Goal: Communication & Community: Ask a question

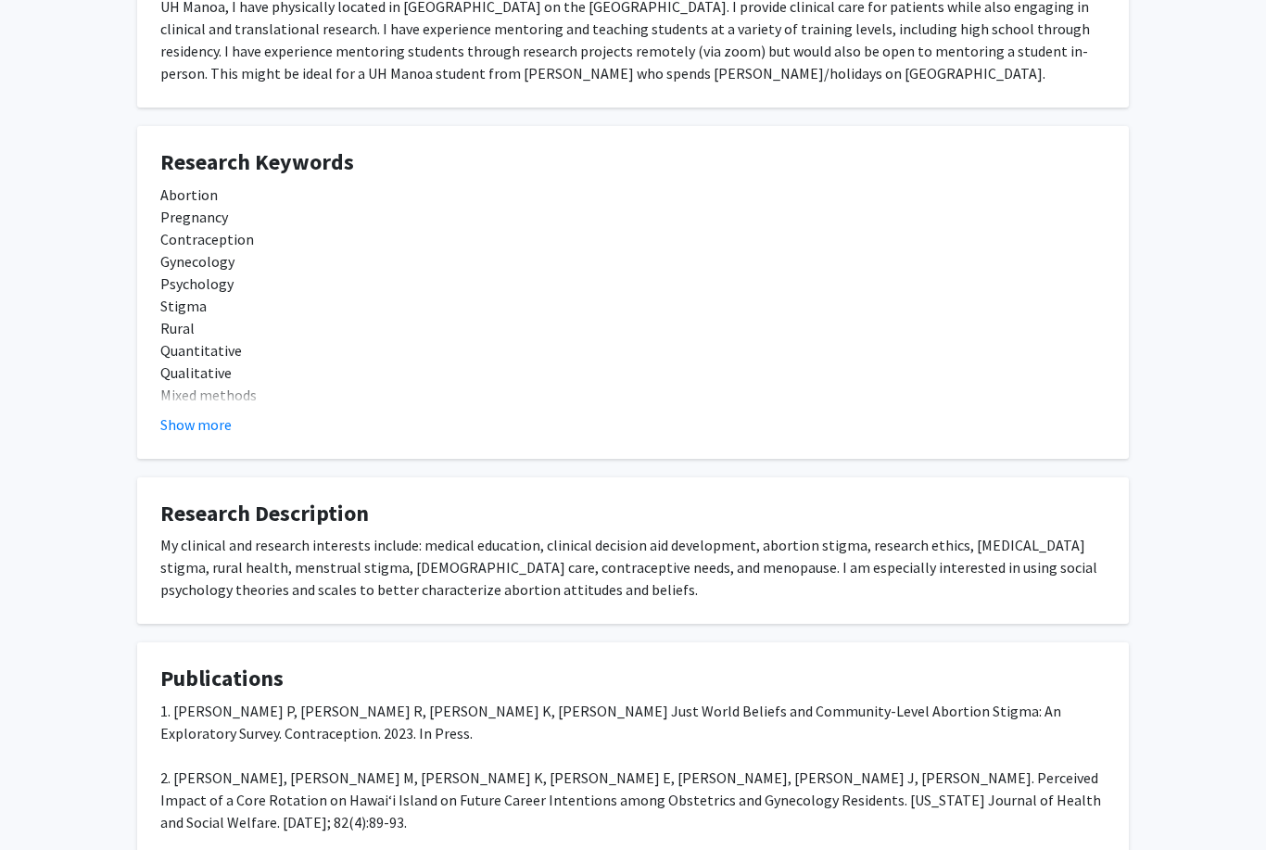
scroll to position [420, 0]
click at [594, 590] on div "My clinical and research interests include: medical education, clinical decisio…" at bounding box center [632, 568] width 945 height 67
drag, startPoint x: 353, startPoint y: 561, endPoint x: 392, endPoint y: 563, distance: 39.0
click at [392, 563] on div "My clinical and research interests include: medical education, clinical decisio…" at bounding box center [632, 568] width 945 height 67
click at [392, 562] on div "My clinical and research interests include: medical education, clinical decisio…" at bounding box center [632, 568] width 945 height 67
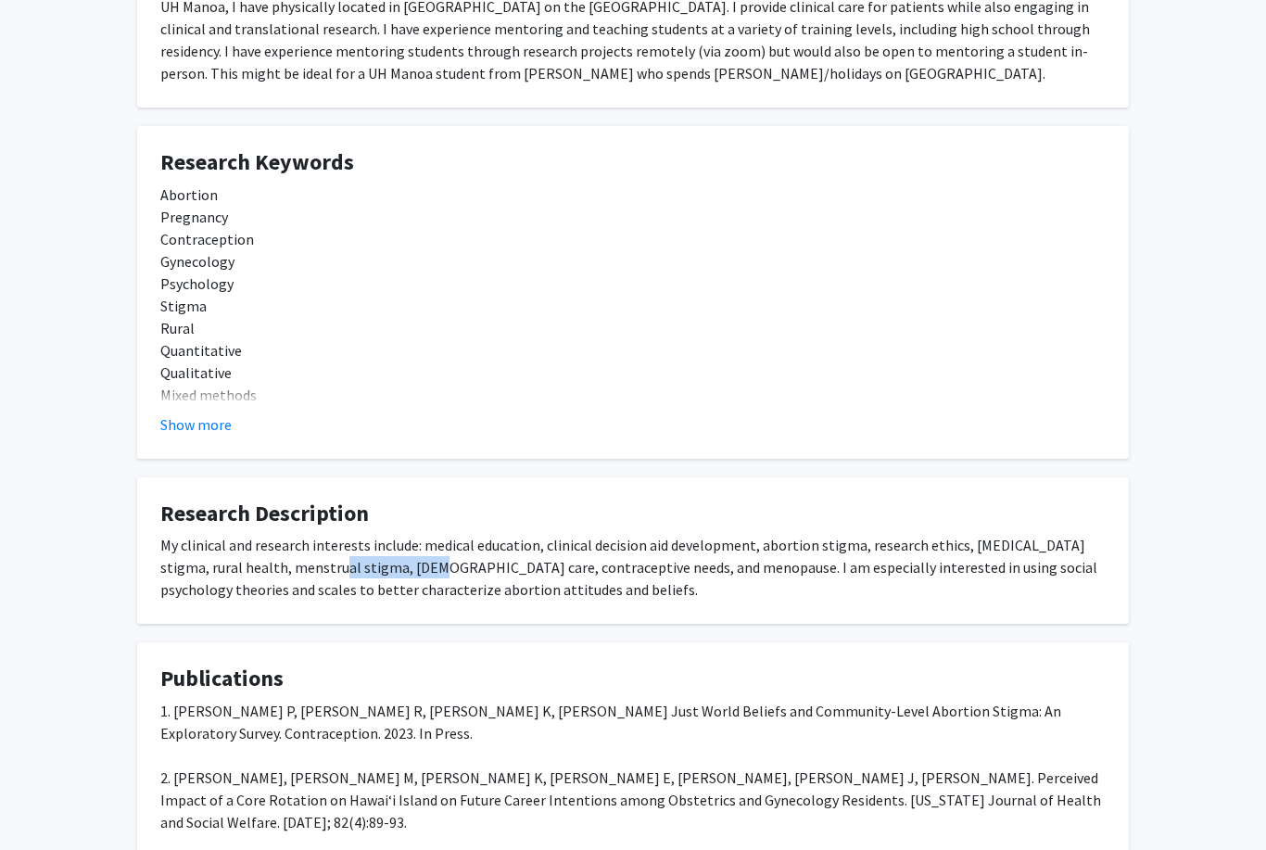
drag, startPoint x: 392, startPoint y: 562, endPoint x: 296, endPoint y: 568, distance: 96.6
click at [296, 568] on div "My clinical and research interests include: medical education, clinical decisio…" at bounding box center [632, 568] width 945 height 67
click at [408, 596] on div "My clinical and research interests include: medical education, clinical decisio…" at bounding box center [632, 568] width 945 height 67
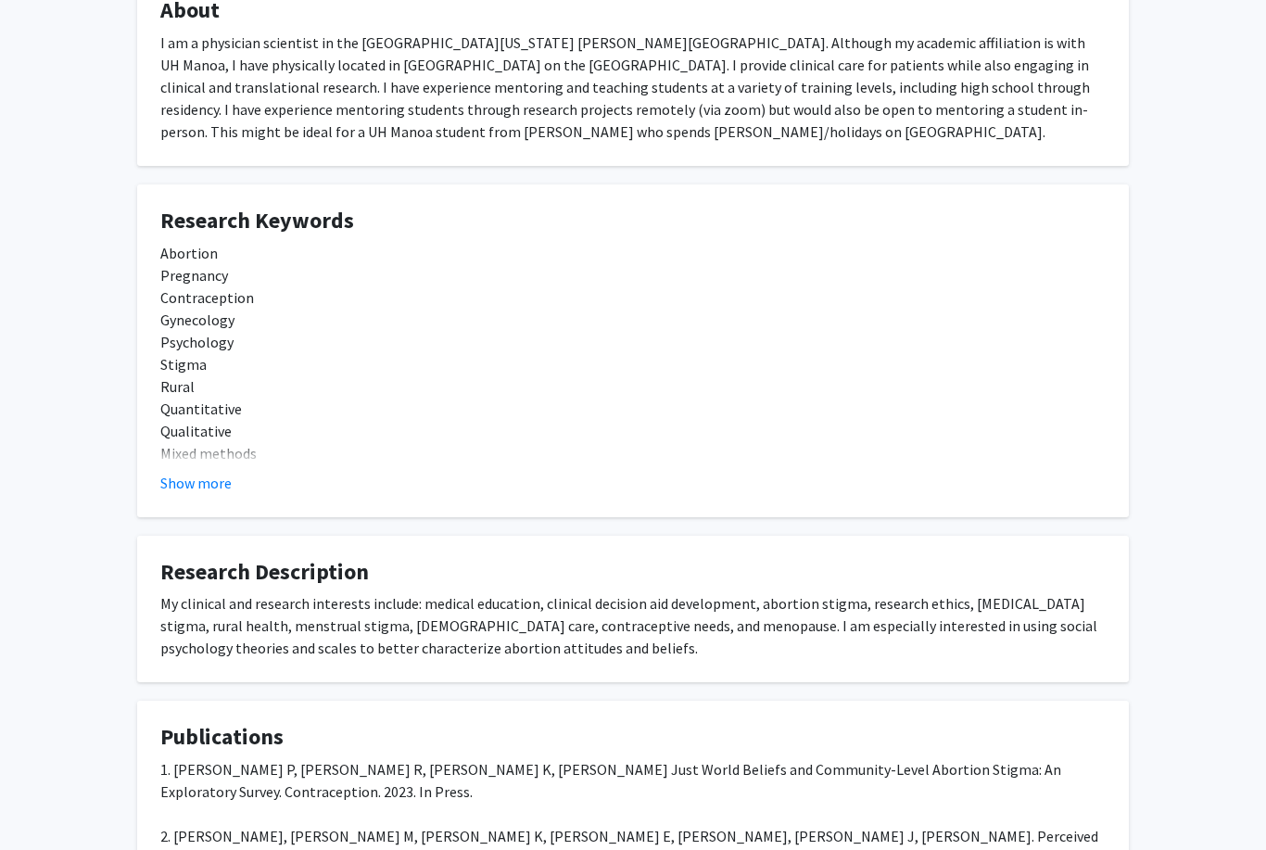
scroll to position [524, 0]
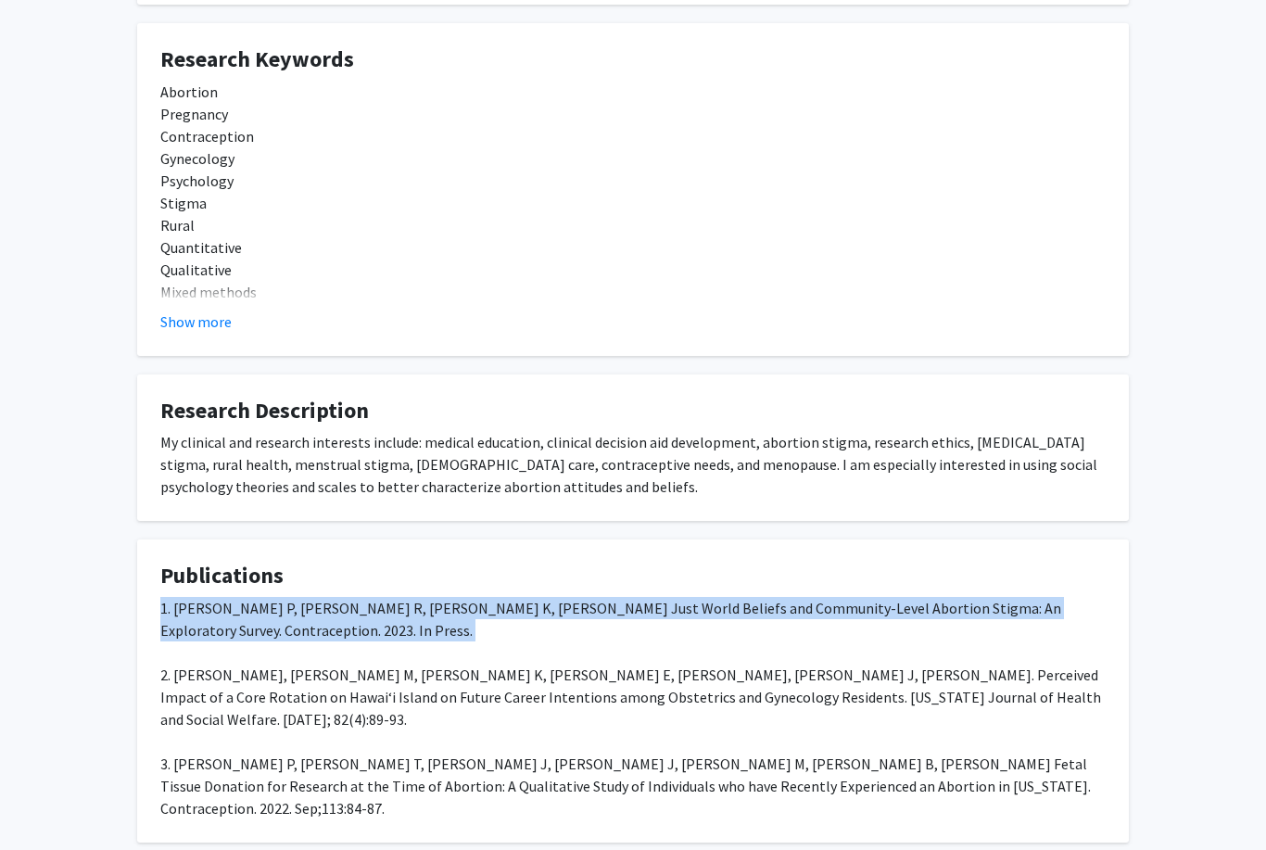
copy div "1. Stowers P, Heck R, Csiszar K, Kaneshiro B. Just World Beliefs and Community-…"
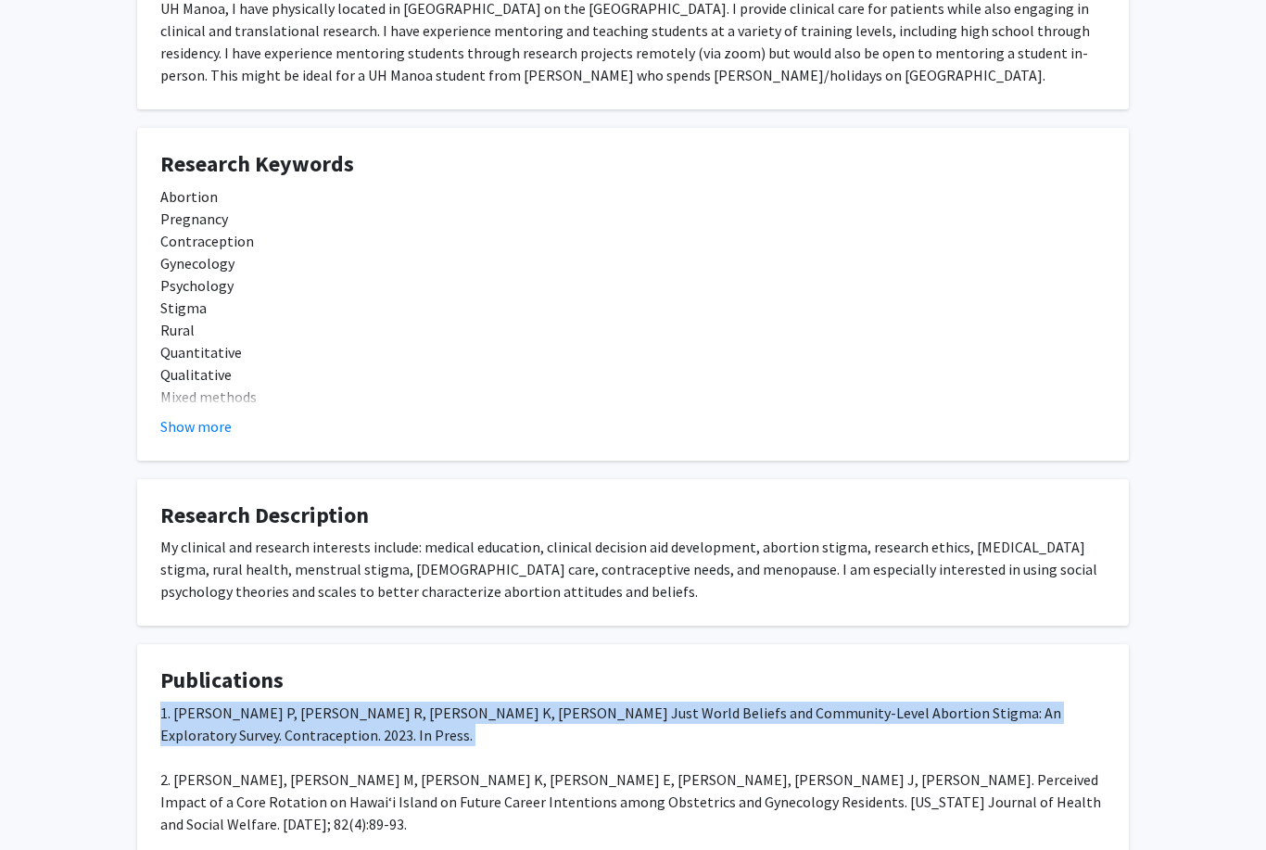
scroll to position [420, 0]
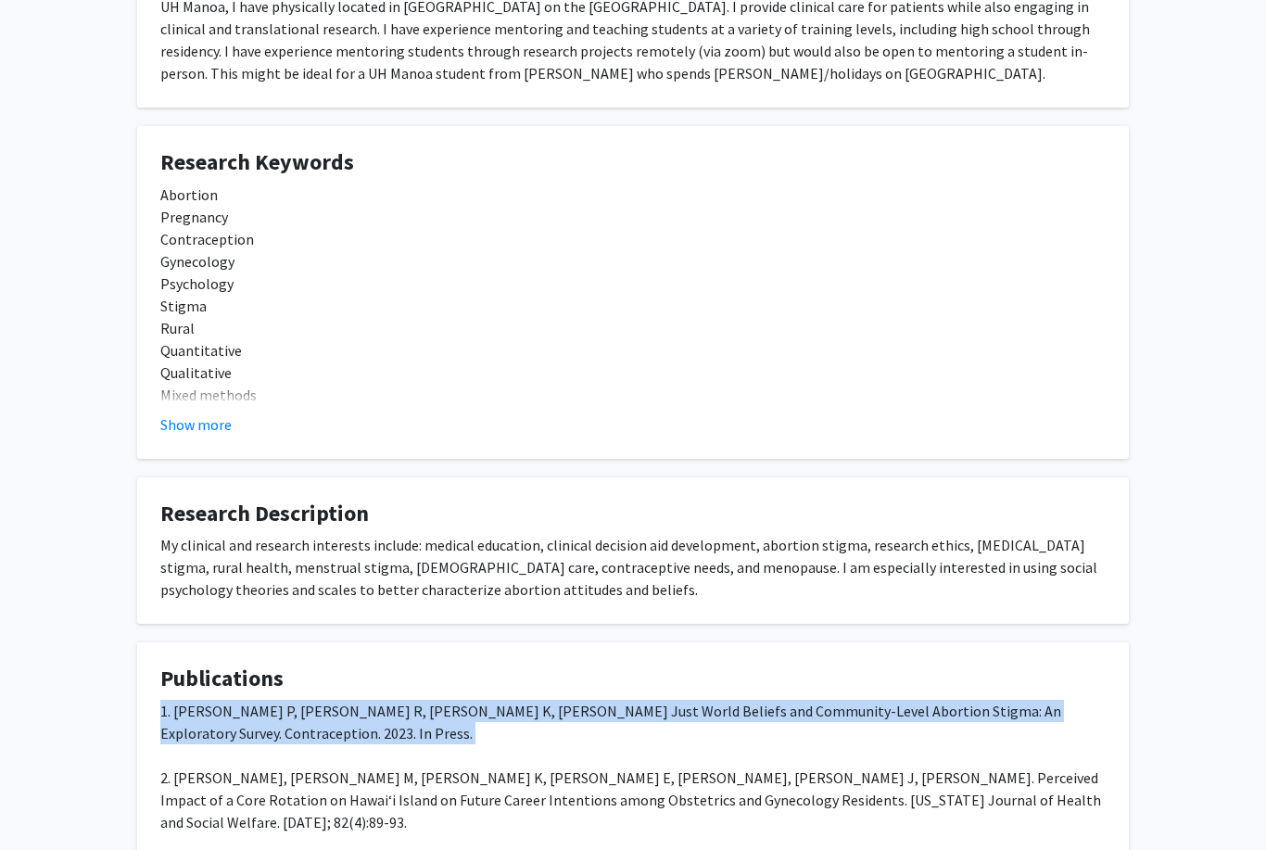
click at [890, 623] on div "Paris Stowers Remove Bookmark Compose Request Titles: Assistant Professor Degre…" at bounding box center [633, 304] width 1020 height 1286
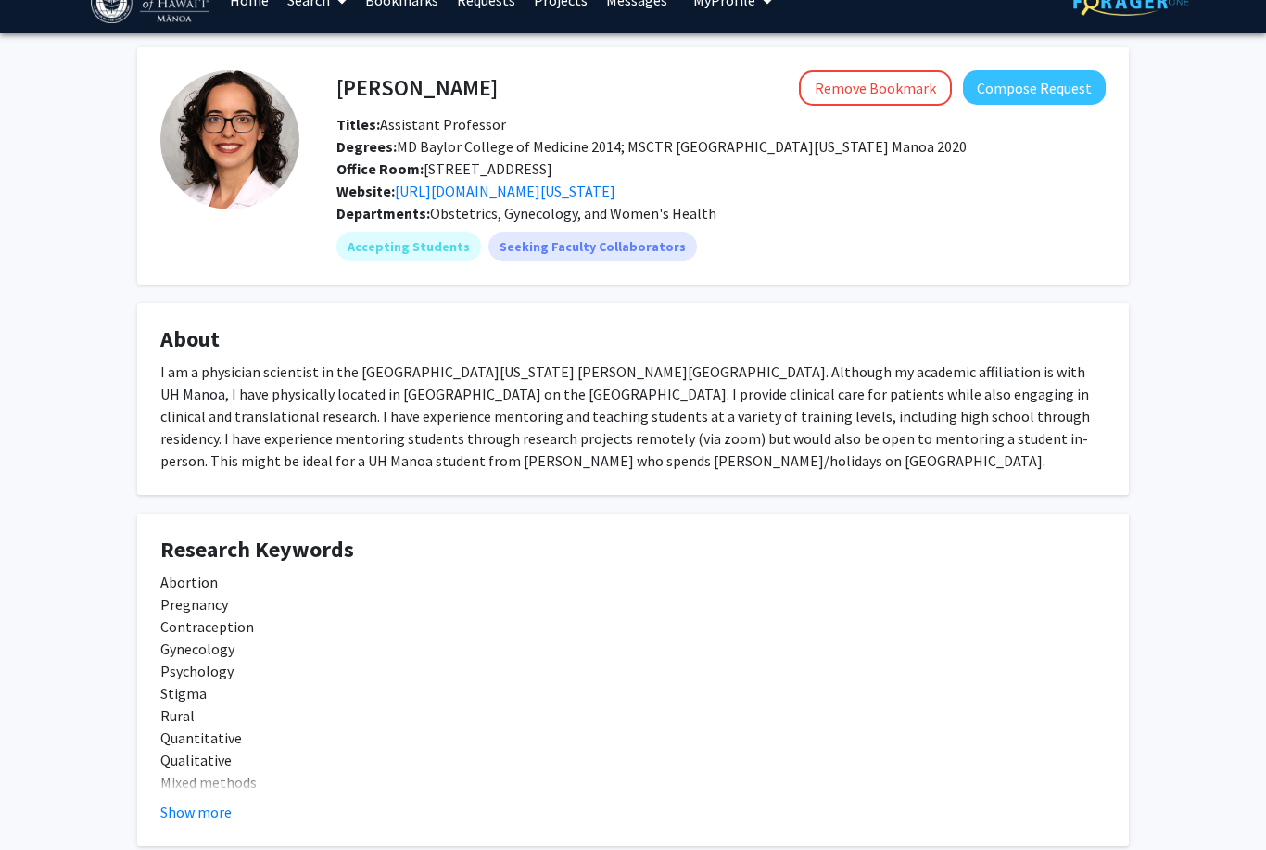
scroll to position [34, 0]
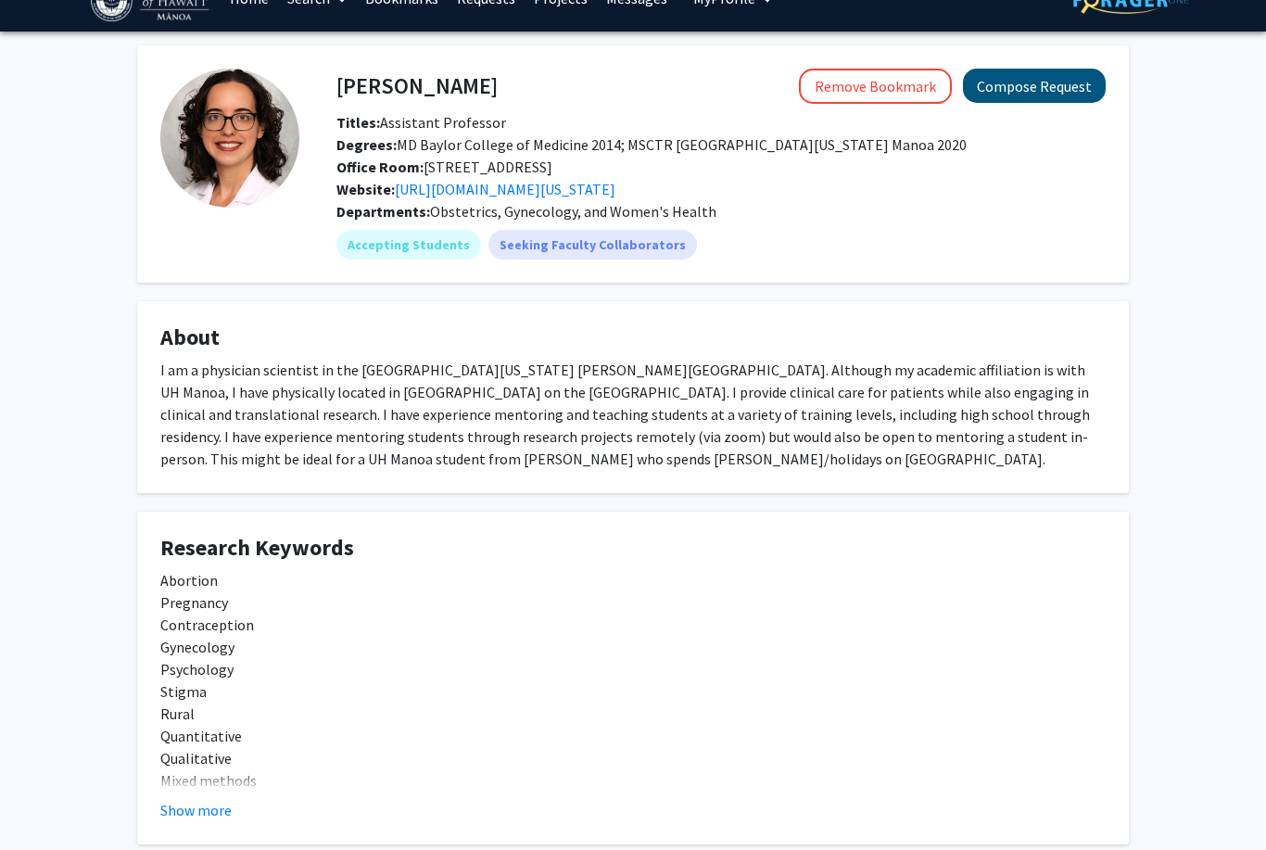
click at [1039, 90] on button "Compose Request" at bounding box center [1034, 87] width 143 height 34
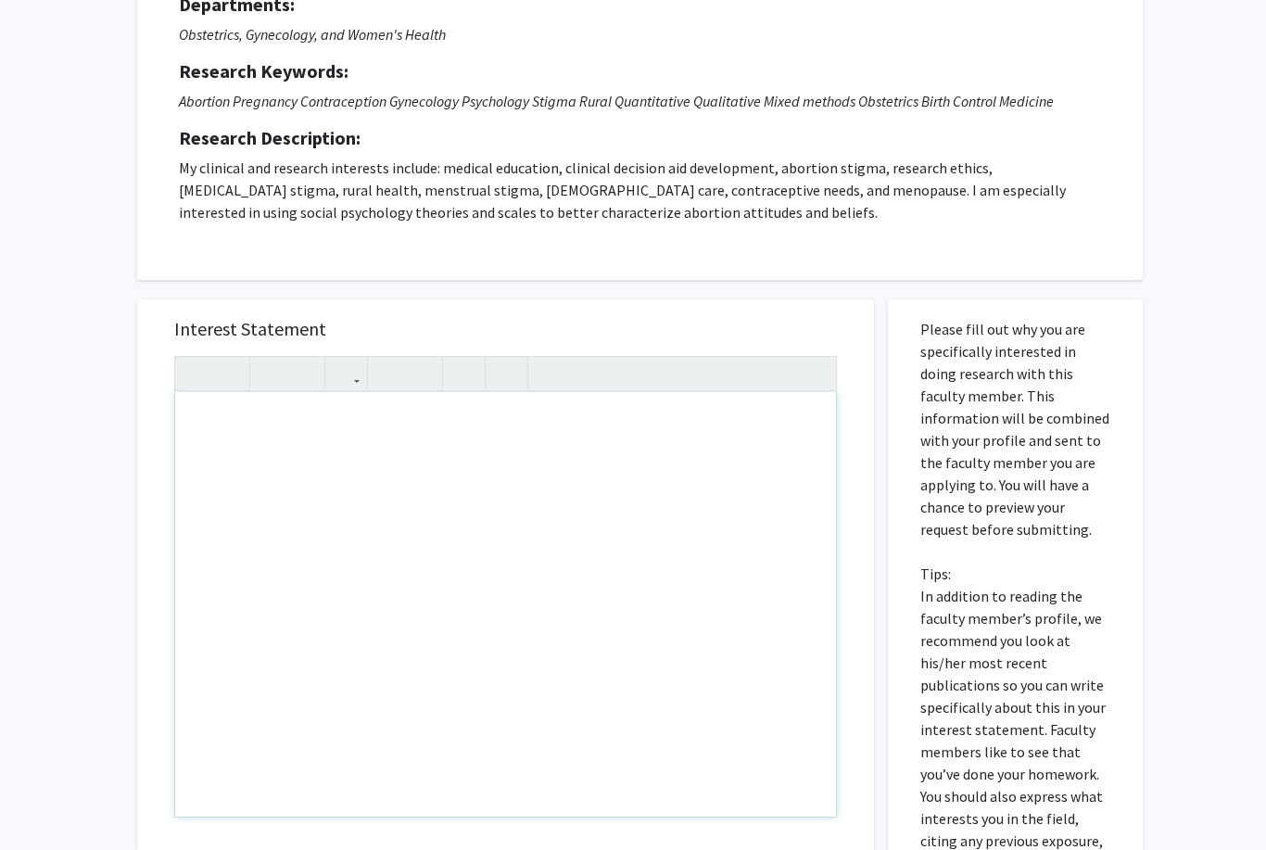
scroll to position [318, 0]
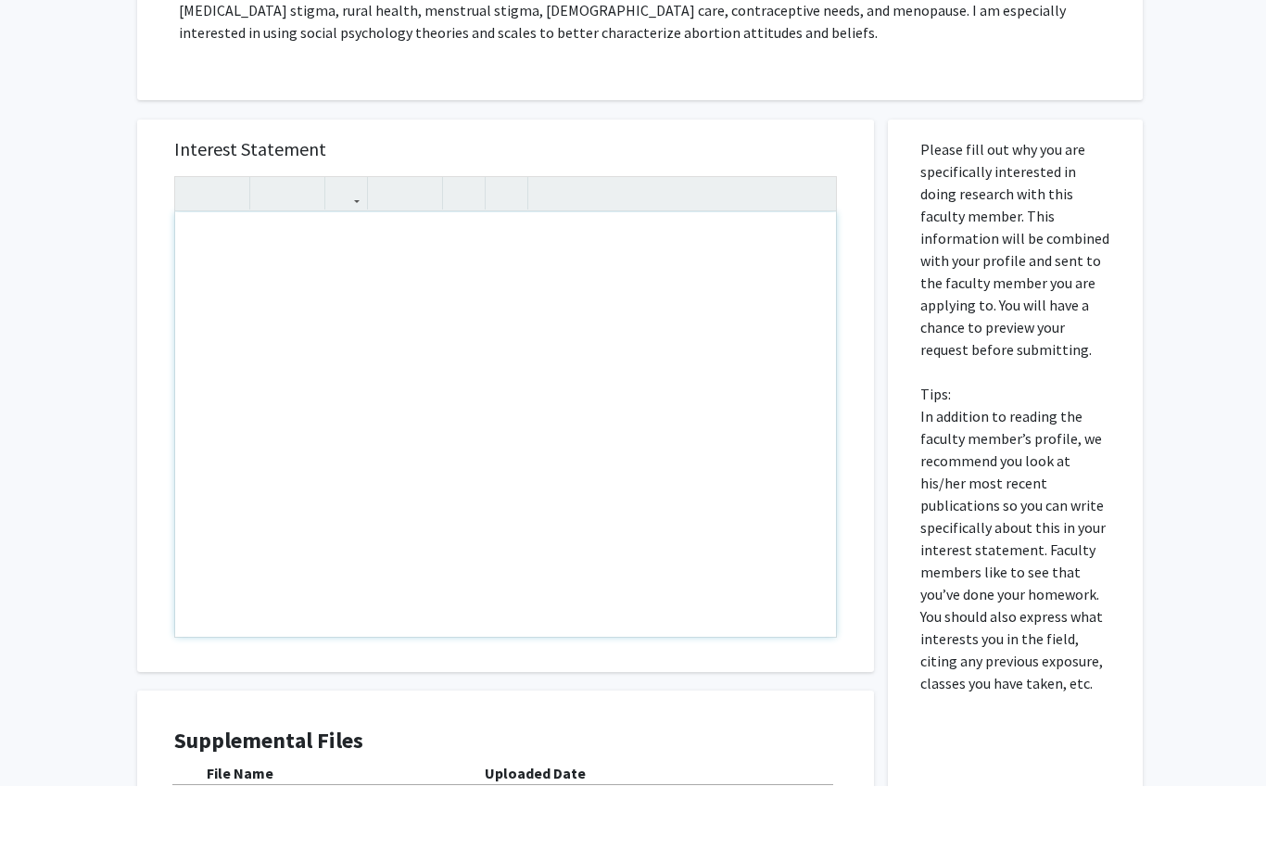
click at [0, 602] on div "All Requests Request for Paris Stowers Request for Paris Stowers Departments: O…" at bounding box center [633, 397] width 1266 height 1296
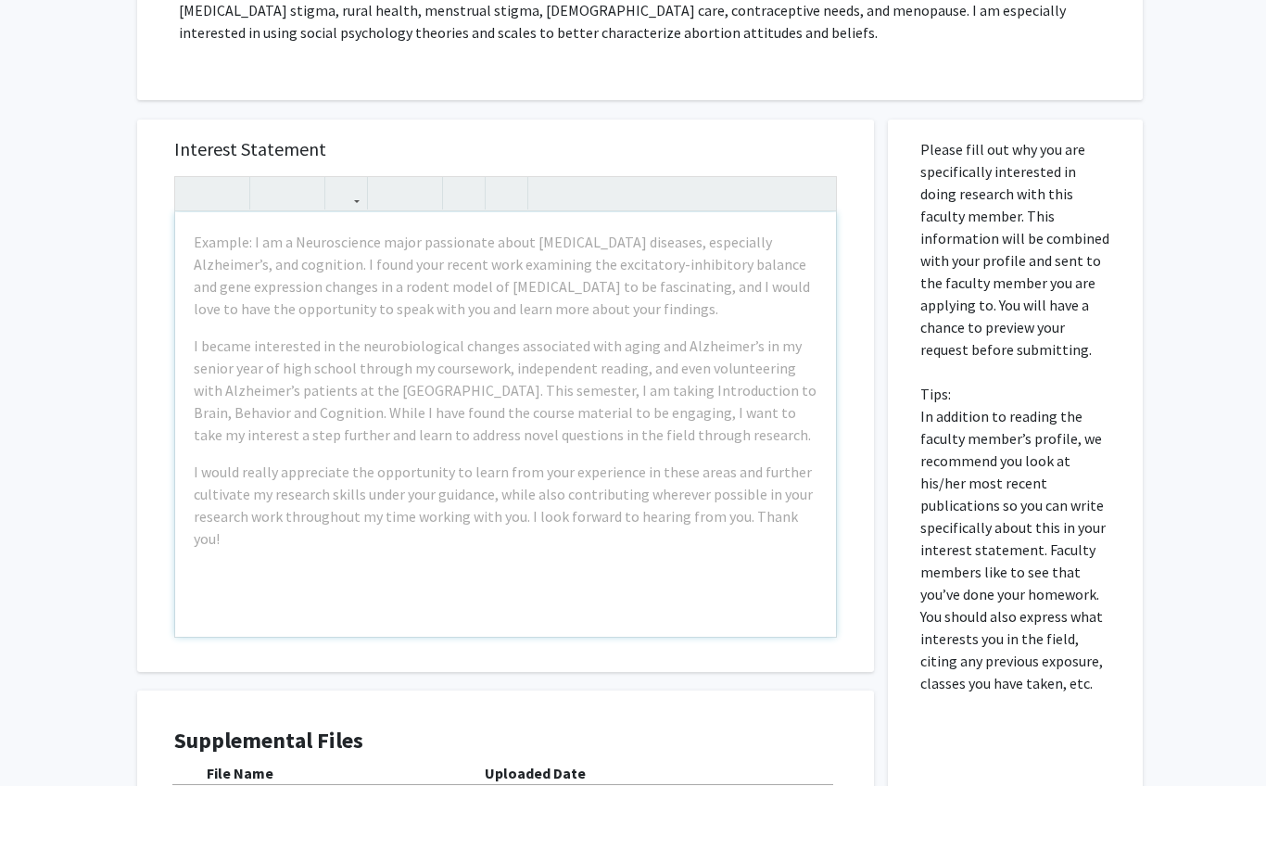
scroll to position [382, 0]
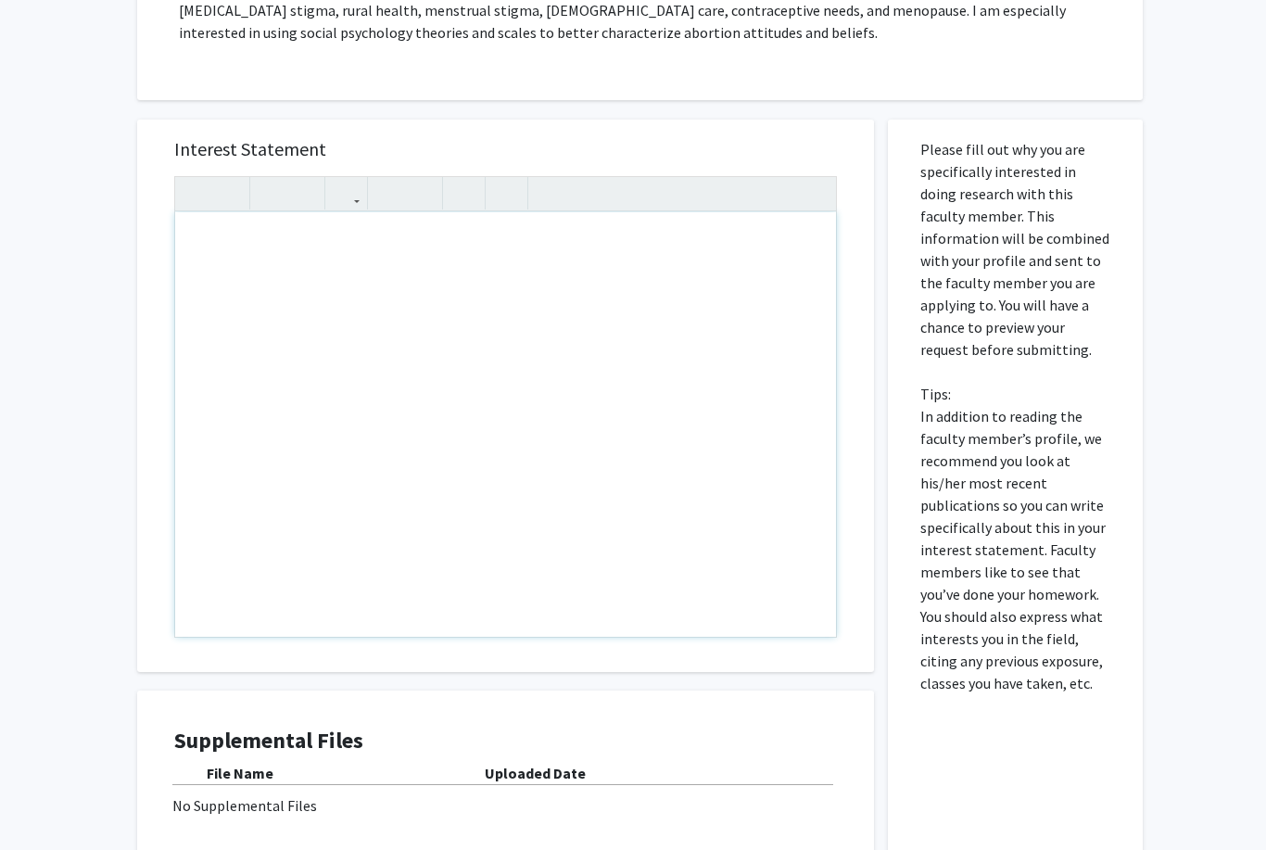
click at [250, 567] on div "Note to users with screen readers: Please press Alt+0 or Option+0 to deactivate…" at bounding box center [505, 424] width 661 height 425
paste div "Note to users with screen readers: Please press Alt+0 or Option+0 to deactivate…"
type textarea "<p>Good morning Dr. Stowers,</p><p>My name is Mya Heredia, and I am a first-yea…"
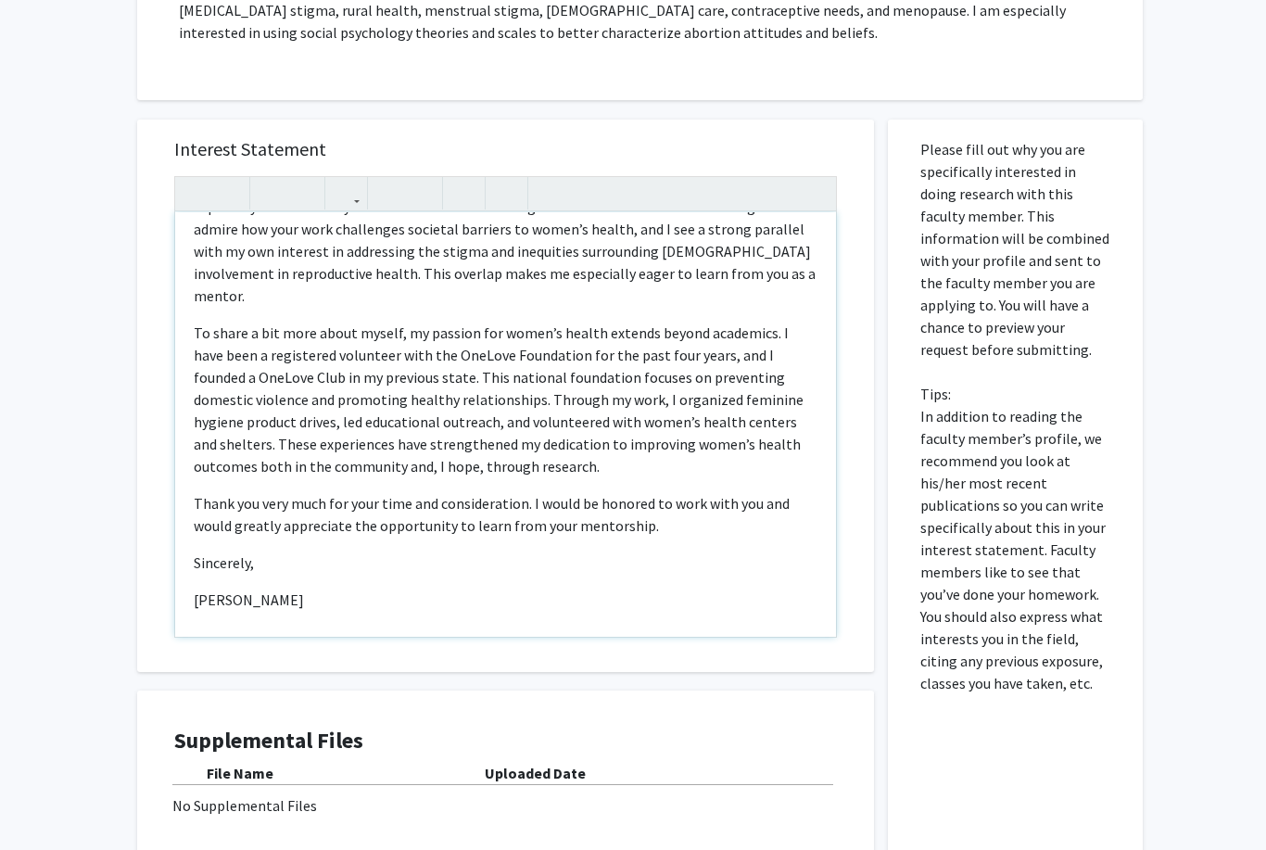
scroll to position [443, 0]
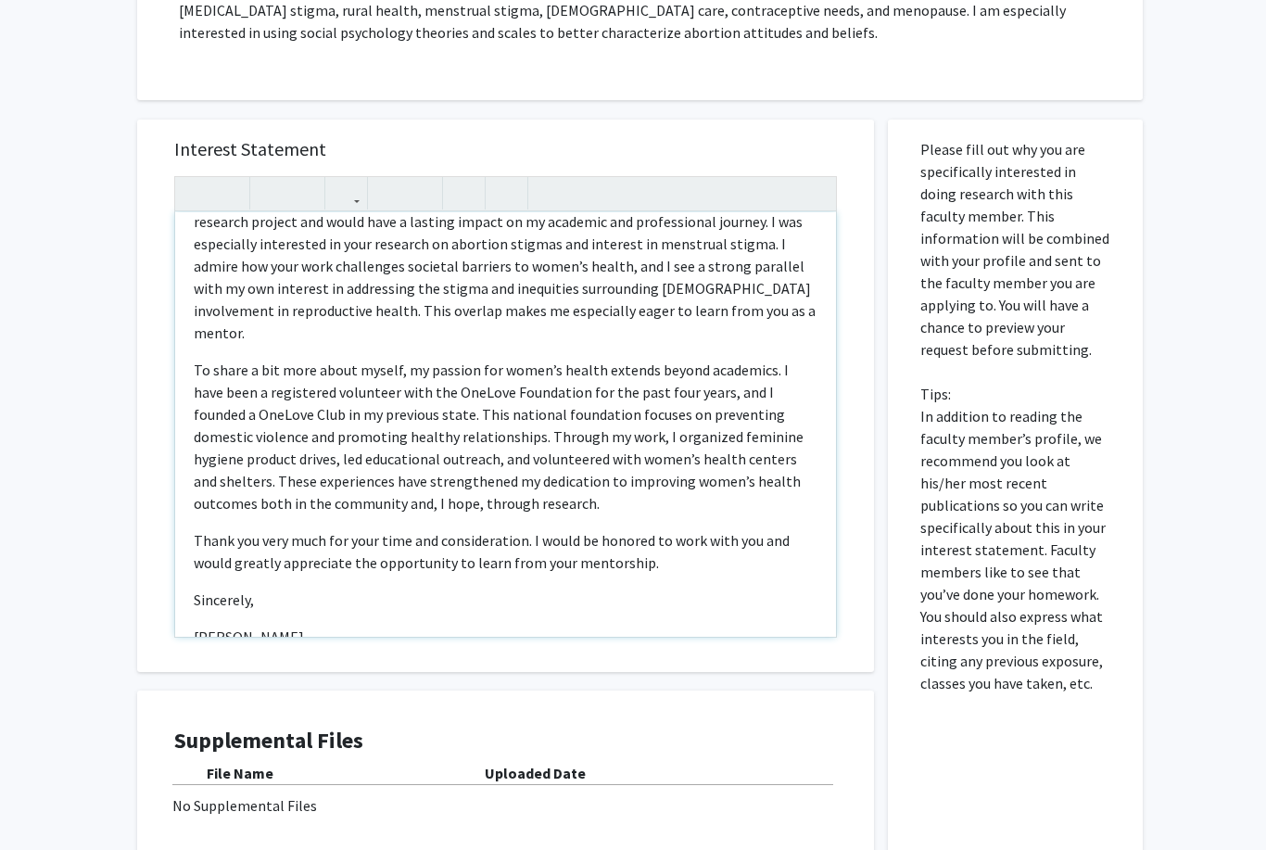
type textarea "<p>Good morning Dr. Stowers,</p><p>My name is Mya Heredia, and I am a first-yea…"
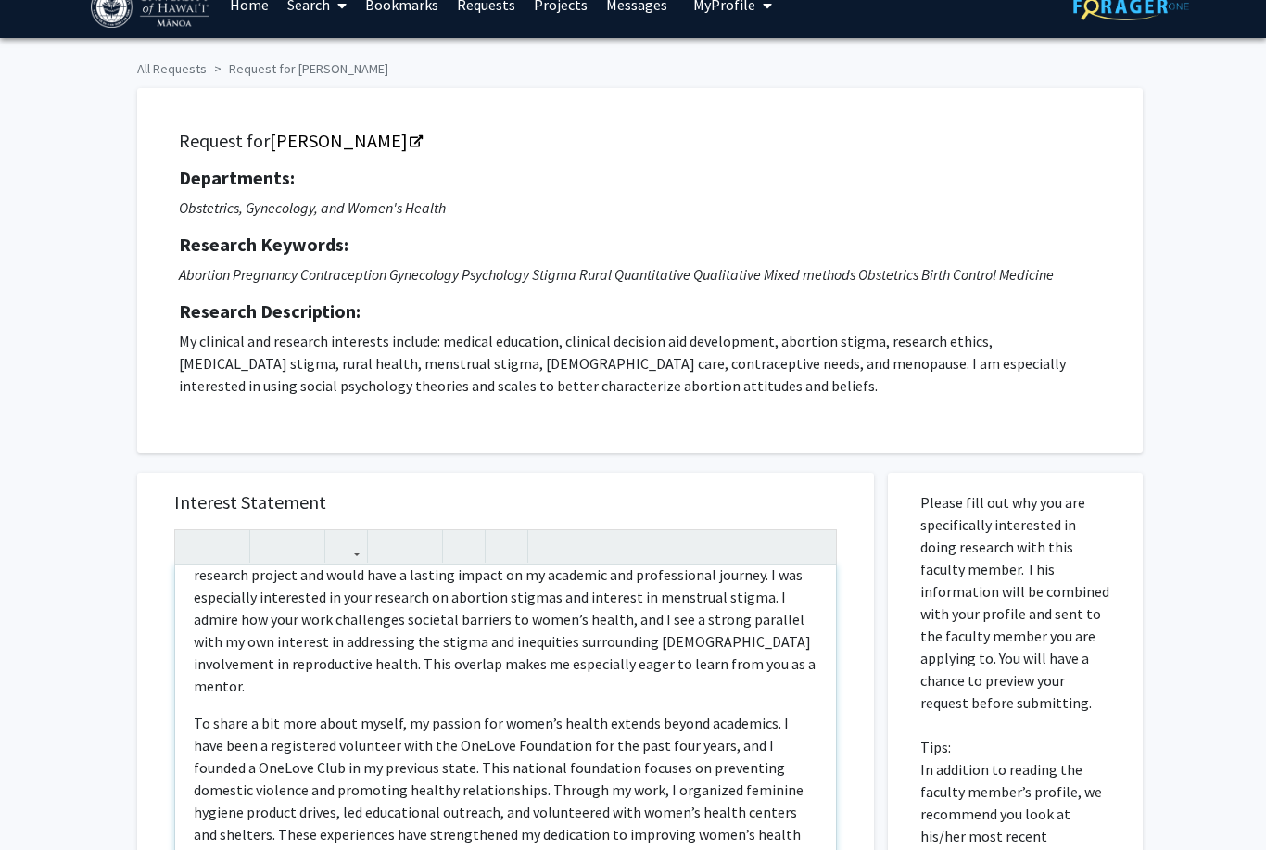
scroll to position [0, 0]
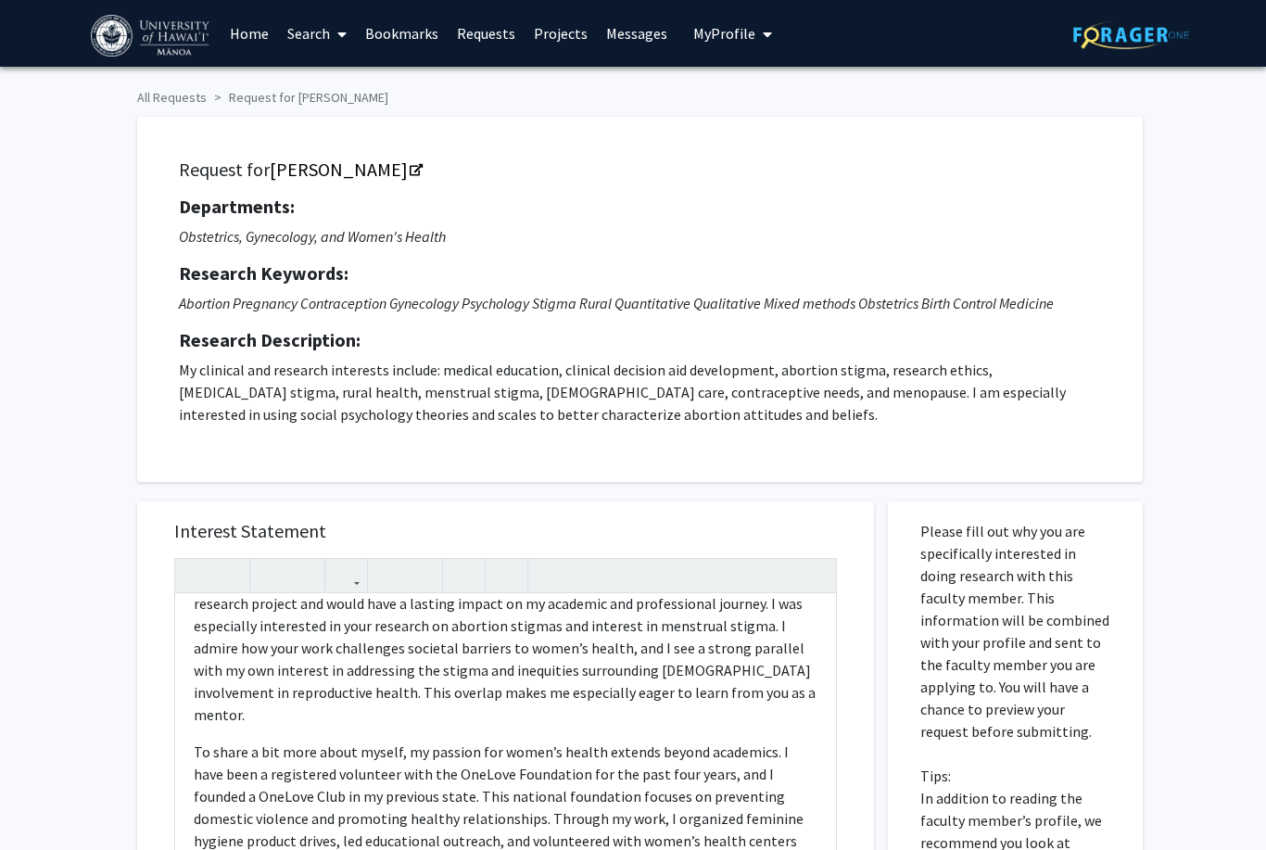
click at [741, 37] on span "My Profile" at bounding box center [724, 33] width 62 height 19
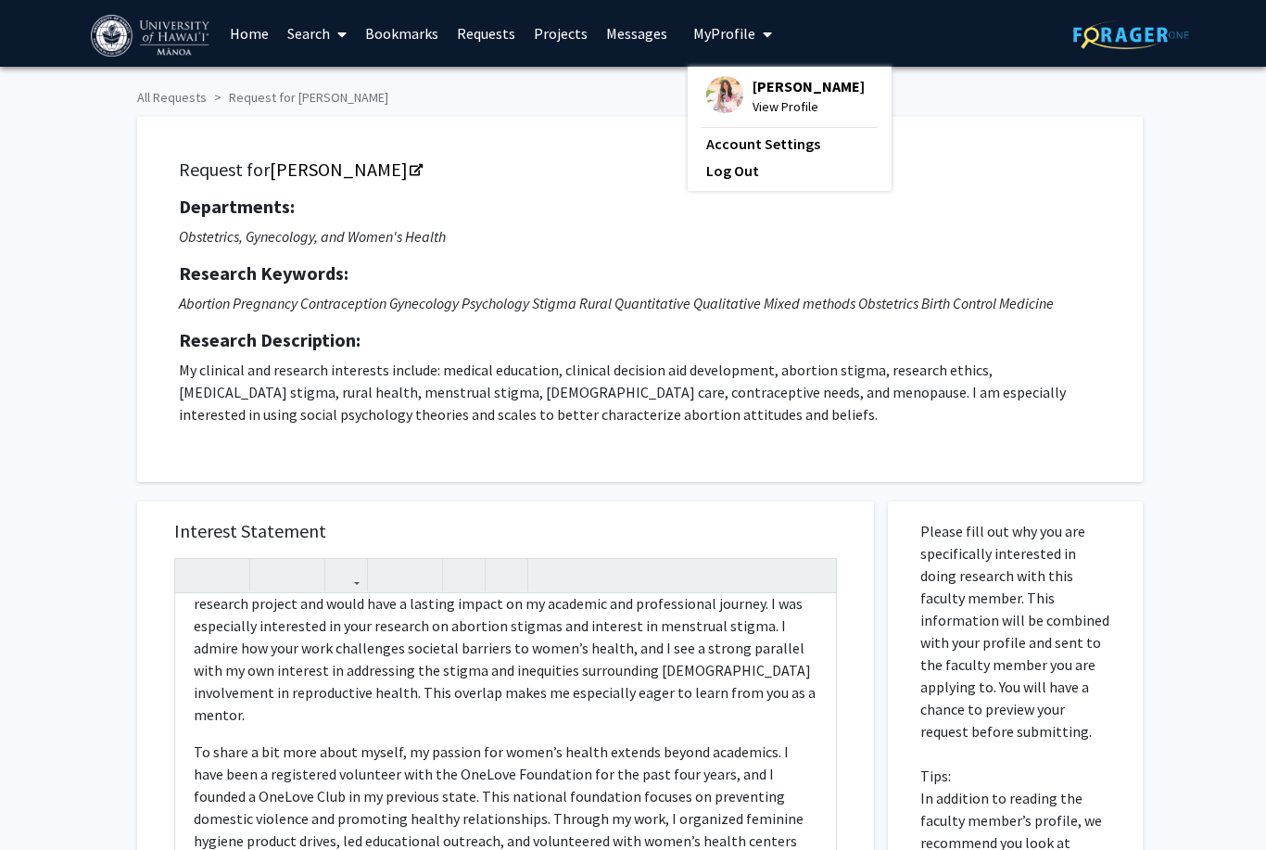
click at [765, 85] on span "[PERSON_NAME]" at bounding box center [809, 86] width 112 height 20
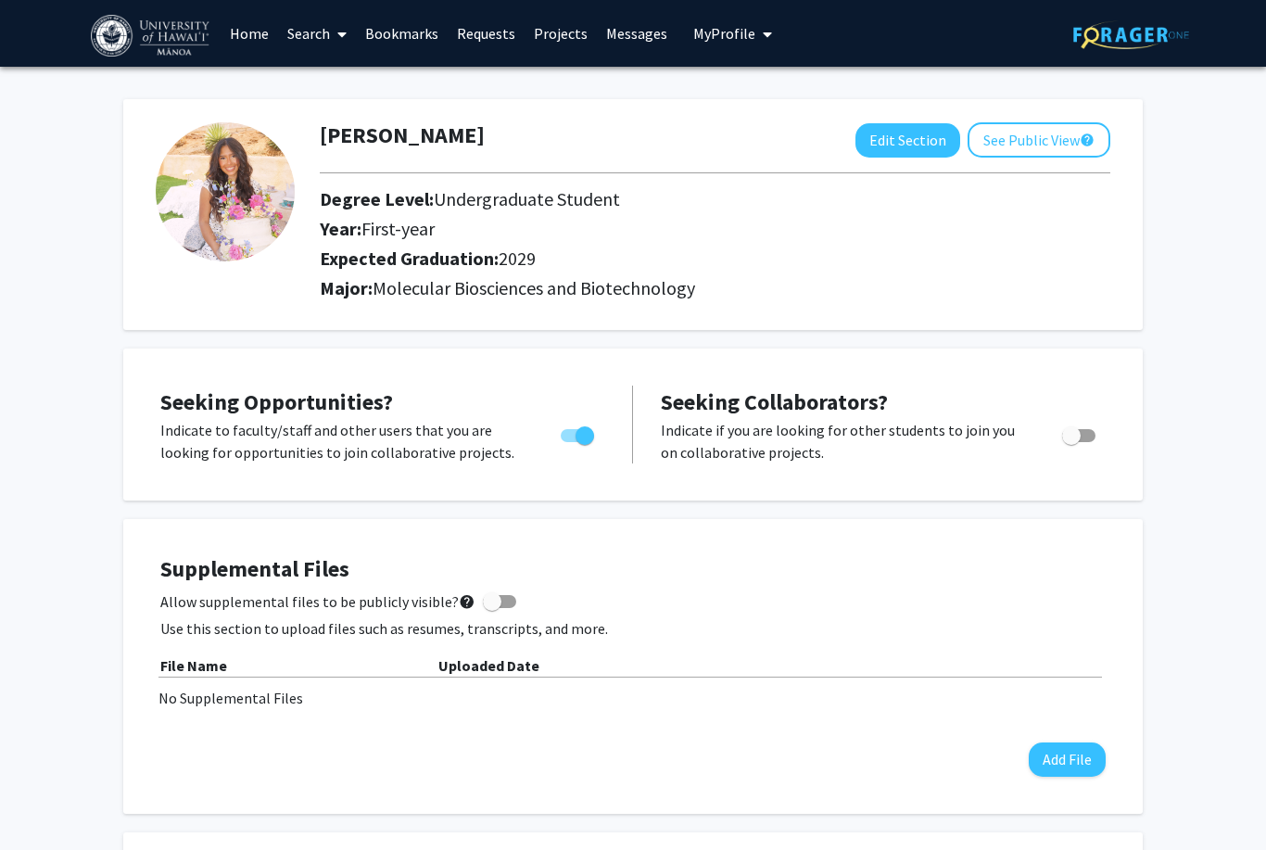
click at [264, 210] on img at bounding box center [225, 191] width 139 height 139
click at [296, 400] on span "Seeking Opportunities?" at bounding box center [276, 401] width 233 height 29
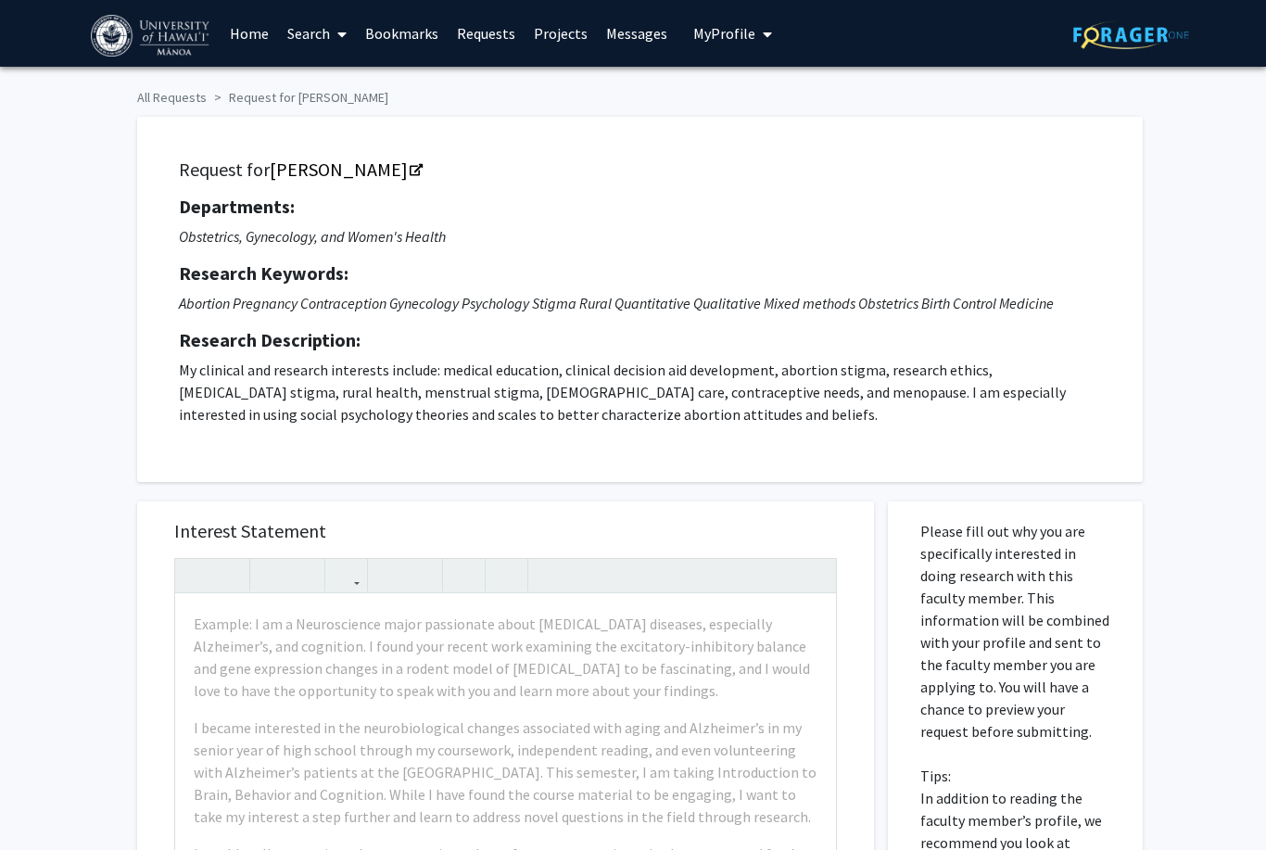
click at [718, 33] on span "My Profile" at bounding box center [724, 33] width 62 height 19
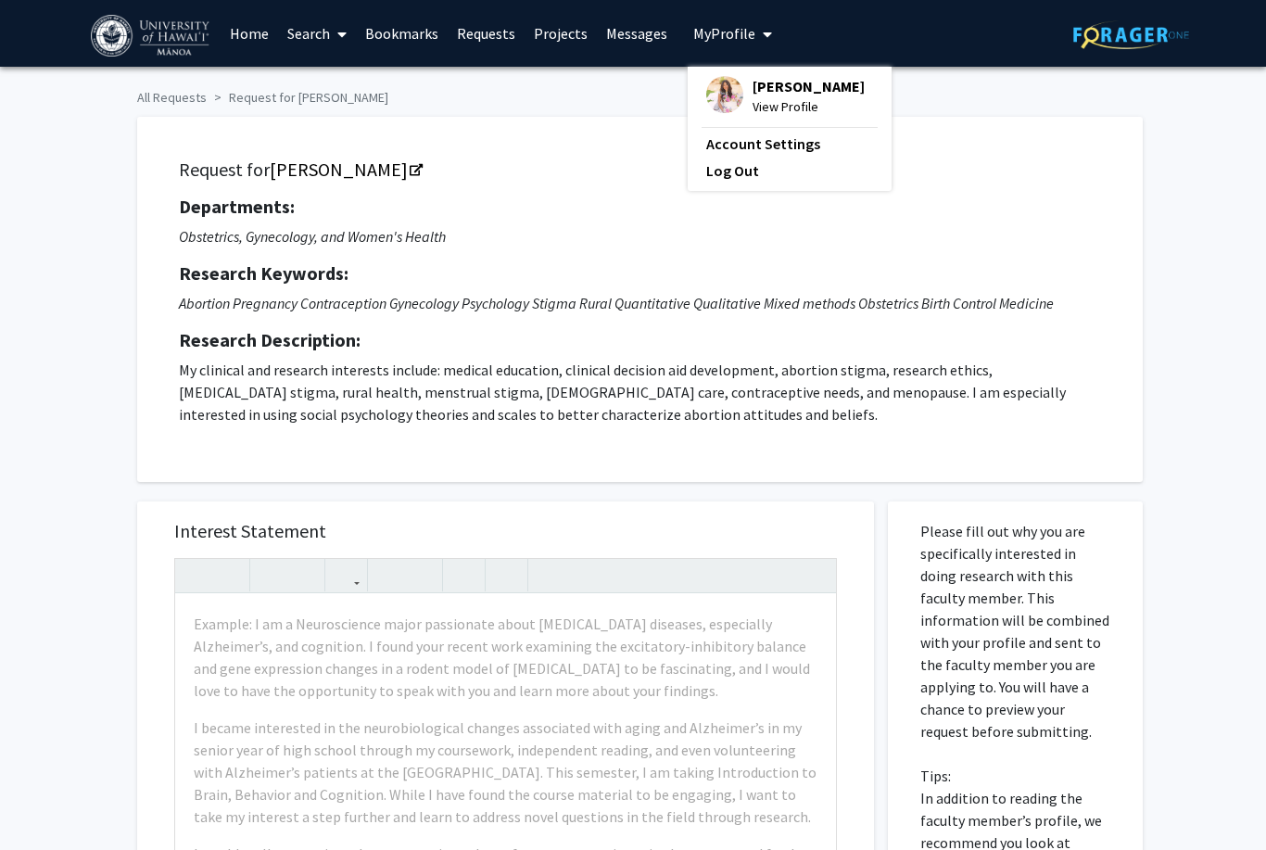
click at [753, 88] on span "[PERSON_NAME]" at bounding box center [809, 86] width 112 height 20
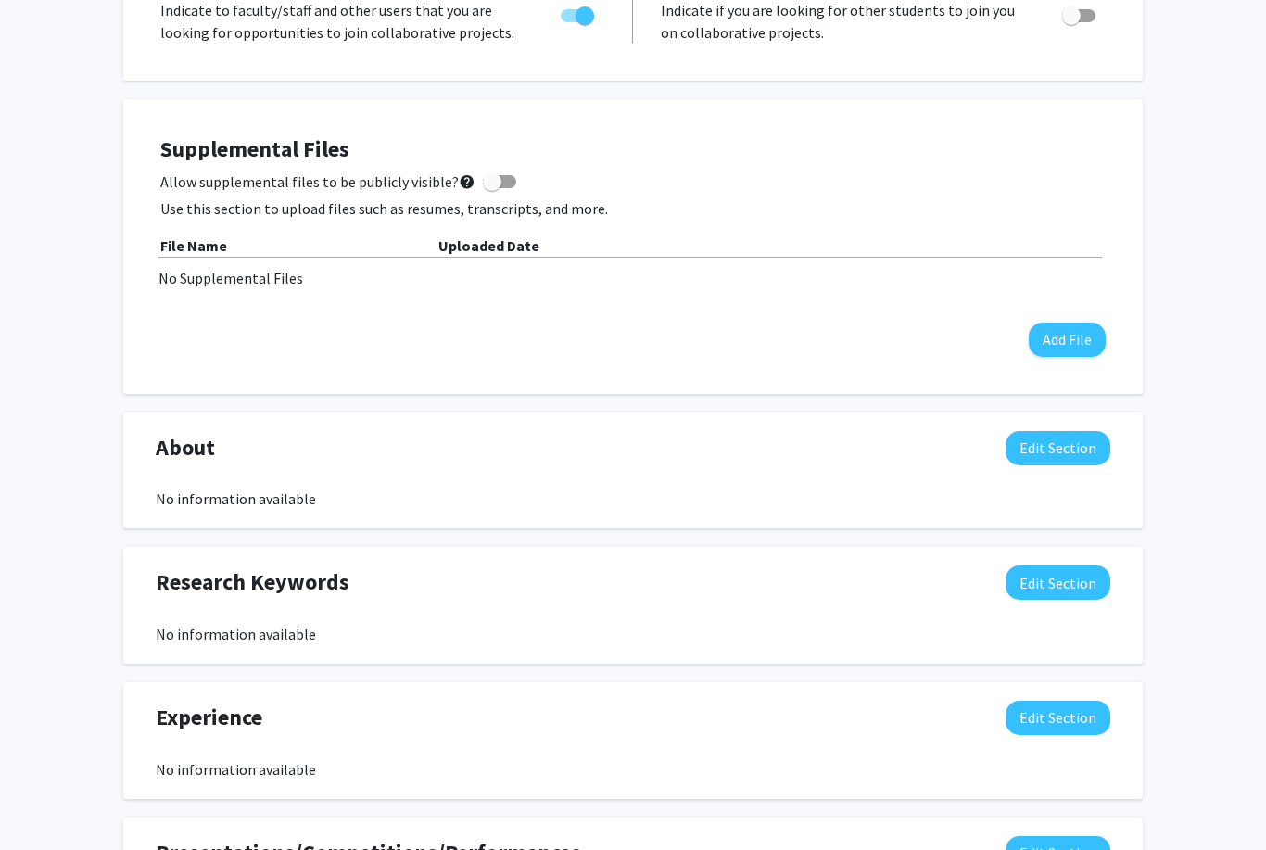
scroll to position [422, 0]
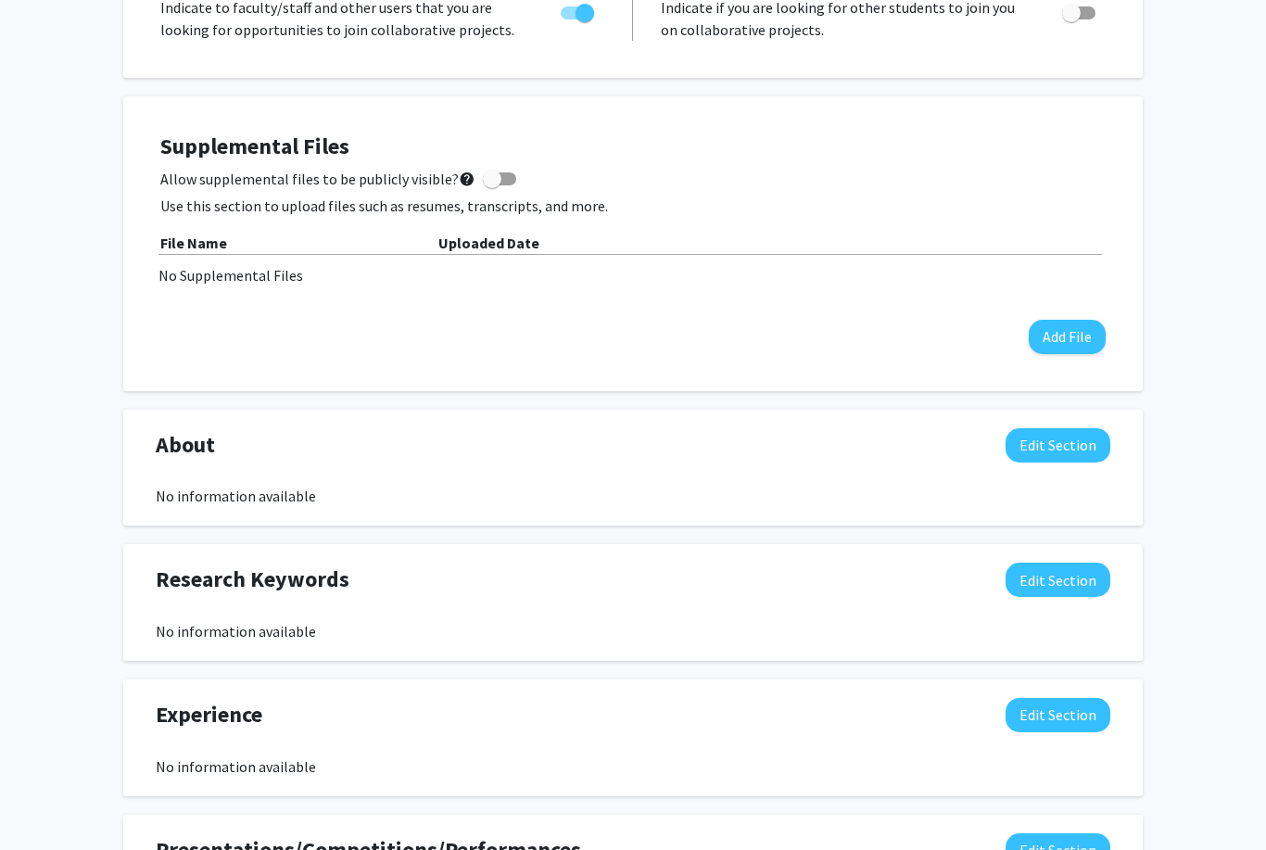
click at [280, 506] on div "About Edit Section No information available You may write a maximum of 1,000 wo…" at bounding box center [633, 469] width 1020 height 117
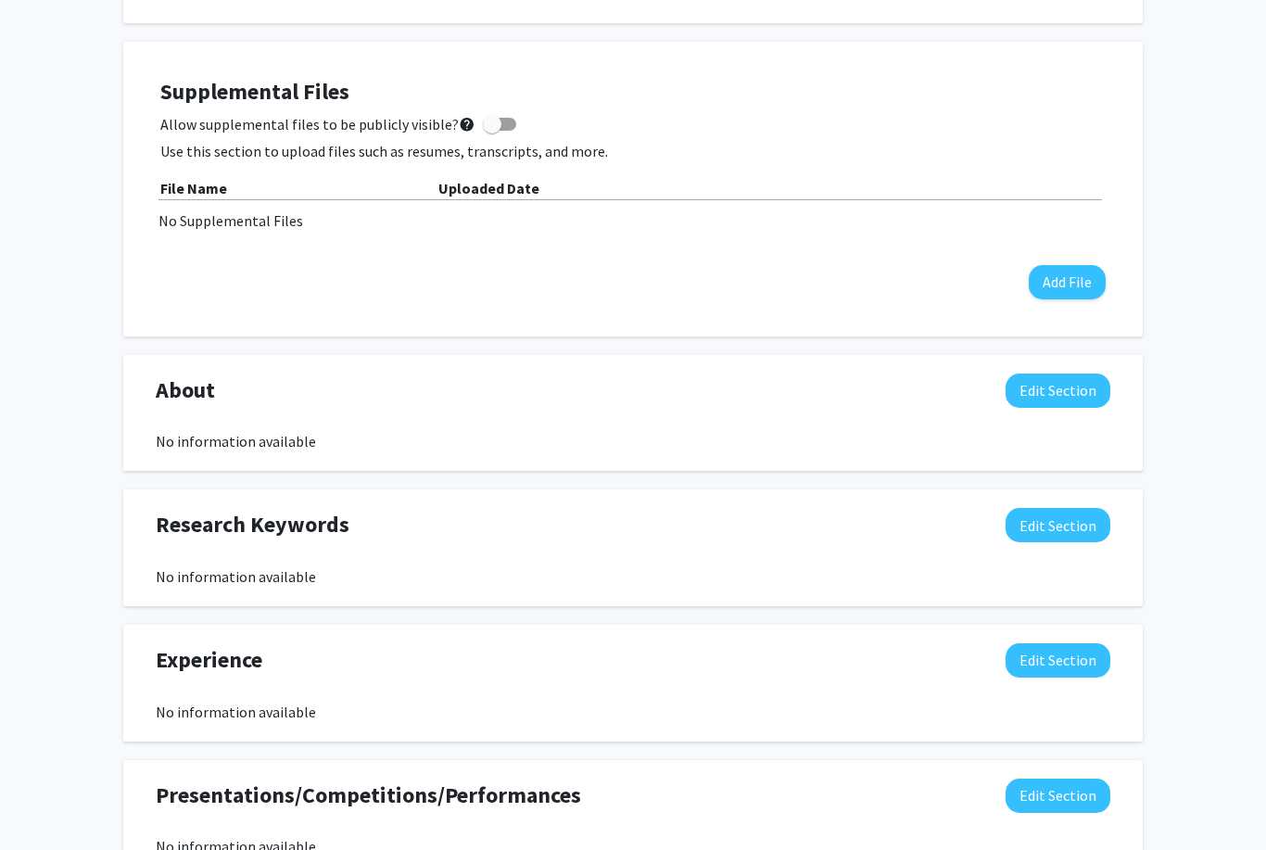
scroll to position [476, 0]
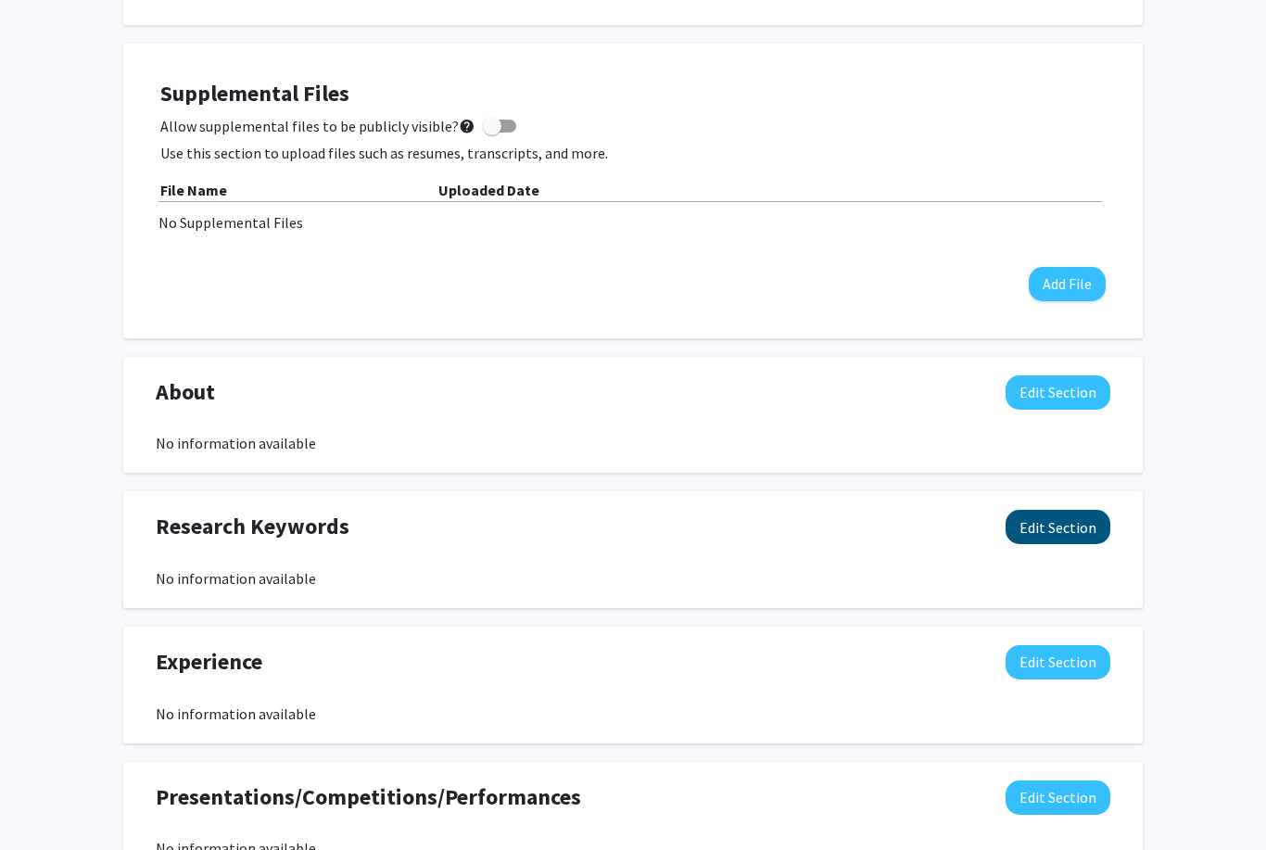
click at [1057, 536] on button "Edit Section" at bounding box center [1058, 527] width 105 height 34
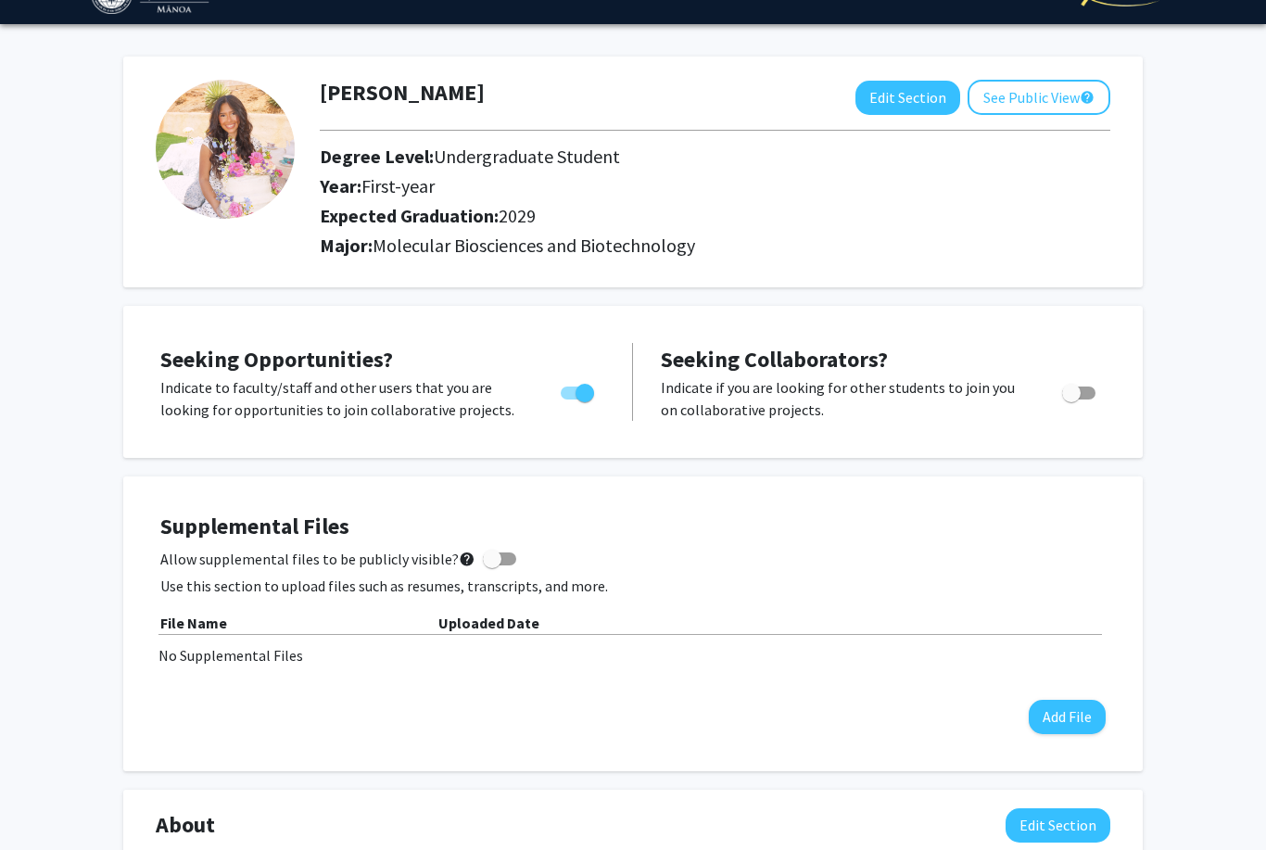
scroll to position [0, 0]
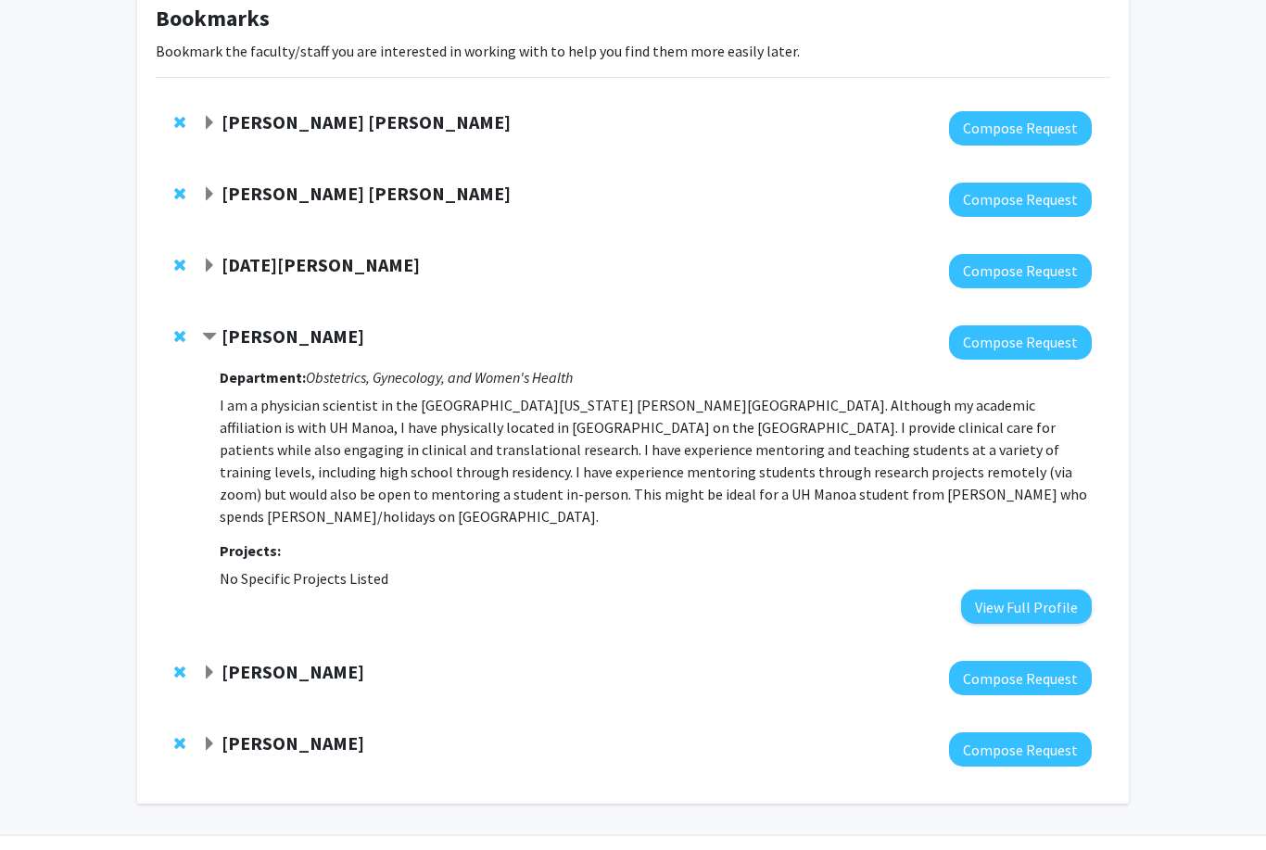
scroll to position [112, 0]
click at [209, 269] on span "Expand Lucia Seale Bookmark" at bounding box center [209, 266] width 15 height 15
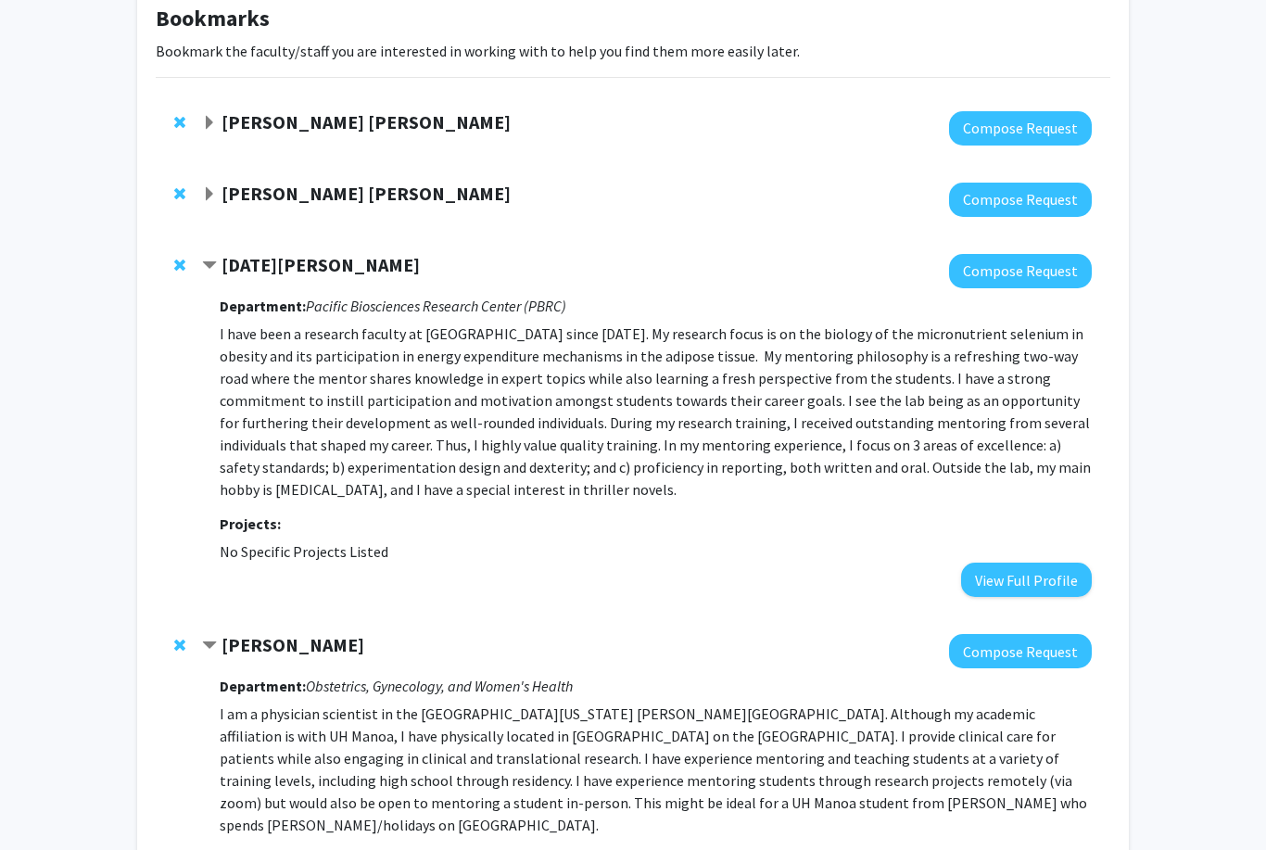
click at [210, 266] on span "Contract Lucia Seale Bookmark" at bounding box center [209, 266] width 15 height 15
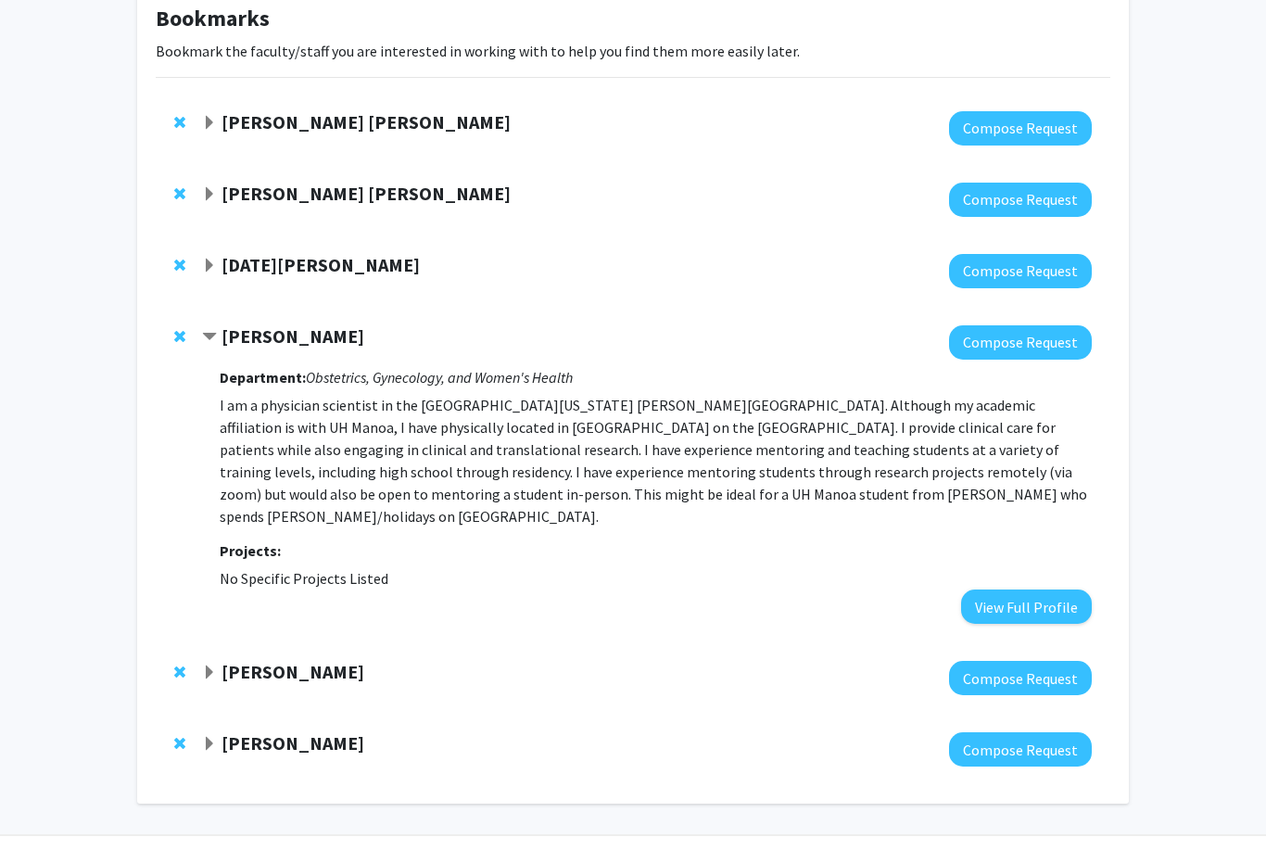
click at [607, 458] on p "I am a physician scientist in the [GEOGRAPHIC_DATA][US_STATE] [PERSON_NAME][GEO…" at bounding box center [656, 460] width 872 height 133
click at [926, 154] on div "[PERSON_NAME] [PERSON_NAME] Compose Request" at bounding box center [633, 128] width 955 height 71
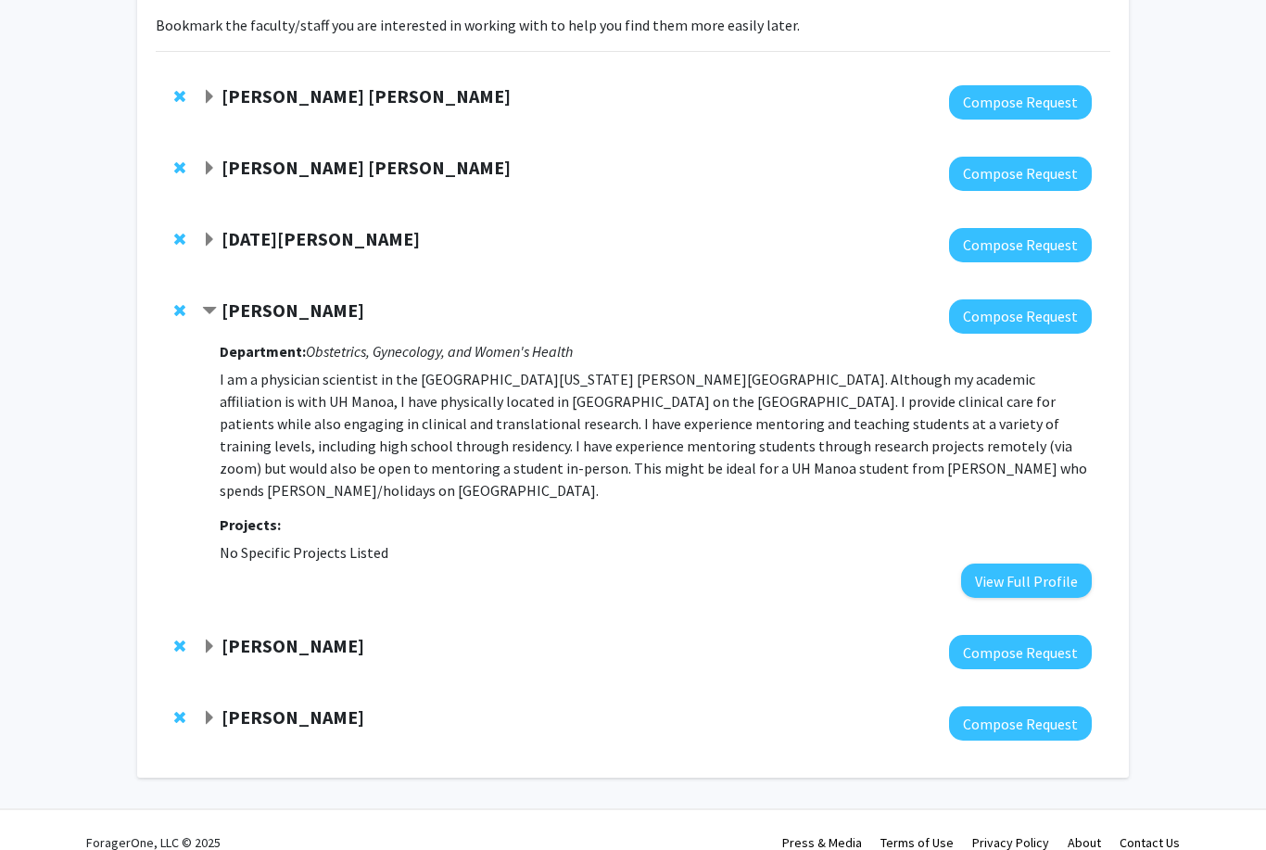
drag, startPoint x: 993, startPoint y: 316, endPoint x: 993, endPoint y: 454, distance: 138.1
click at [993, 316] on button "Compose Request" at bounding box center [1020, 316] width 143 height 34
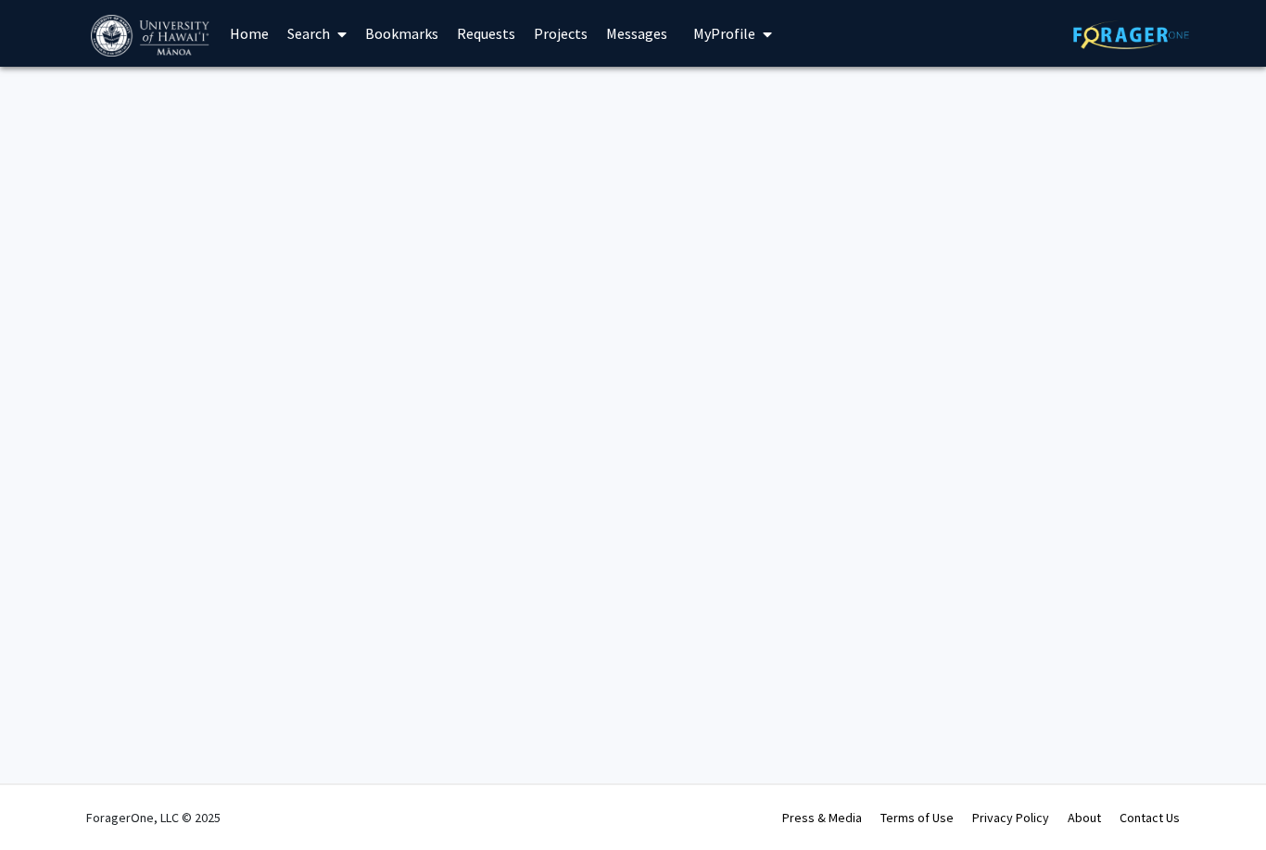
click at [733, 44] on button "My Profile" at bounding box center [733, 33] width 90 height 67
click at [767, 97] on span "View Profile" at bounding box center [809, 106] width 112 height 20
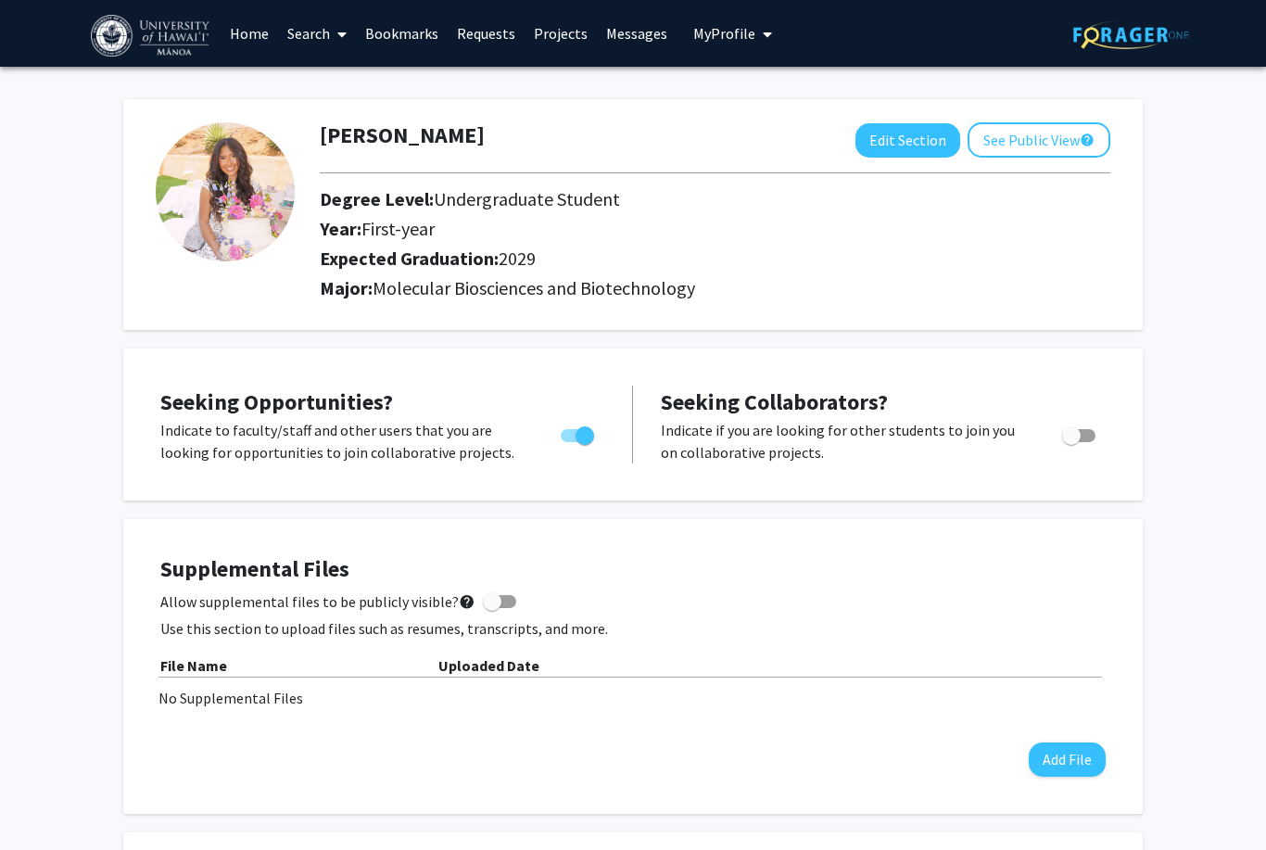
click at [422, 36] on link "Bookmarks" at bounding box center [402, 33] width 92 height 65
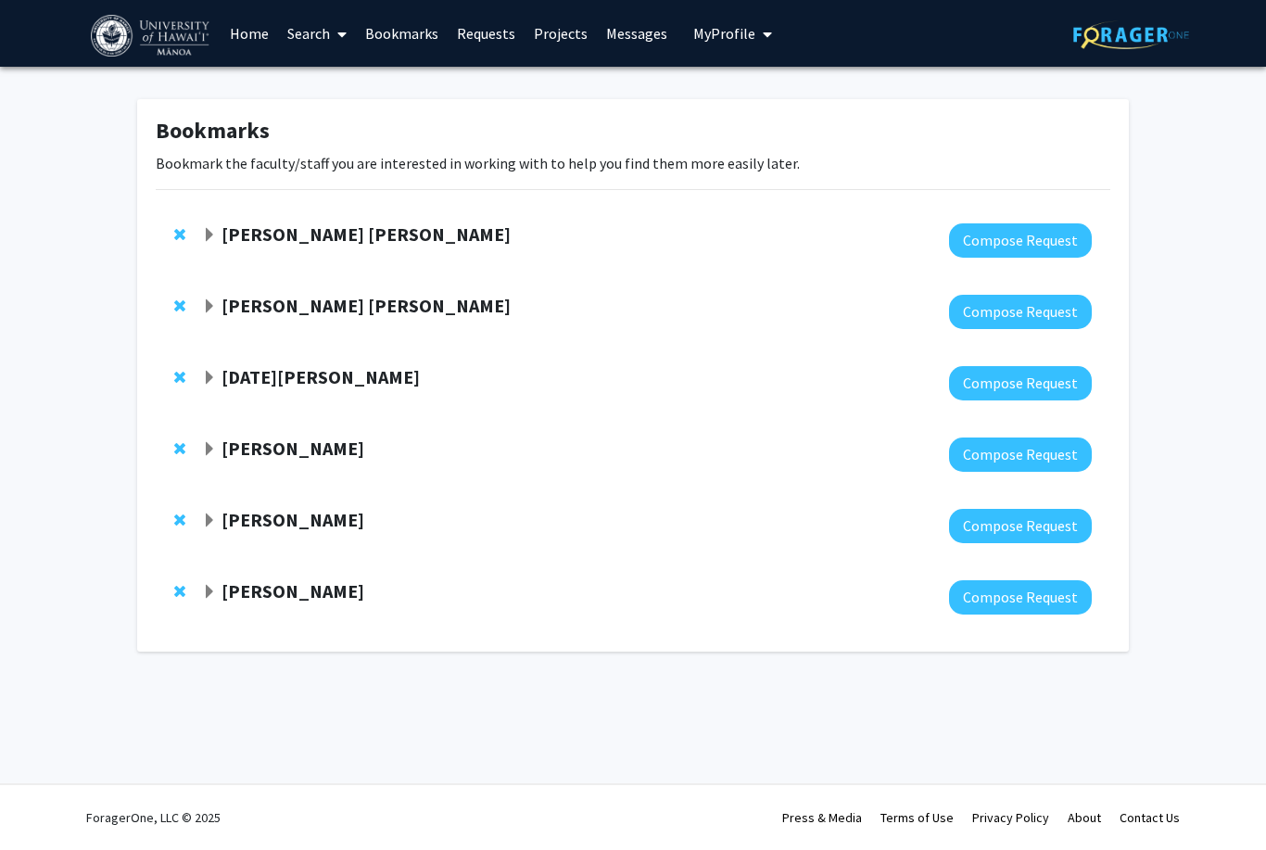
click at [205, 450] on span "Expand Paris Stowers Bookmark" at bounding box center [209, 449] width 15 height 15
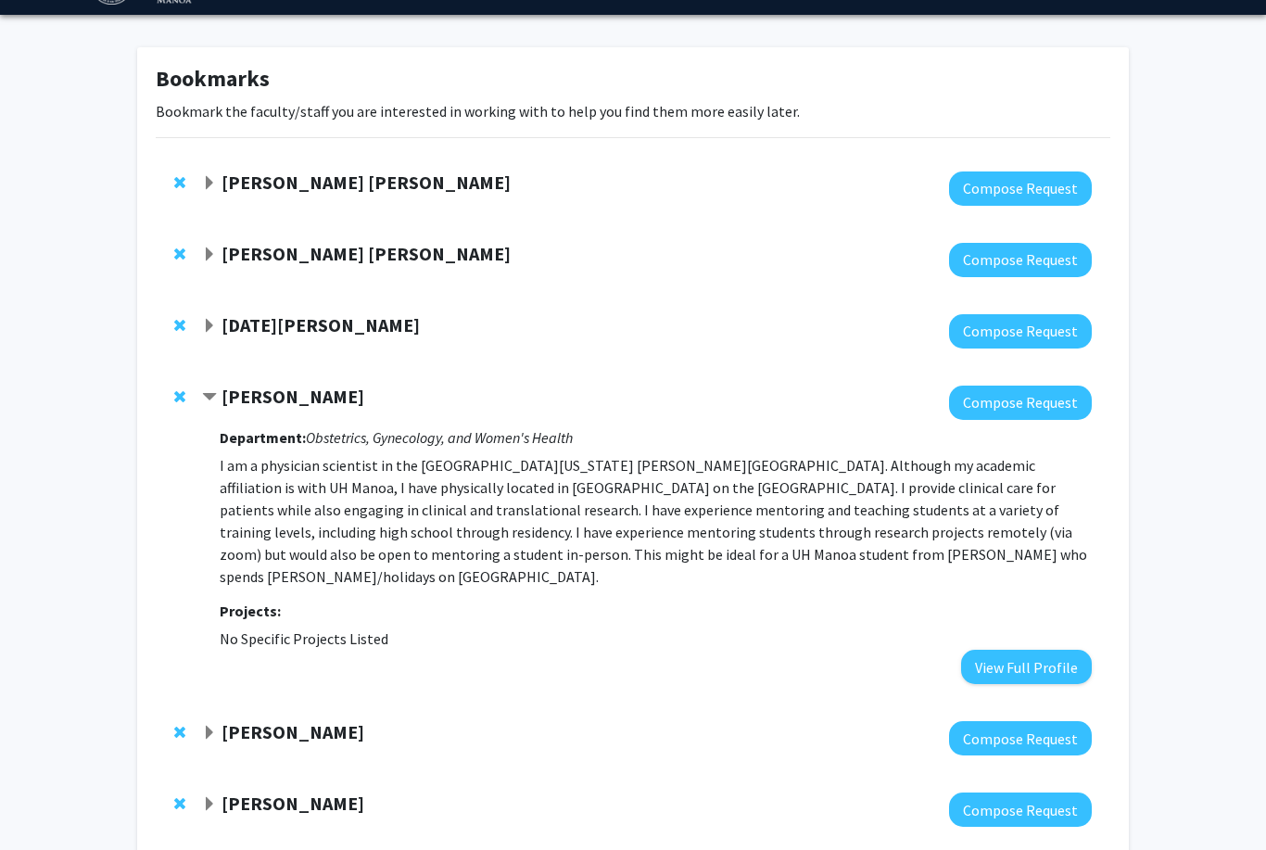
scroll to position [79, 0]
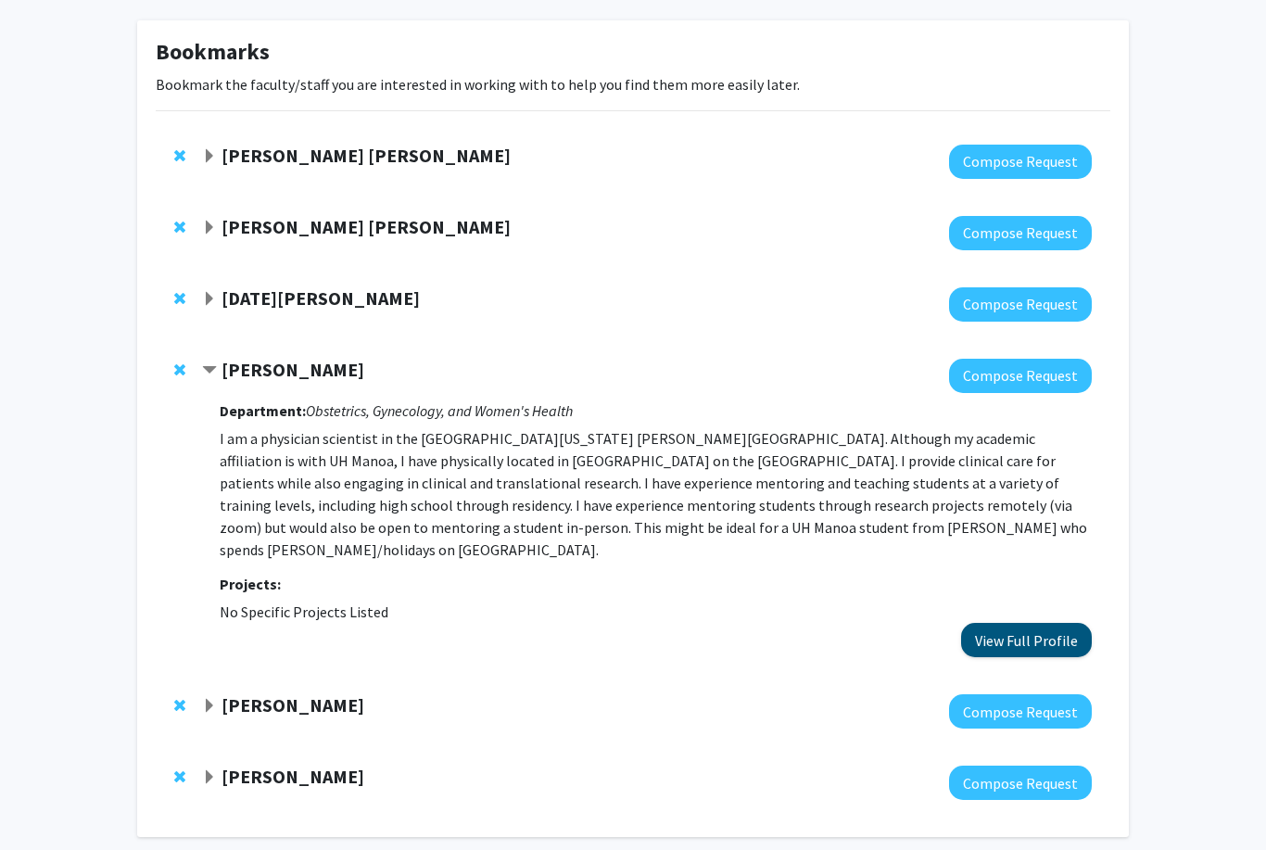
click at [1019, 623] on button "View Full Profile" at bounding box center [1026, 640] width 131 height 34
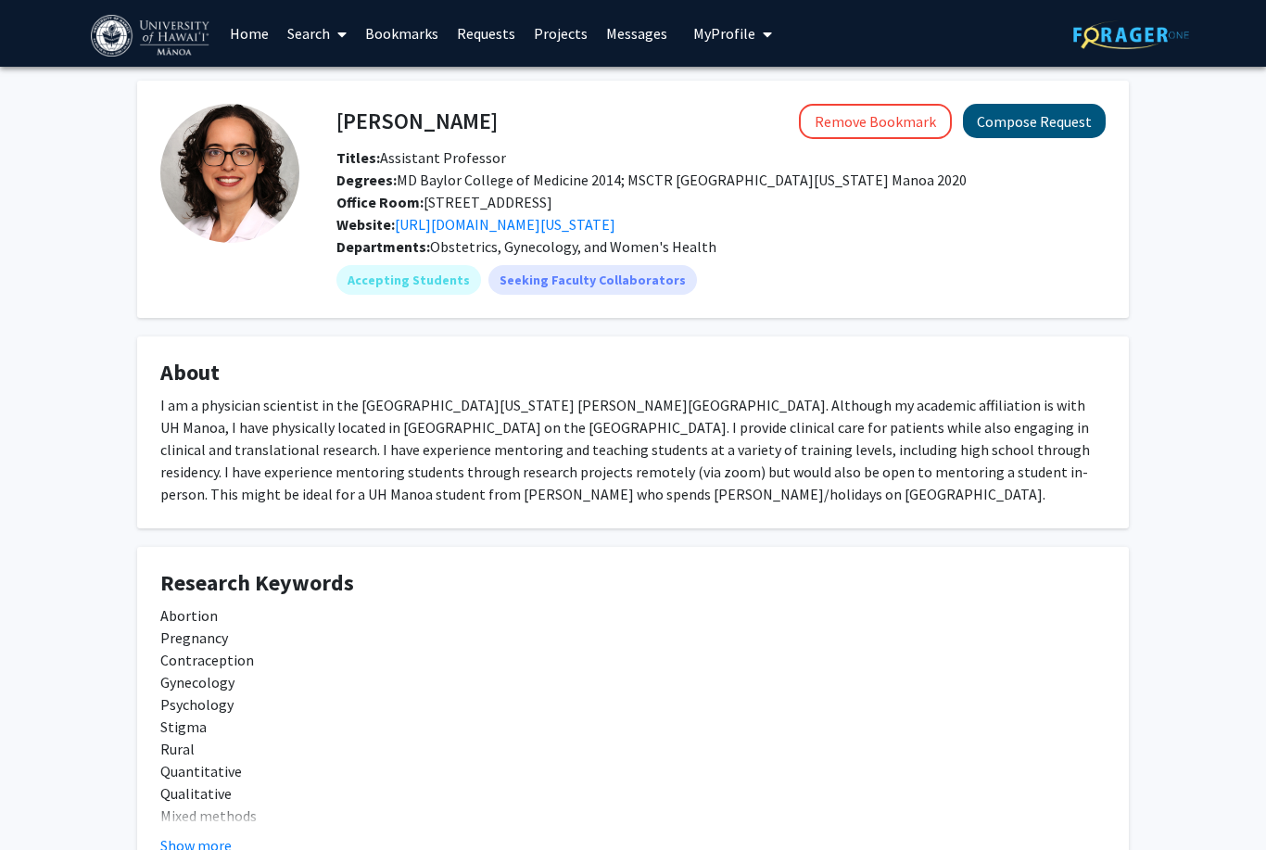
click at [1048, 121] on button "Compose Request" at bounding box center [1034, 121] width 143 height 34
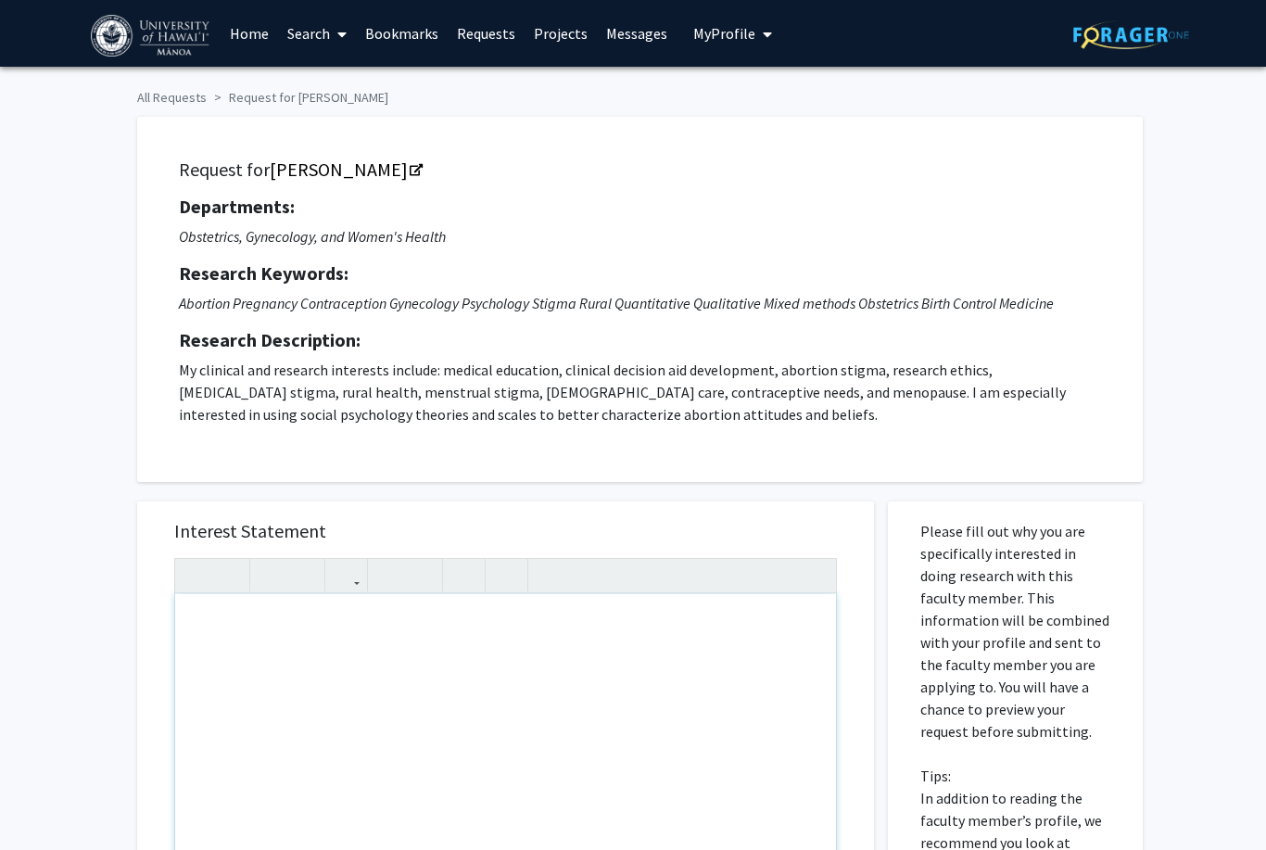
scroll to position [348, 0]
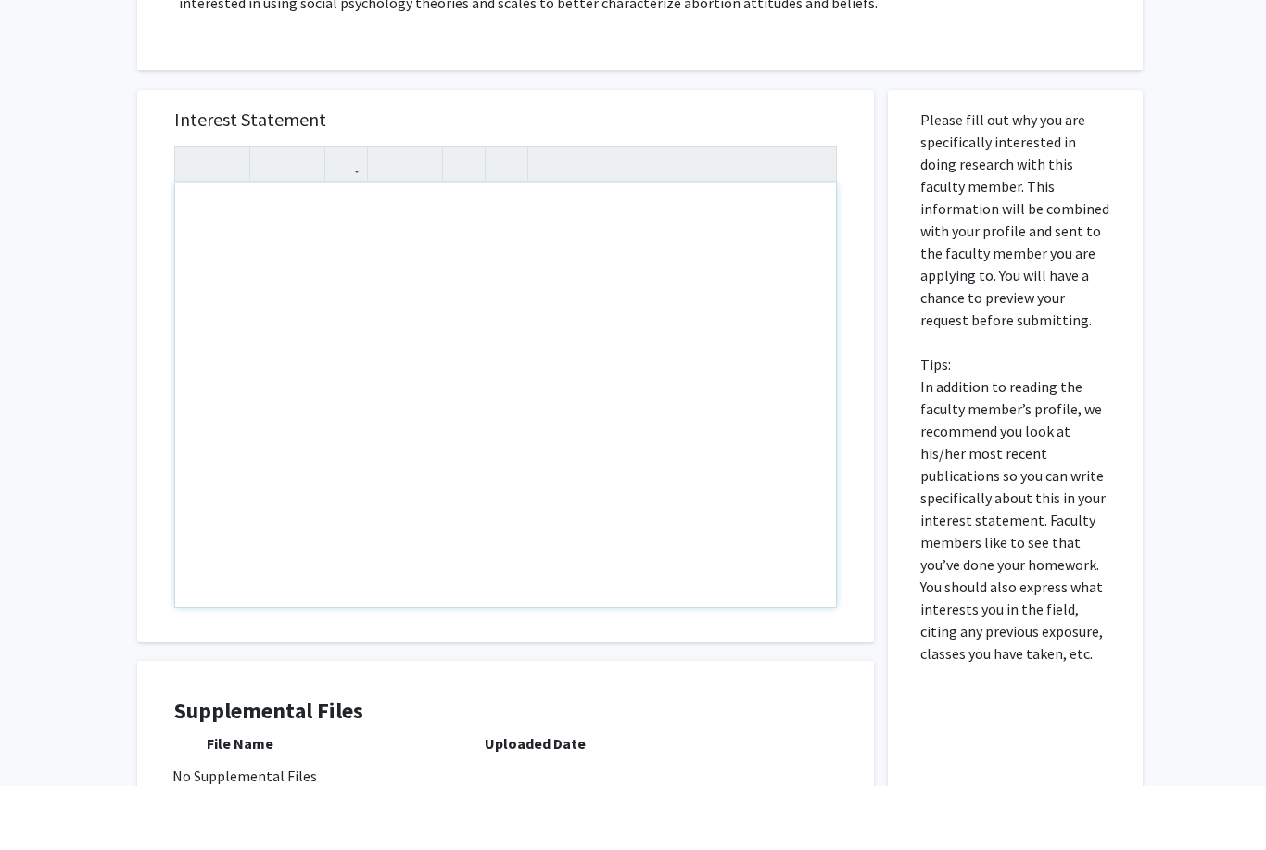
click at [237, 356] on div "Note to users with screen readers: Please press Alt+0 or Option+0 to deactivate…" at bounding box center [505, 459] width 661 height 425
paste div "Note to users with screen readers: Please press Alt+0 or Option+0 to deactivate…"
type textarea "<p>Good morning Dr. Stowers,</p><p>My name is Mya Heredia, and I am a first-yea…"
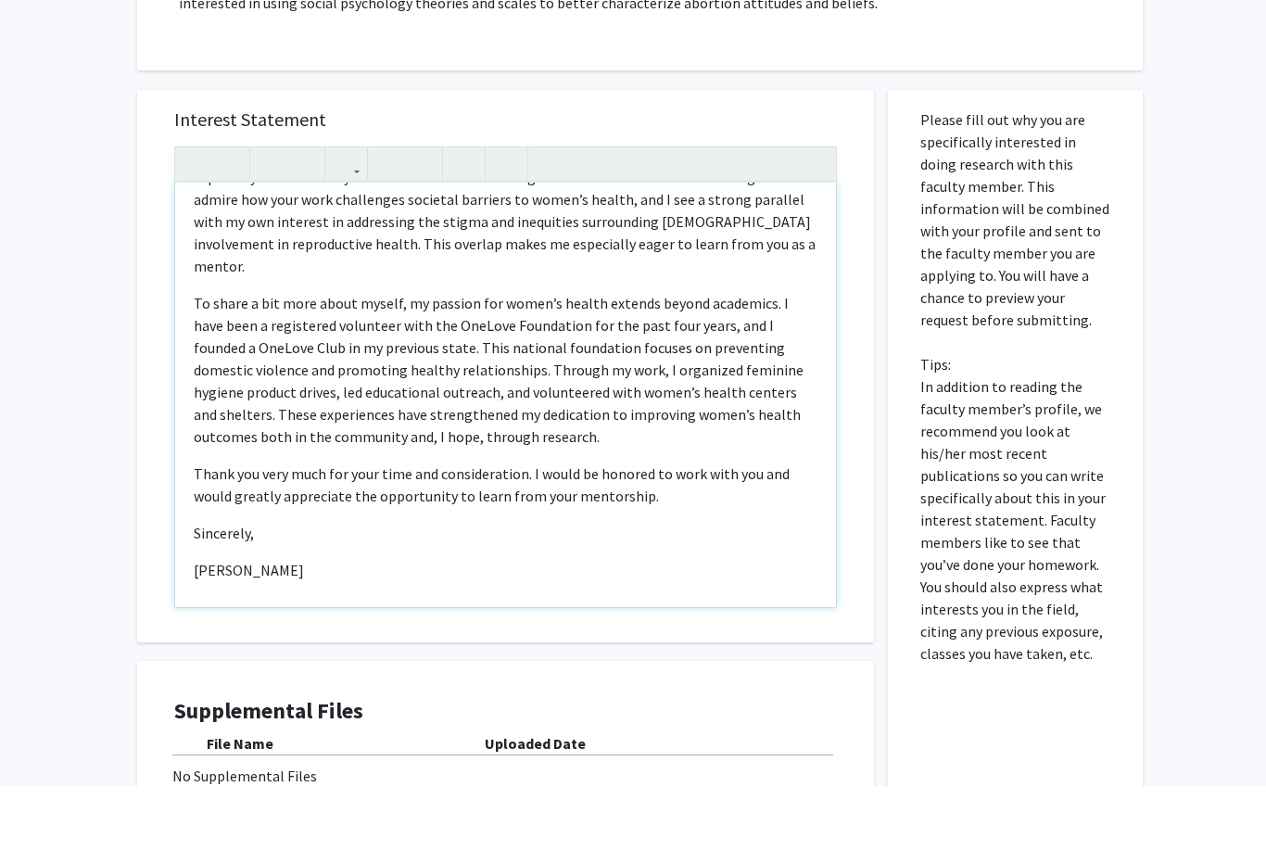
scroll to position [443, 0]
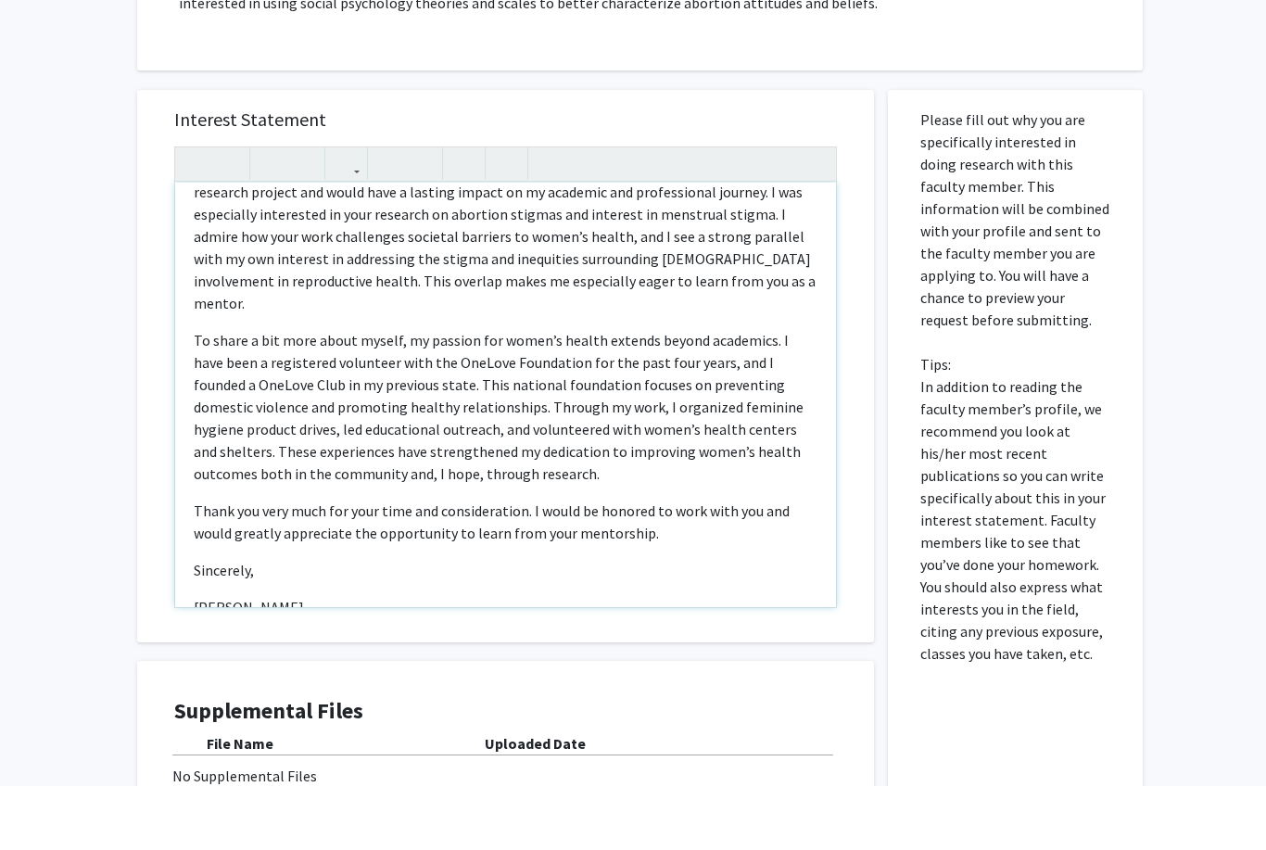
type textarea "<p>Good morning Dr. Stowers,</p><p>My name is Mya Heredia, and I am a first-yea…"
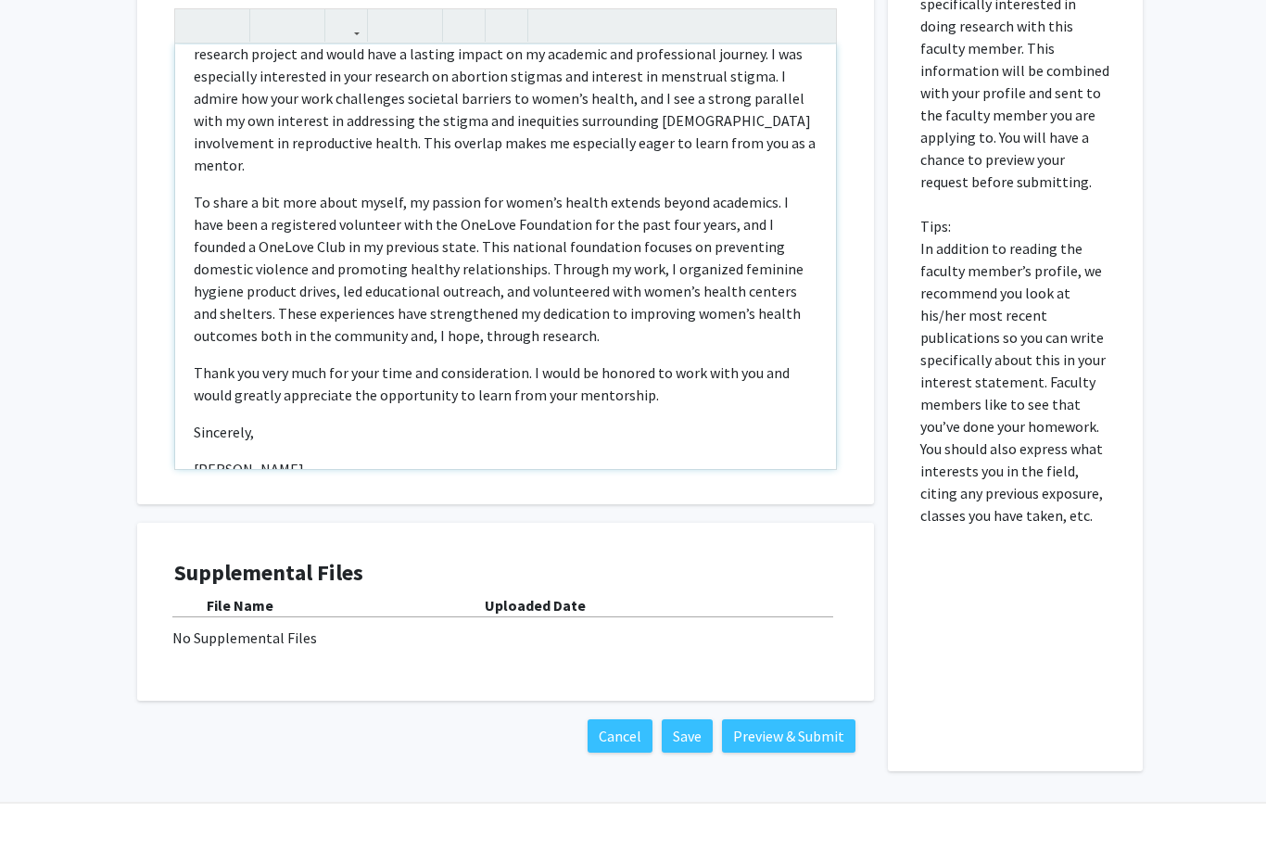
scroll to position [565, 0]
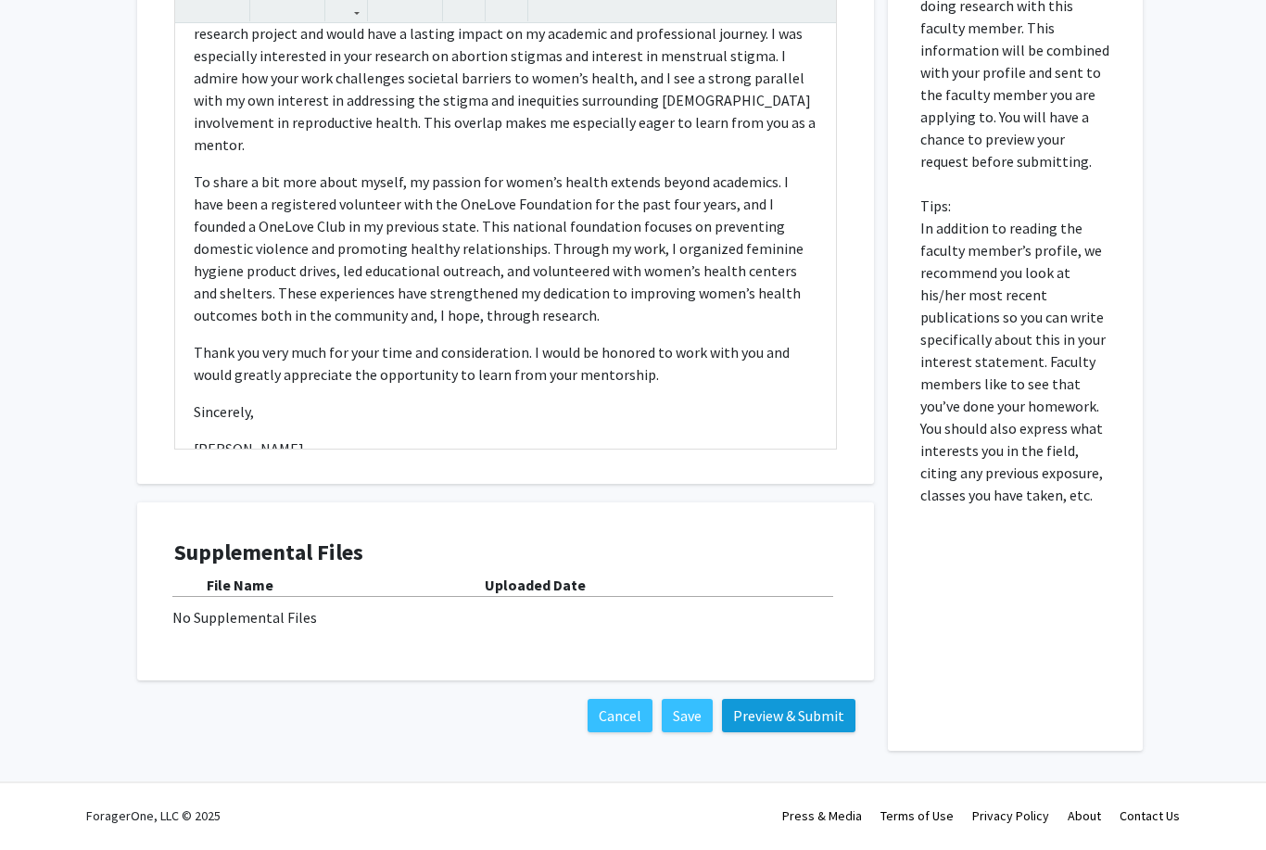
click at [784, 722] on button "Preview & Submit" at bounding box center [788, 720] width 133 height 33
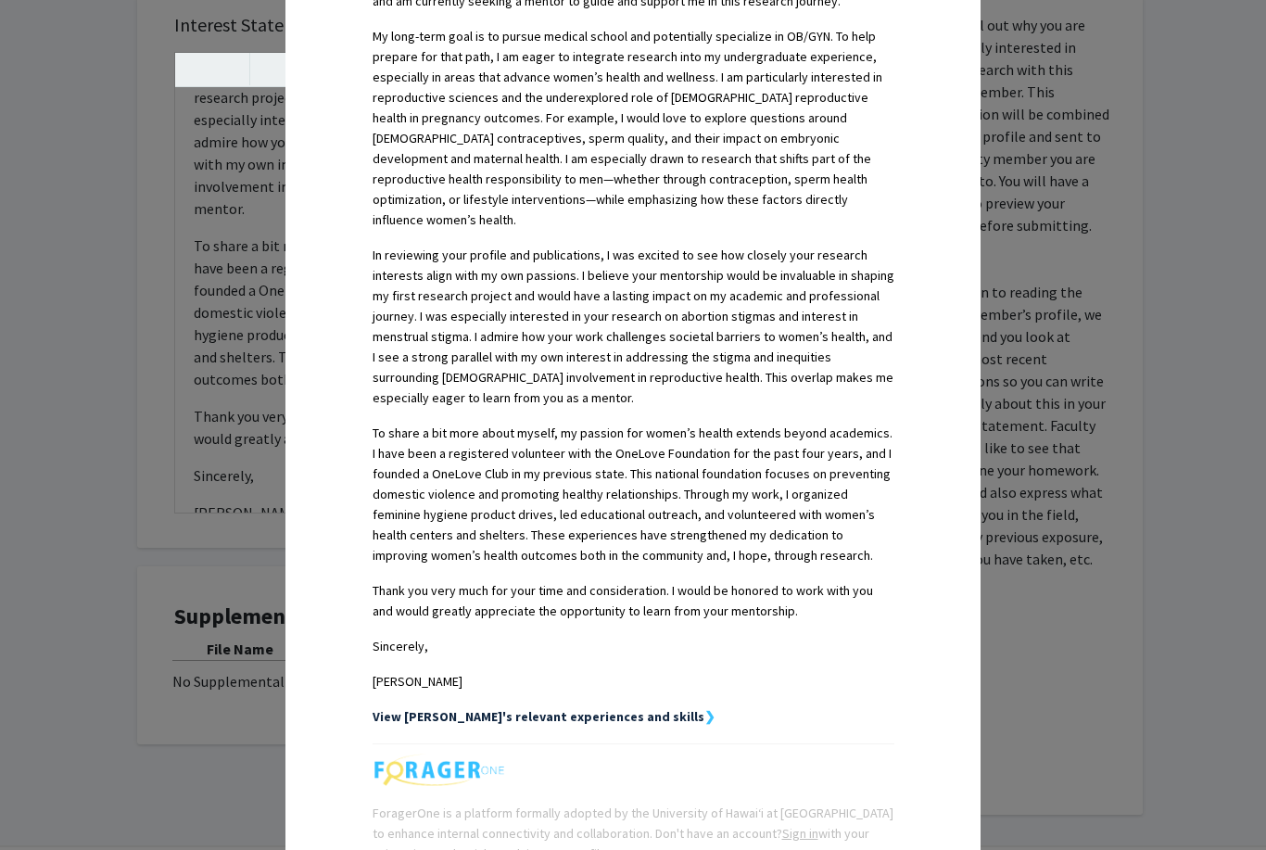
scroll to position [635, 0]
click at [589, 706] on strong "View Mya's relevant experiences and skills" at bounding box center [539, 714] width 332 height 17
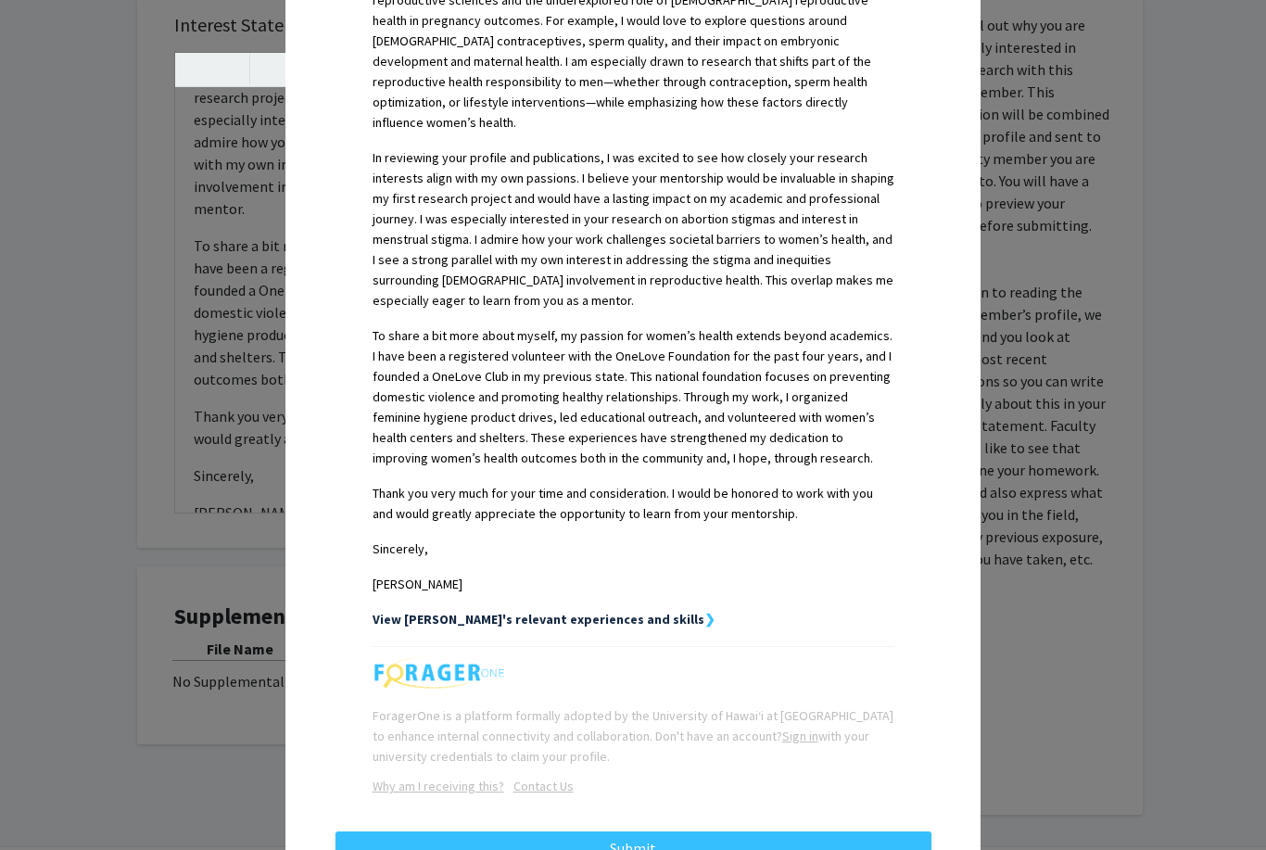
scroll to position [729, 0]
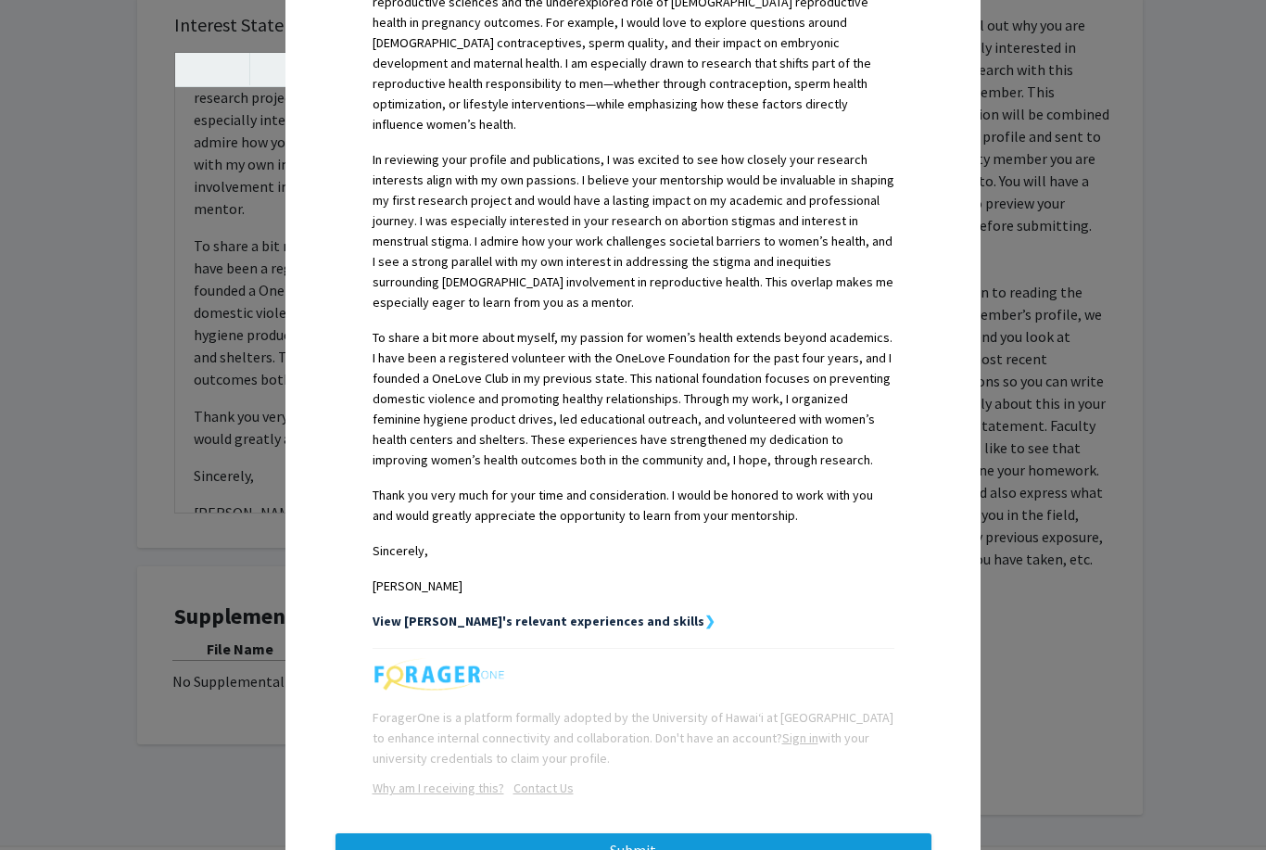
click at [421, 835] on button "Submit" at bounding box center [634, 849] width 596 height 33
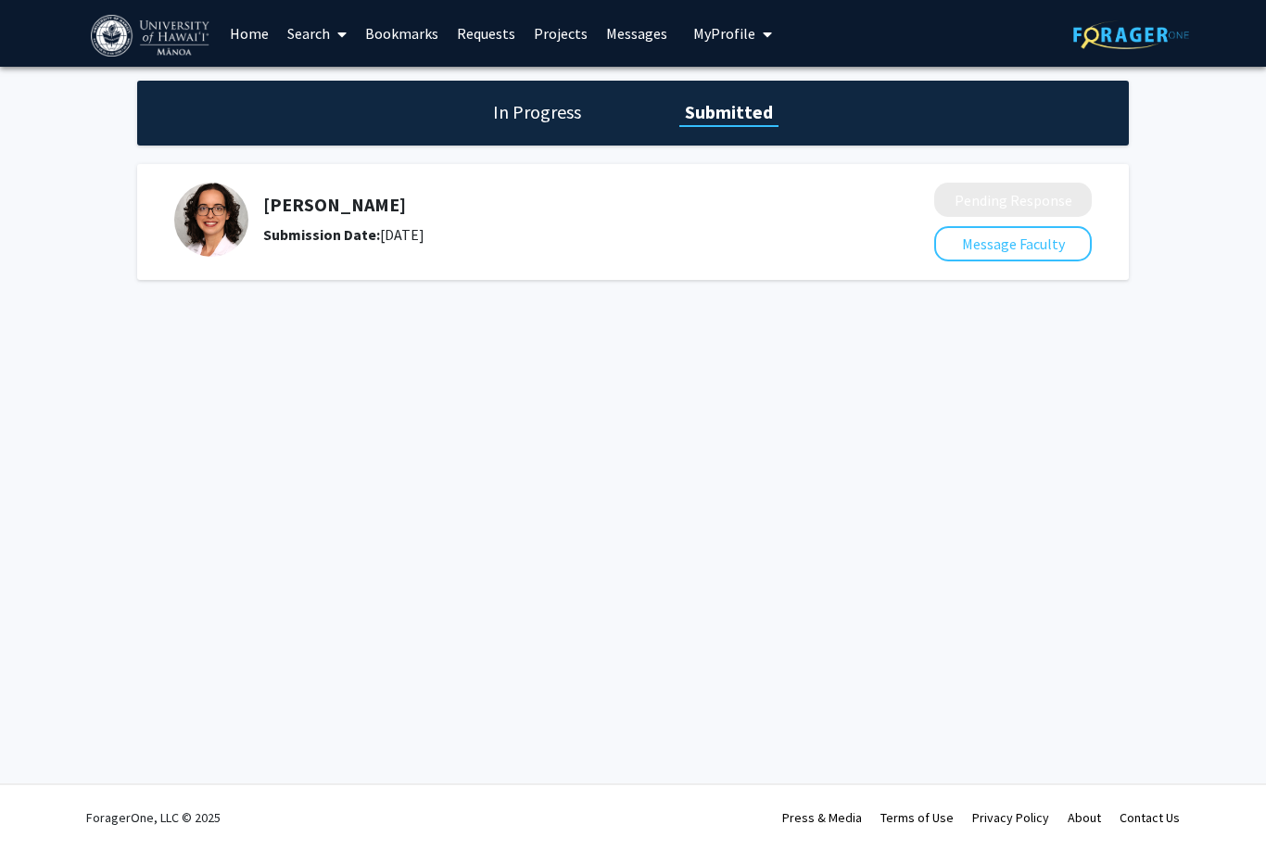
click at [405, 28] on link "Bookmarks" at bounding box center [402, 33] width 92 height 65
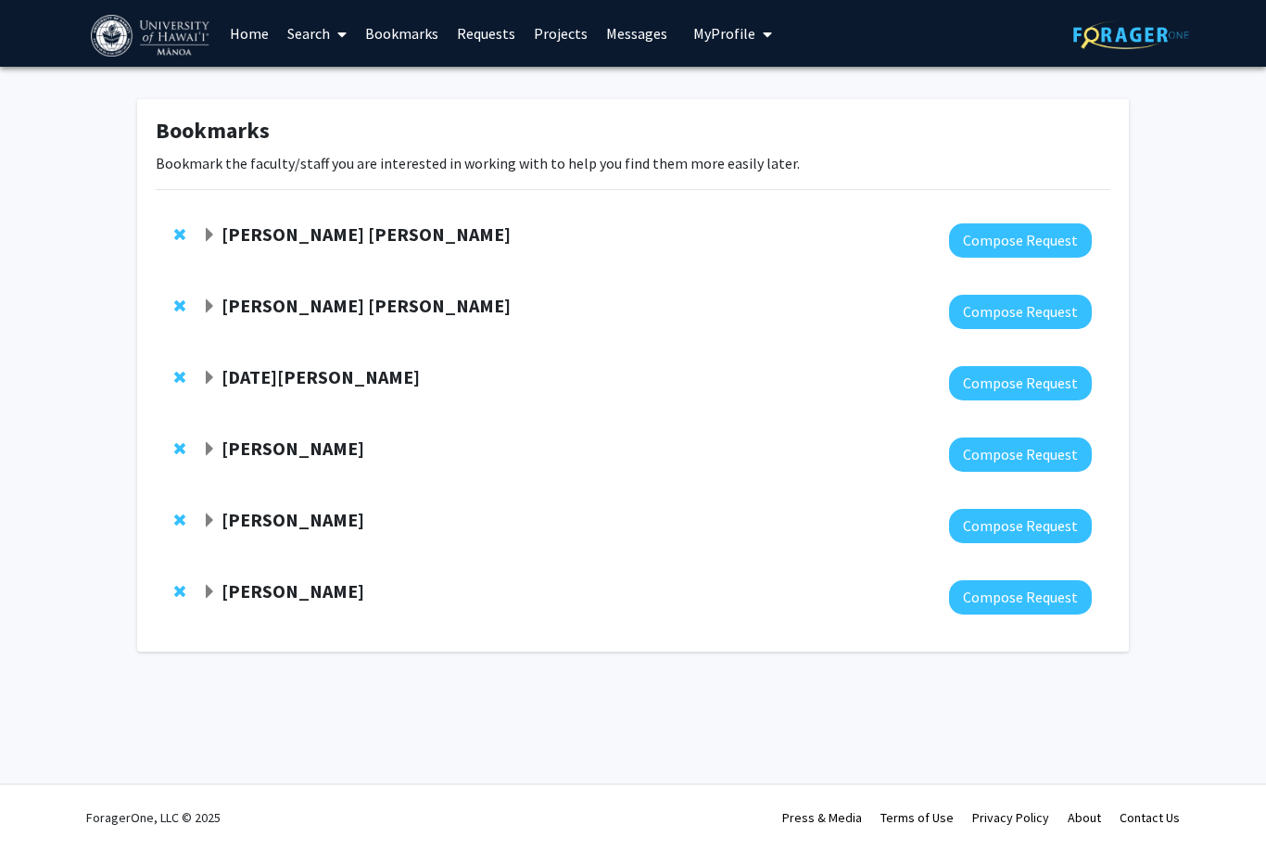
click at [256, 366] on strong "[DATE][PERSON_NAME]" at bounding box center [321, 376] width 198 height 23
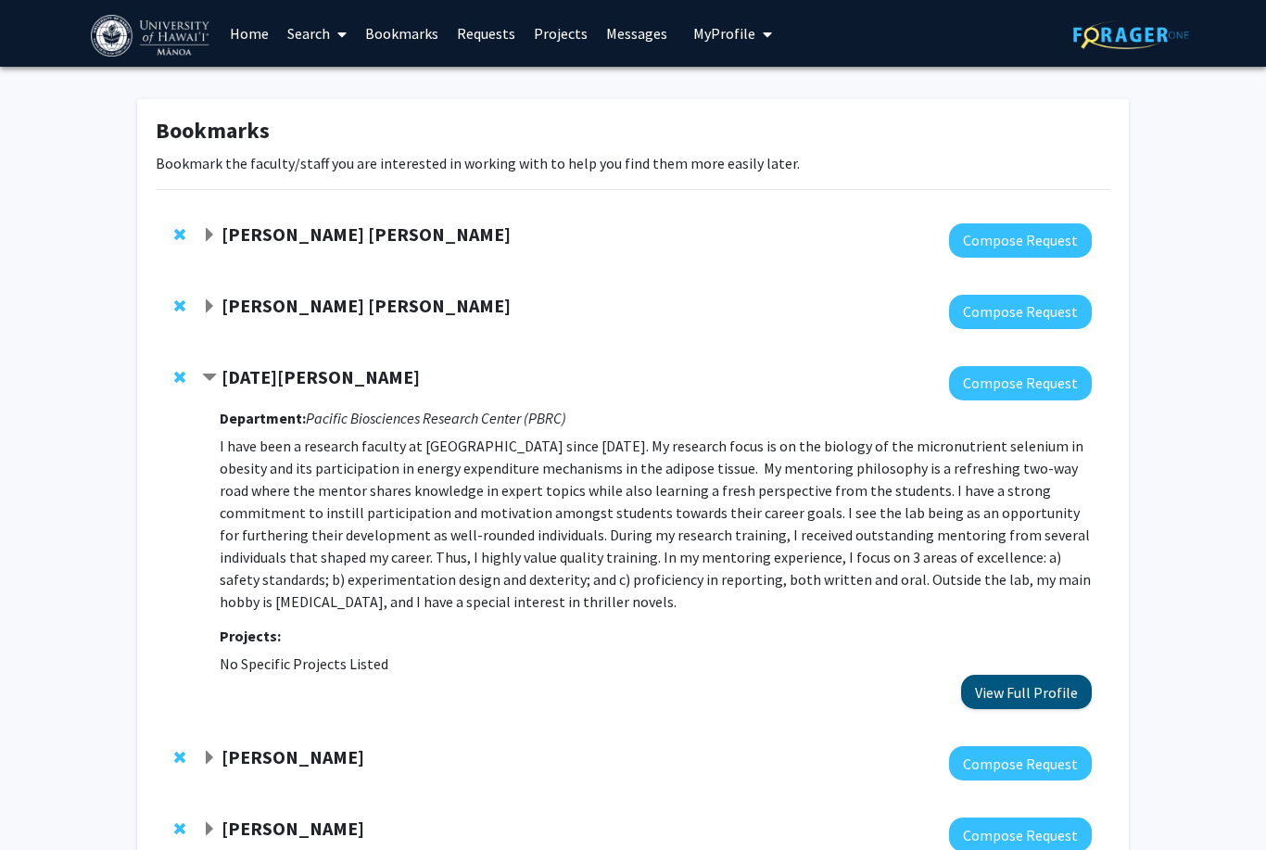
click at [1066, 691] on button "View Full Profile" at bounding box center [1026, 692] width 131 height 34
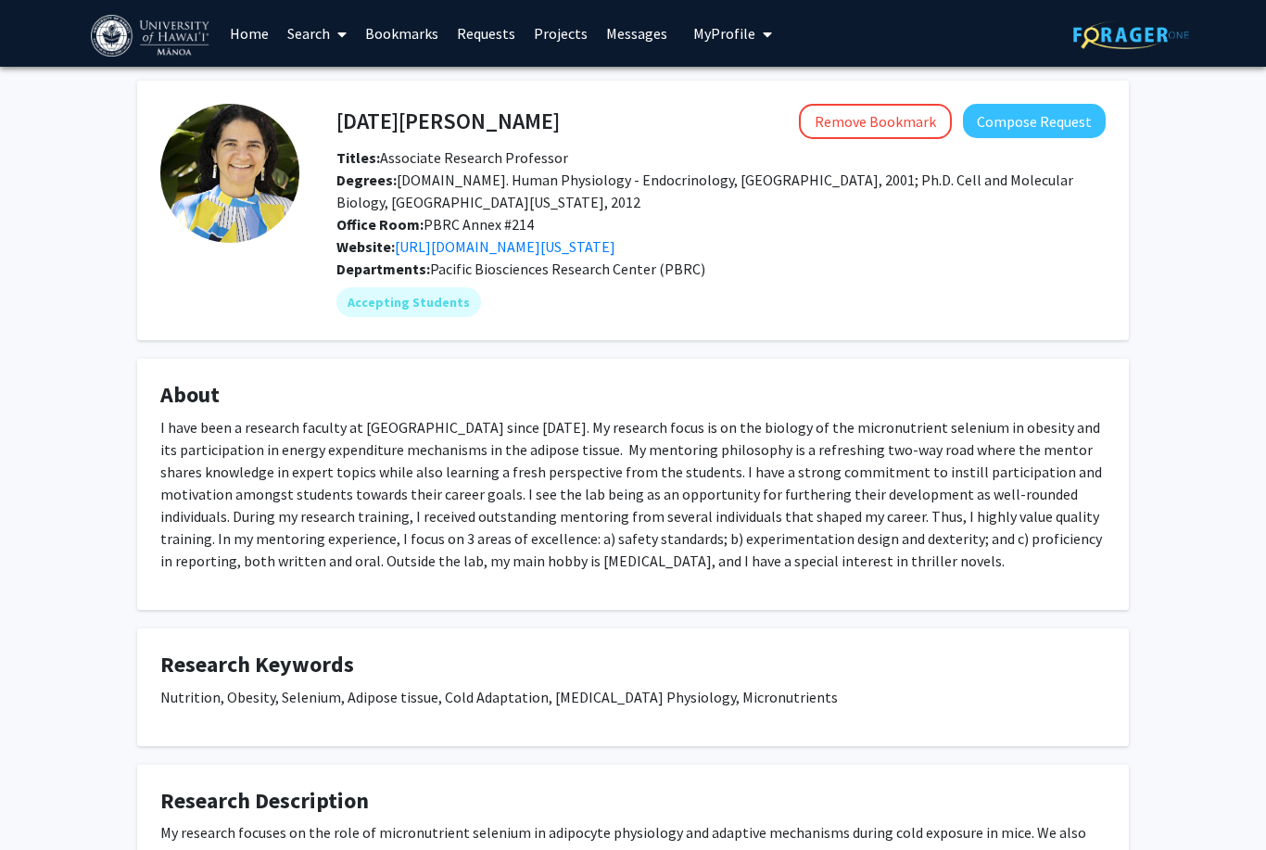
click at [416, 28] on link "Bookmarks" at bounding box center [402, 33] width 92 height 65
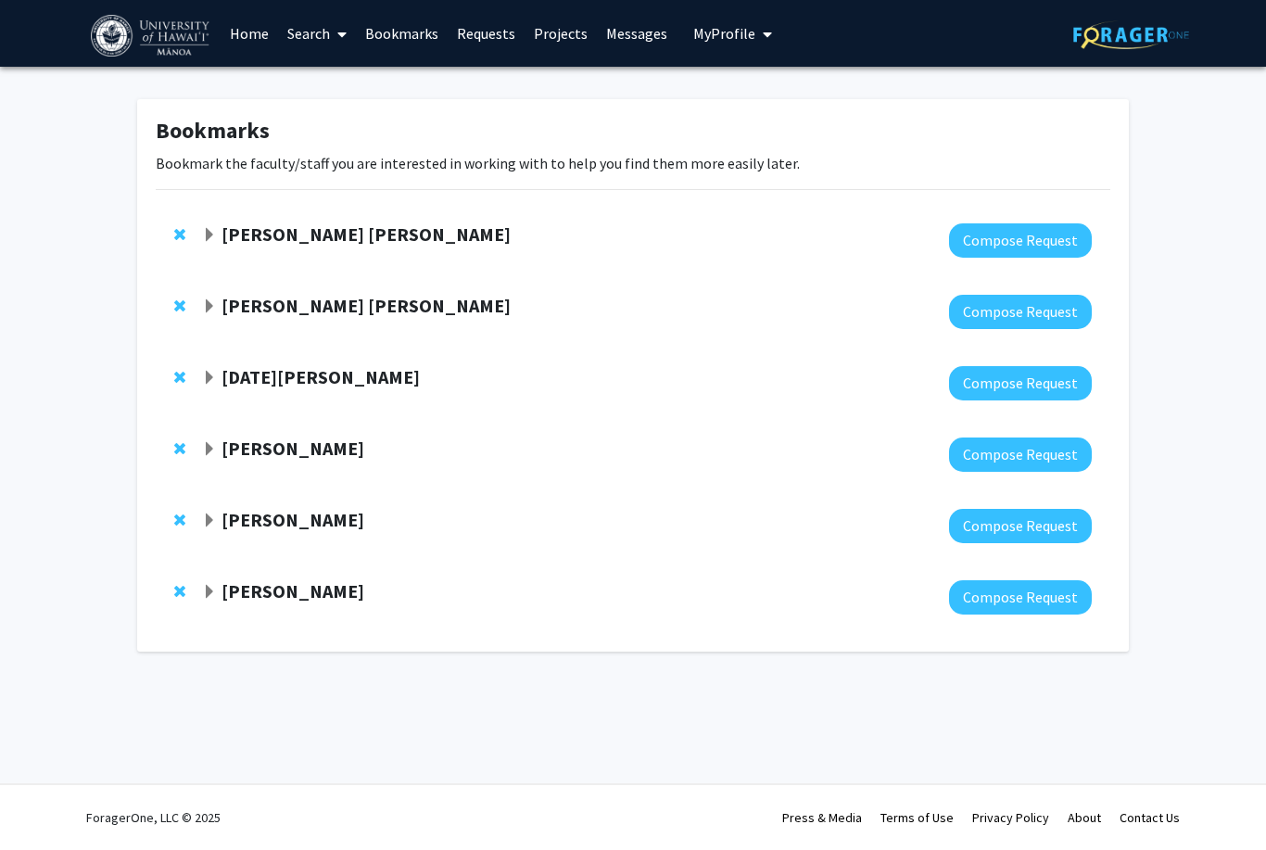
click at [218, 301] on div "[PERSON_NAME] [PERSON_NAME]" at bounding box center [402, 306] width 400 height 23
click at [202, 310] on span "Expand Nash Witten Bookmark" at bounding box center [209, 306] width 15 height 15
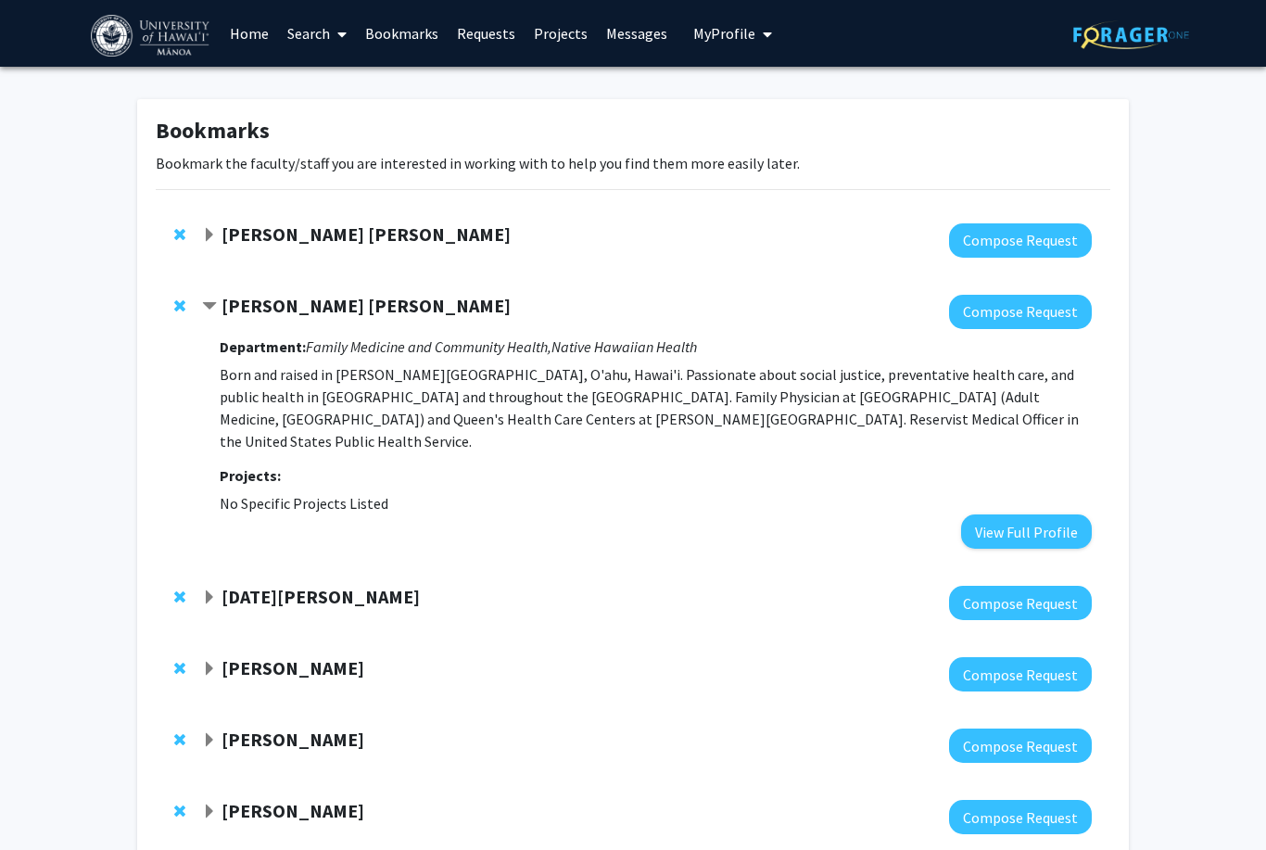
click at [204, 308] on span "Contract Nash Witten Bookmark" at bounding box center [209, 306] width 15 height 15
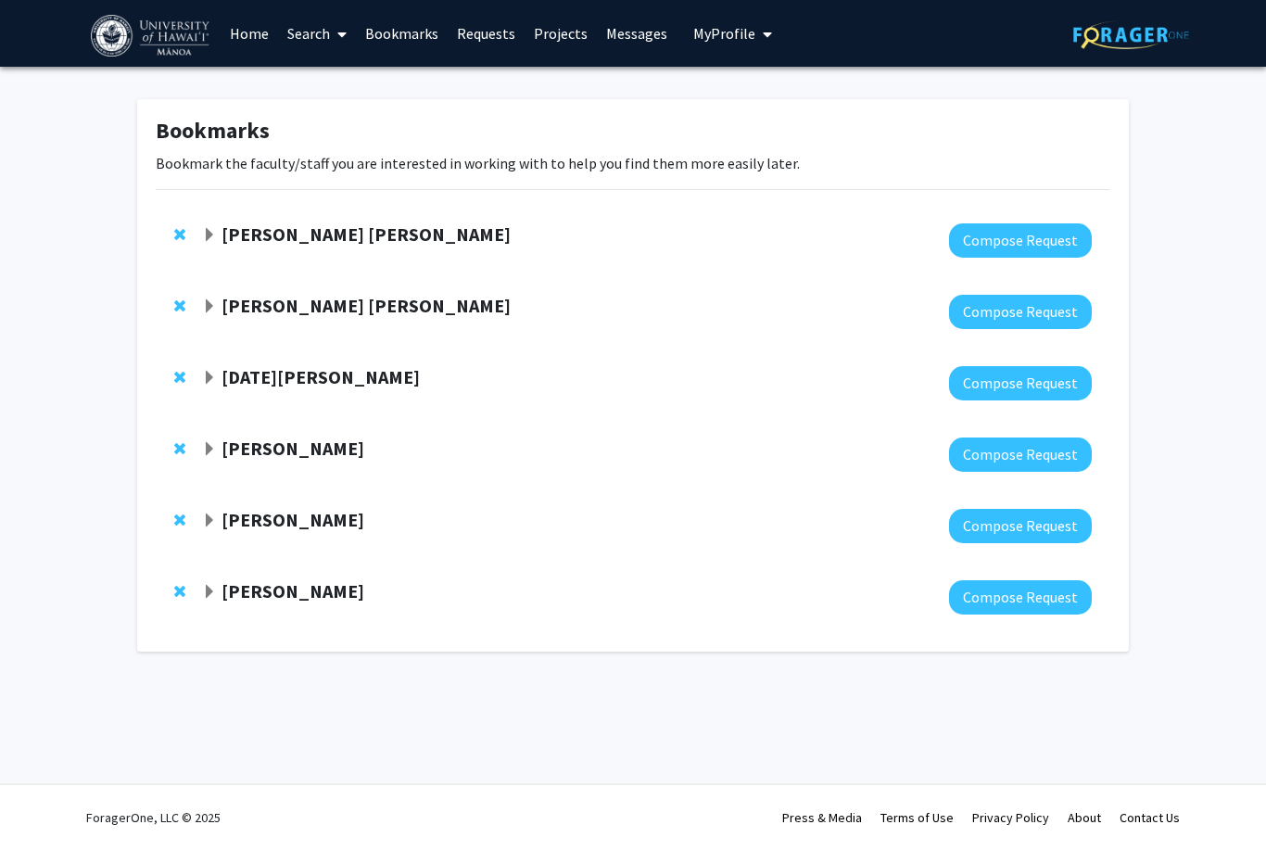
click at [207, 230] on span "Expand Samia Valeria Ozorio Dutra Bookmark" at bounding box center [209, 235] width 15 height 15
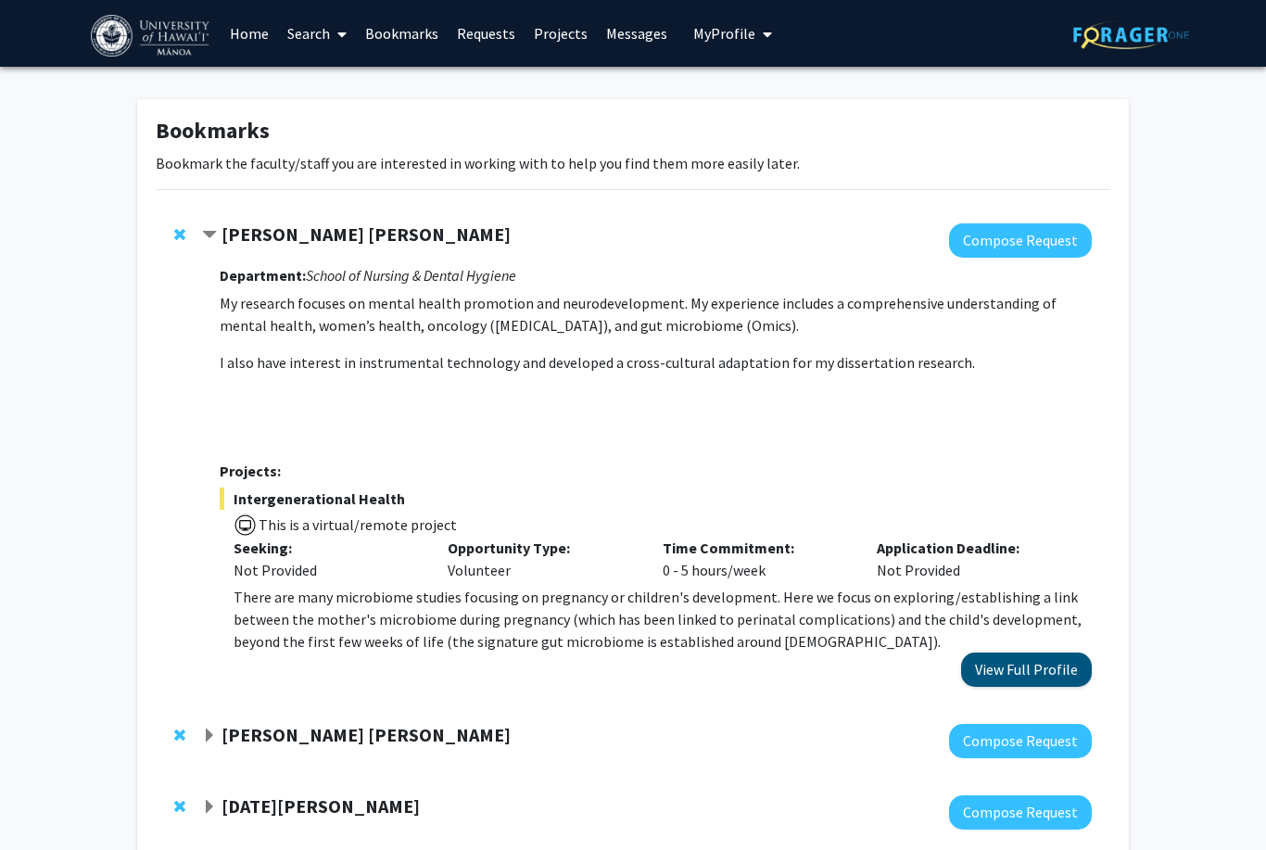
click at [1059, 664] on button "View Full Profile" at bounding box center [1026, 670] width 131 height 34
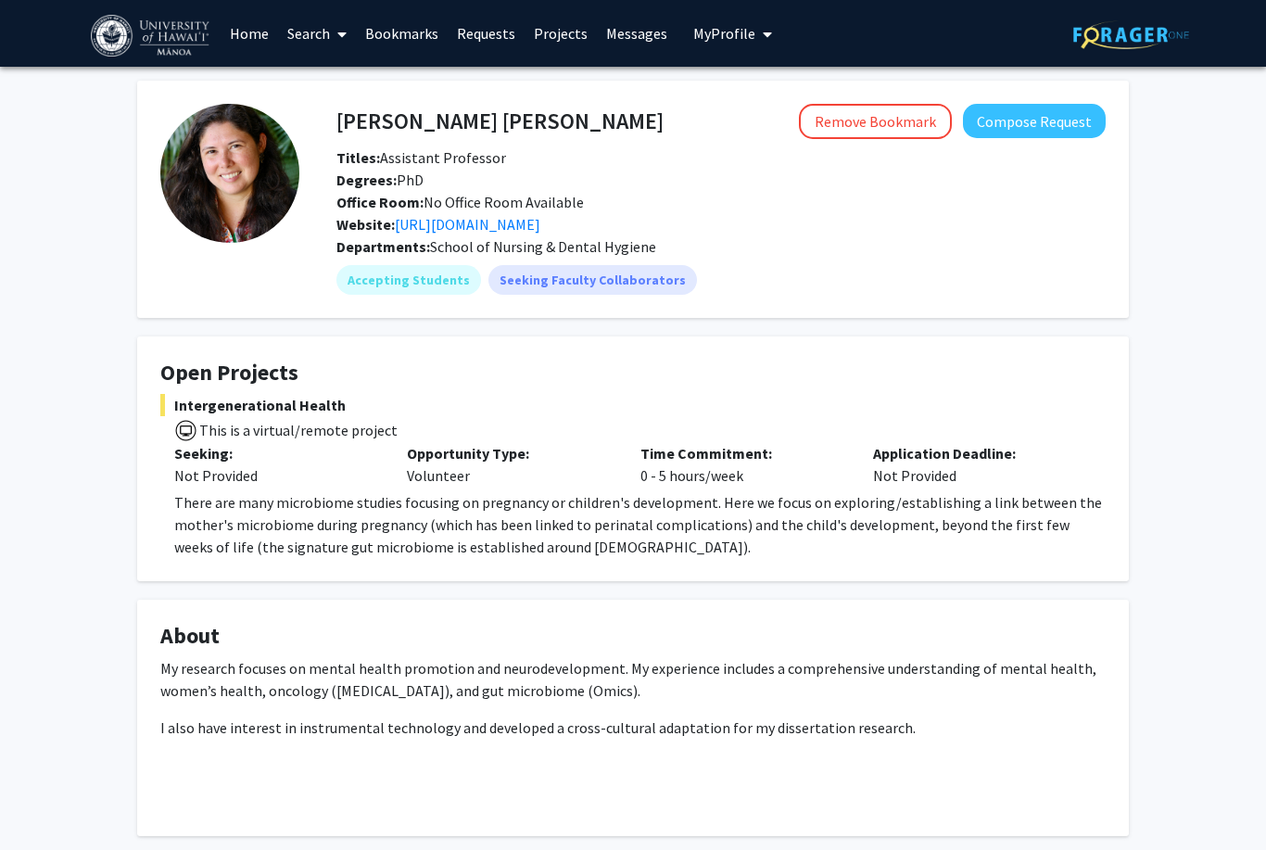
click at [664, 530] on p "There are many microbiome studies focusing on pregnancy or children's developme…" at bounding box center [640, 524] width 932 height 67
click at [646, 534] on p "There are many microbiome studies focusing on pregnancy or children's developme…" at bounding box center [640, 524] width 932 height 67
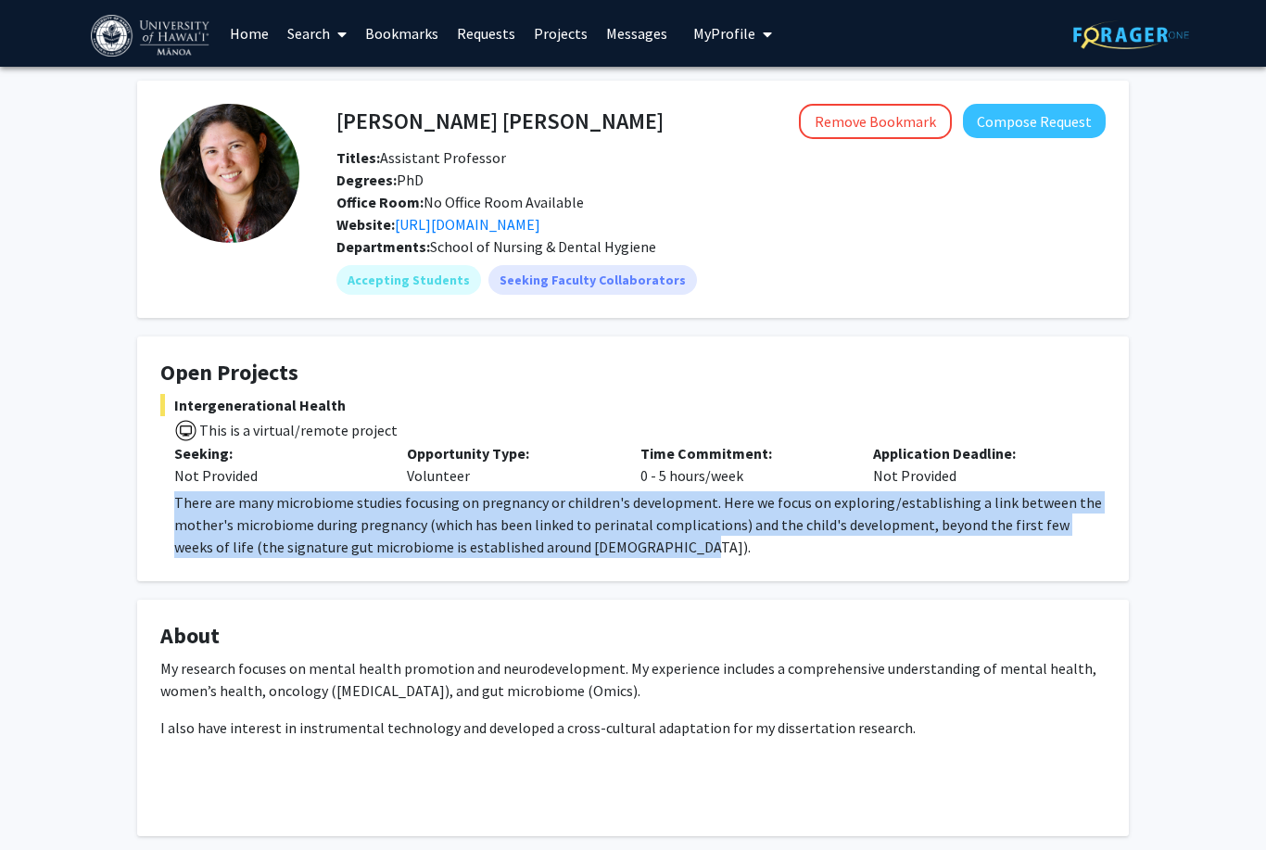
drag, startPoint x: 629, startPoint y: 550, endPoint x: 171, endPoint y: 507, distance: 460.8
click at [171, 507] on fg-read-more "There are many microbiome studies focusing on pregnancy or children's developme…" at bounding box center [632, 524] width 945 height 67
click at [250, 566] on fg-card "Open Projects Intergenerational Health This is a virtual/remote project Seeking…" at bounding box center [633, 458] width 992 height 245
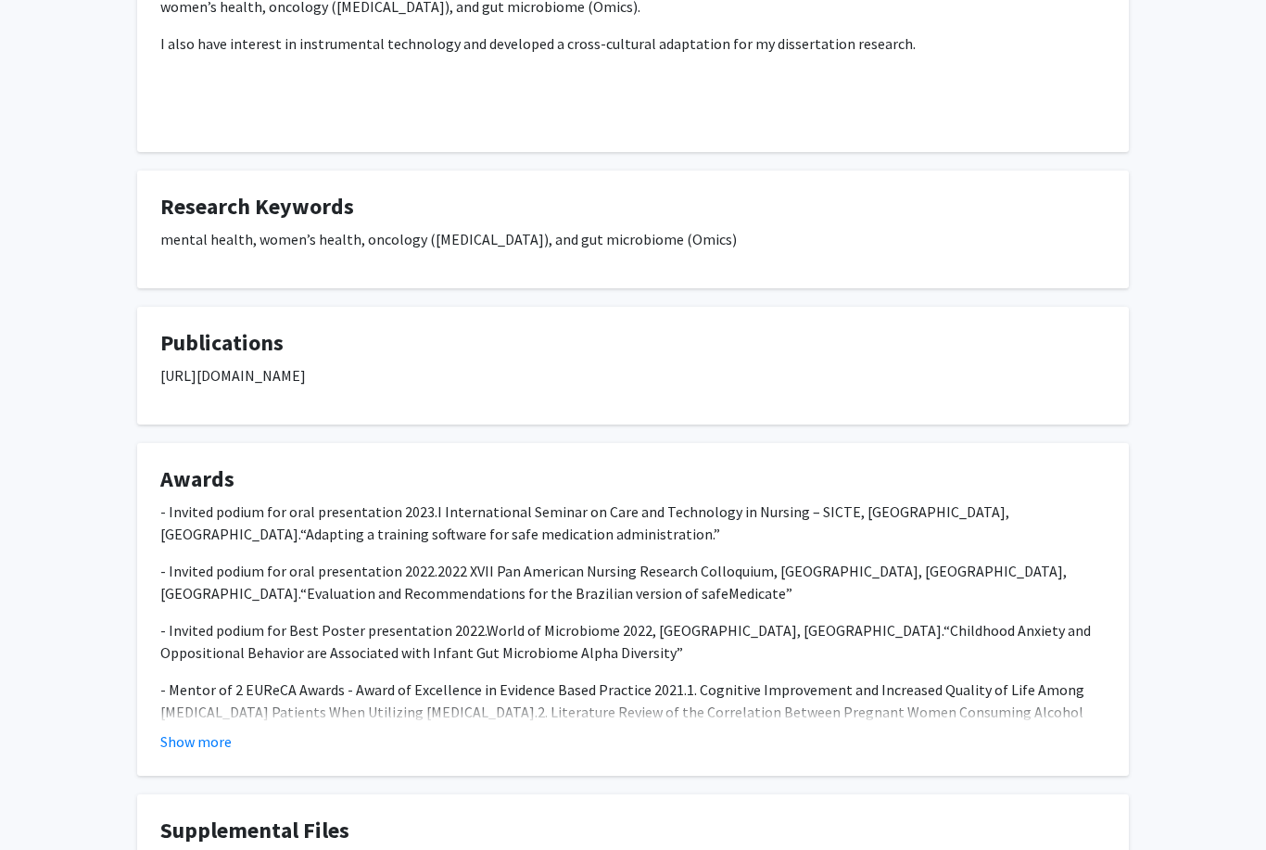
scroll to position [710, 0]
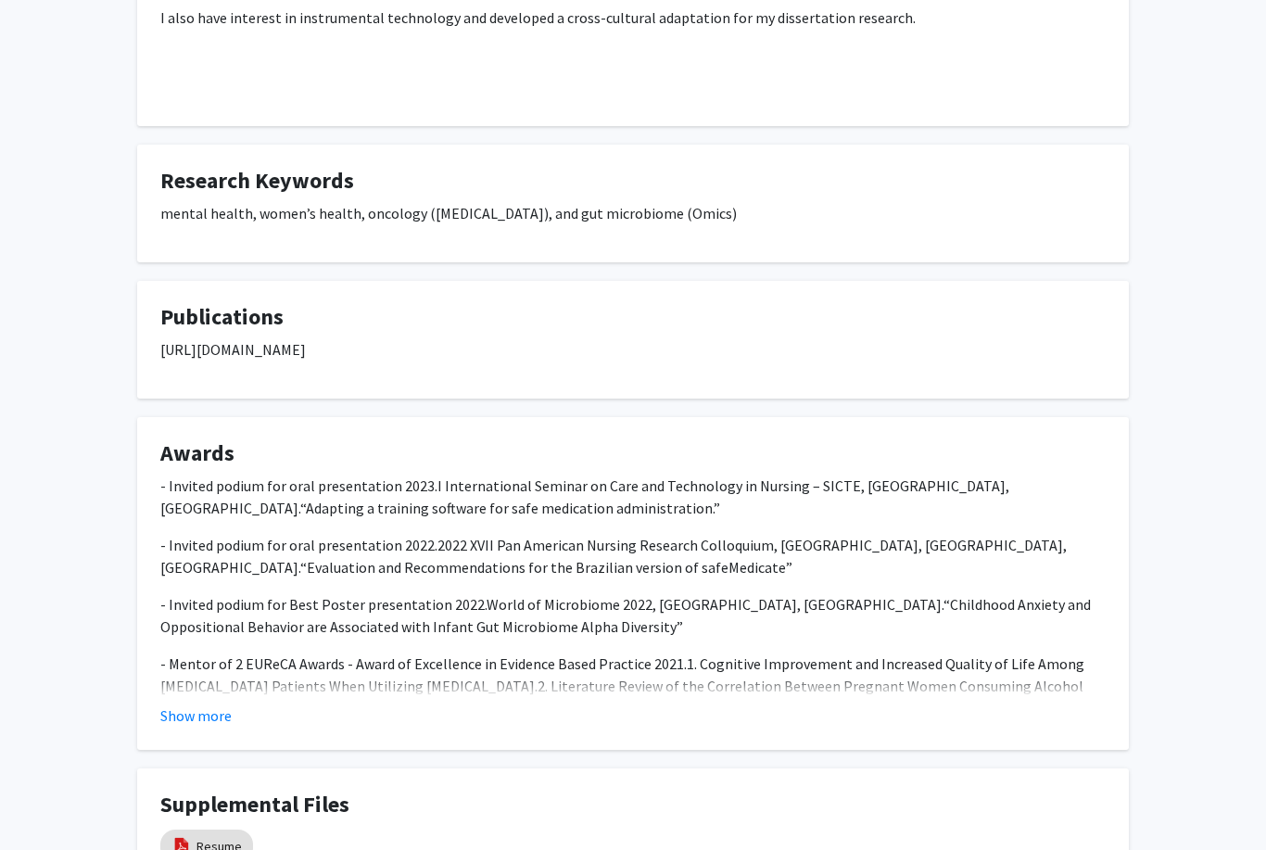
click at [197, 714] on button "Show more" at bounding box center [195, 715] width 71 height 22
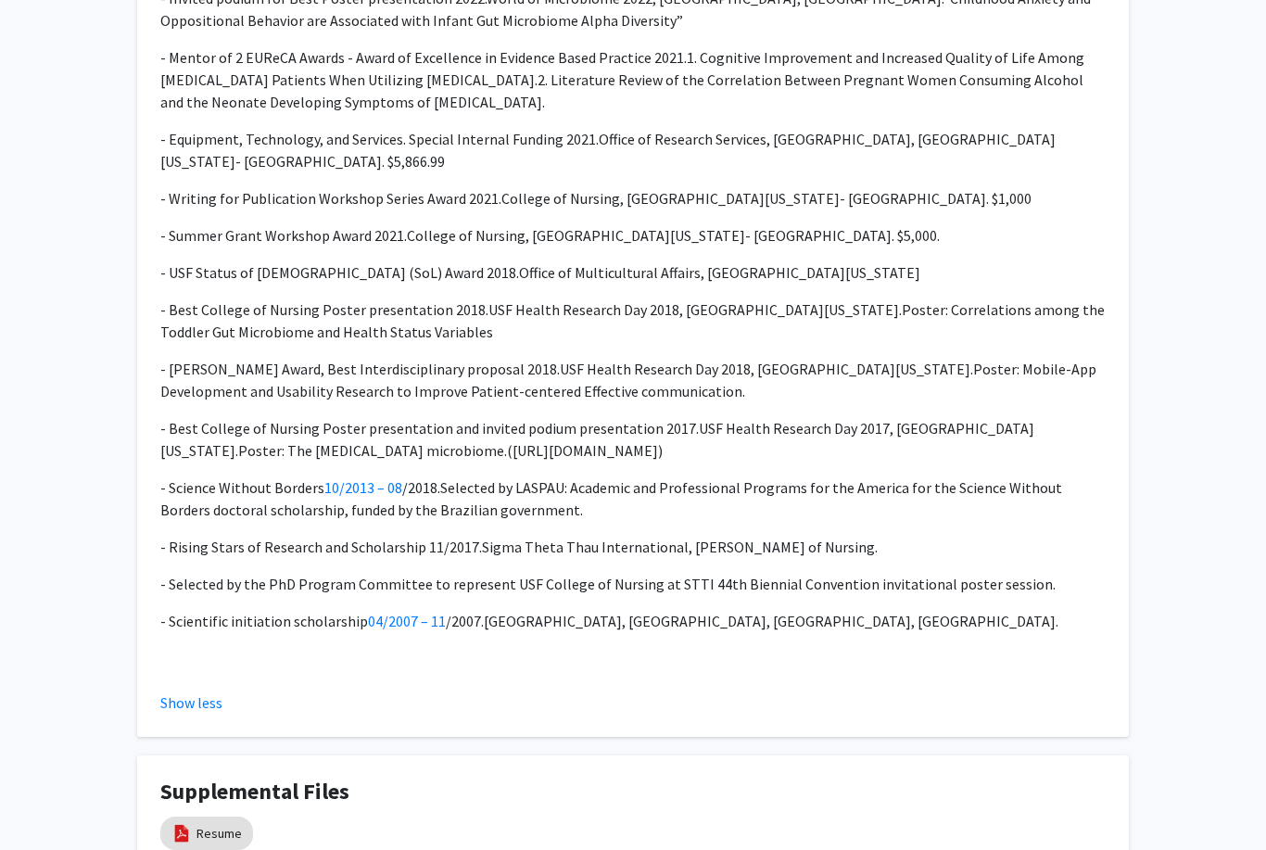
scroll to position [1323, 0]
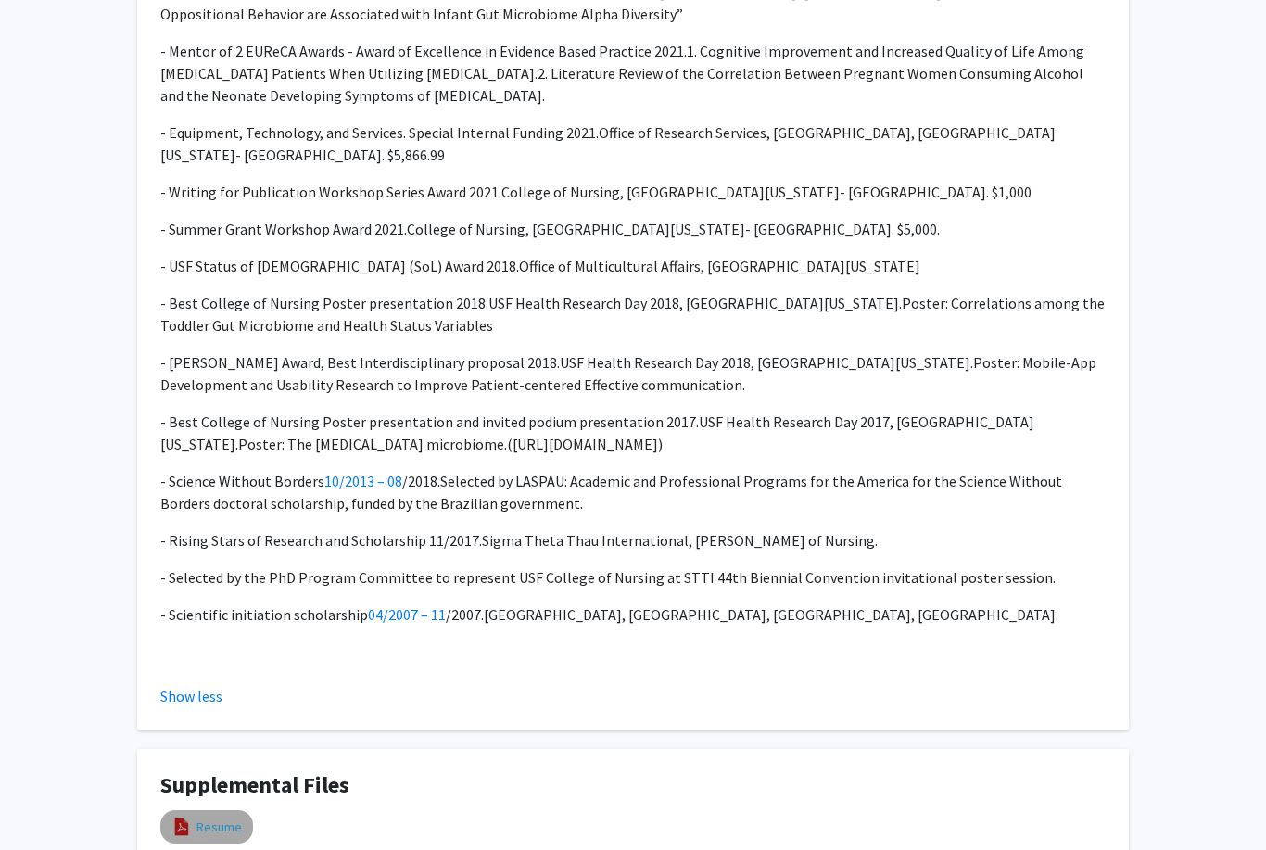
click at [213, 818] on link "Resume" at bounding box center [219, 827] width 45 height 19
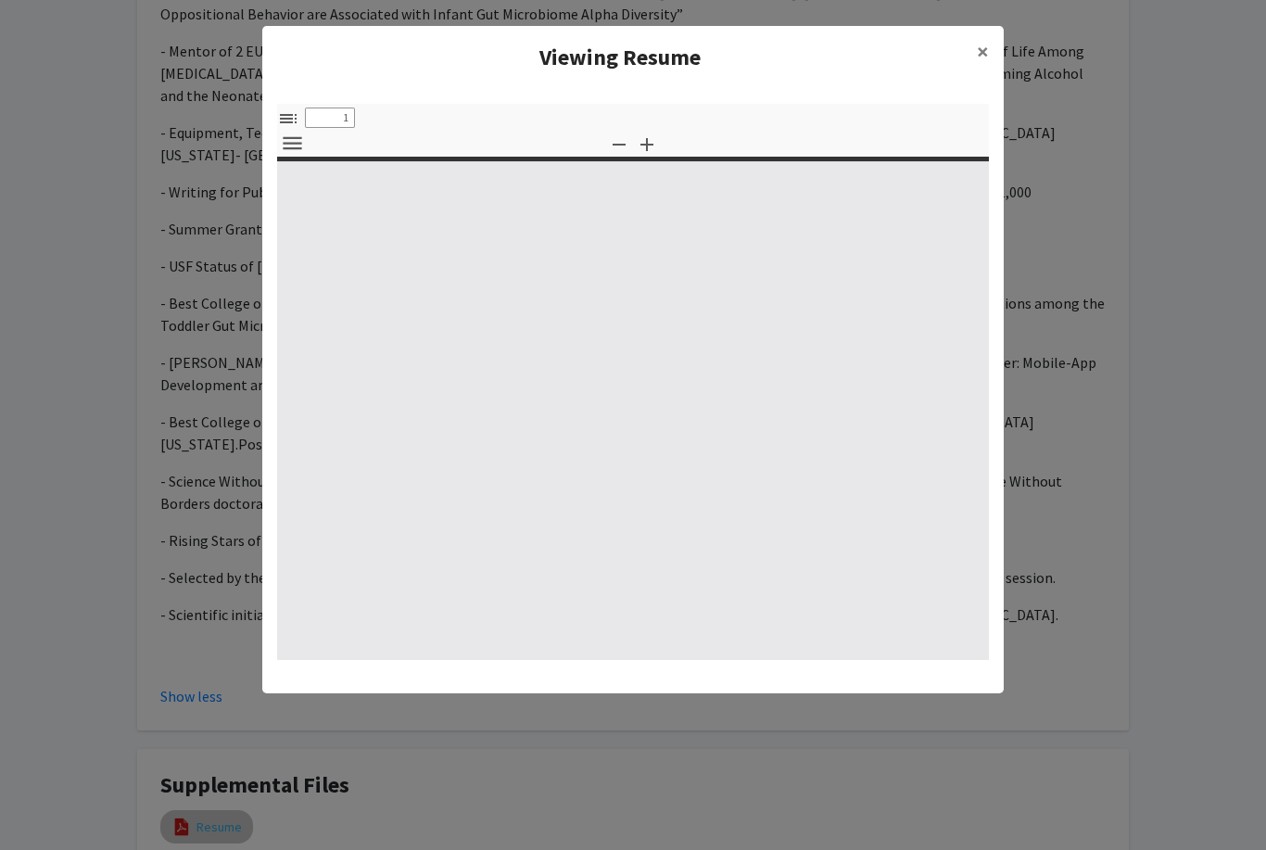
select select "custom"
type input "0"
select select "custom"
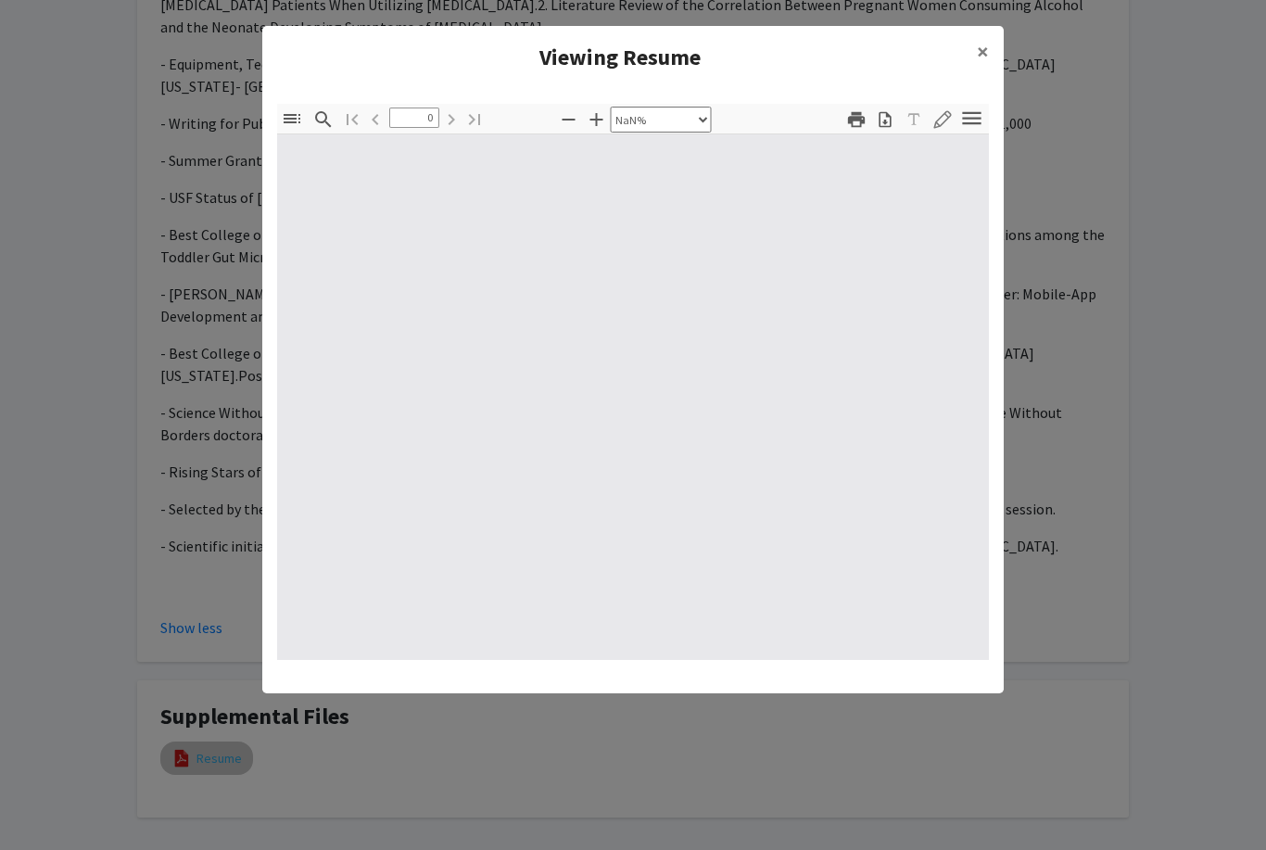
scroll to position [1410, 0]
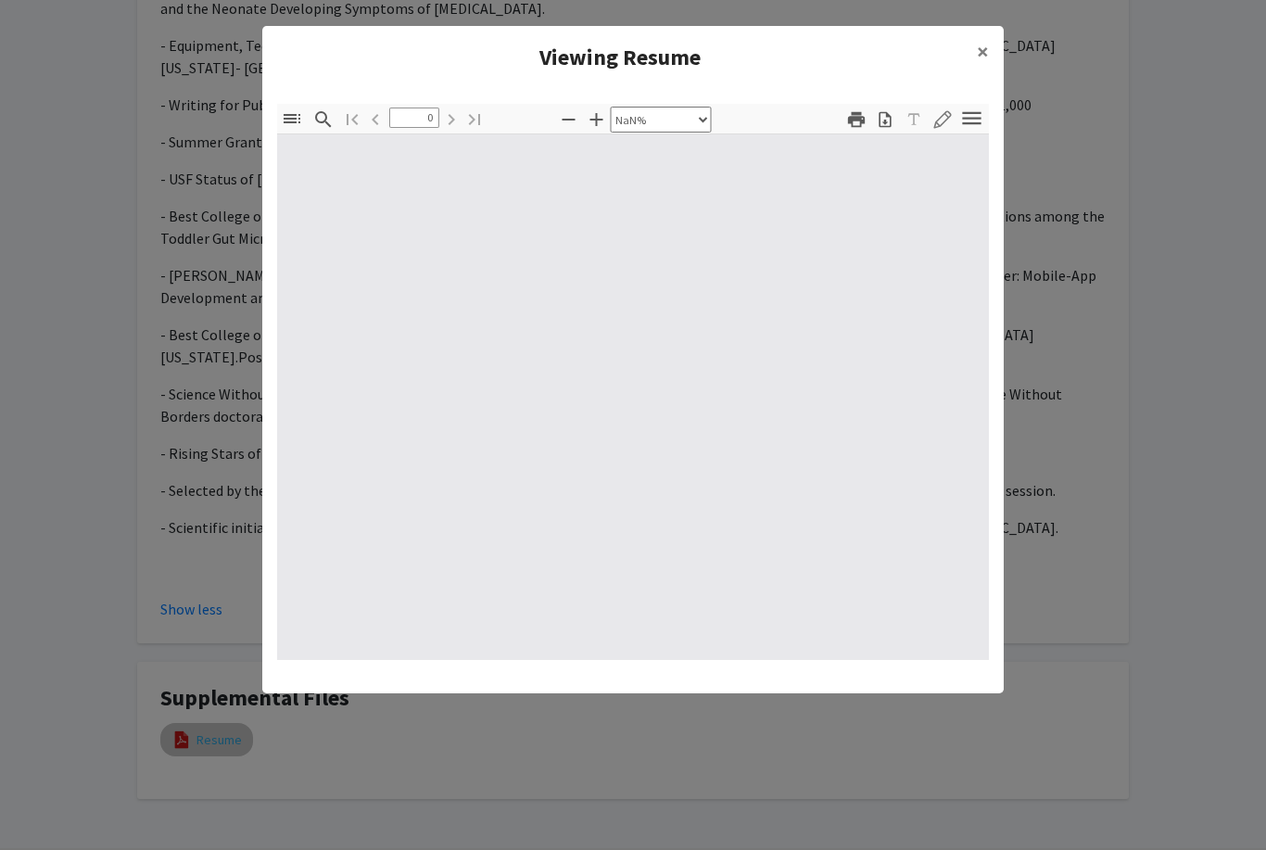
type input "1"
select select "auto"
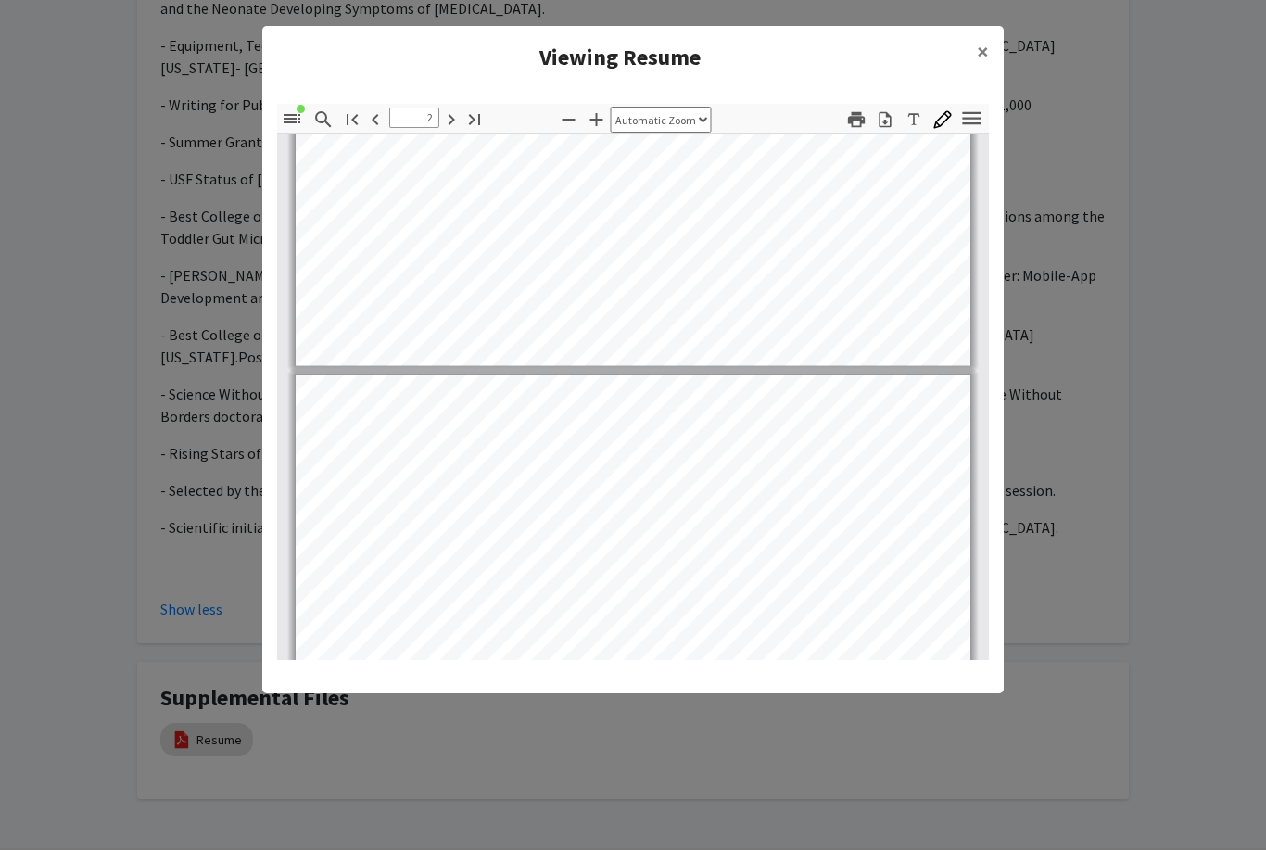
scroll to position [650, 0]
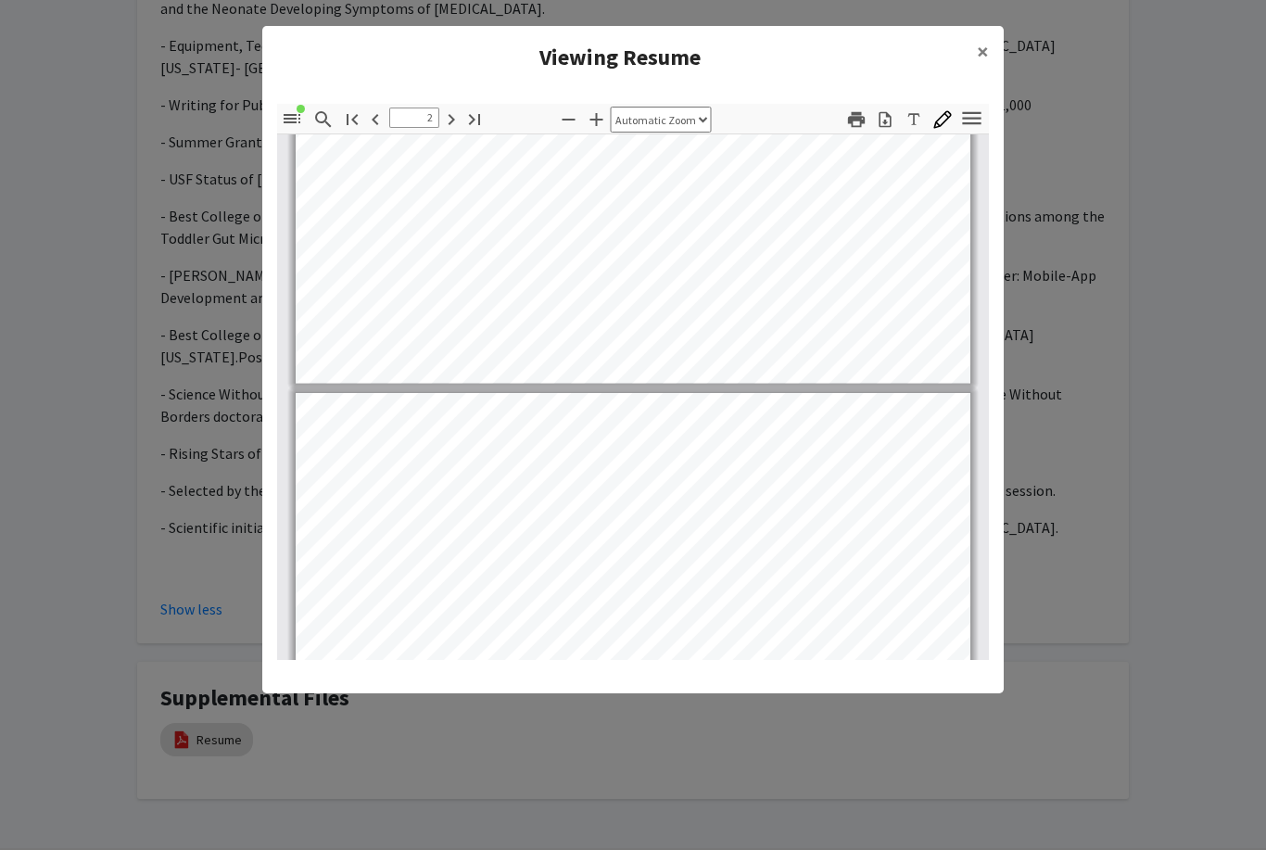
type input "1"
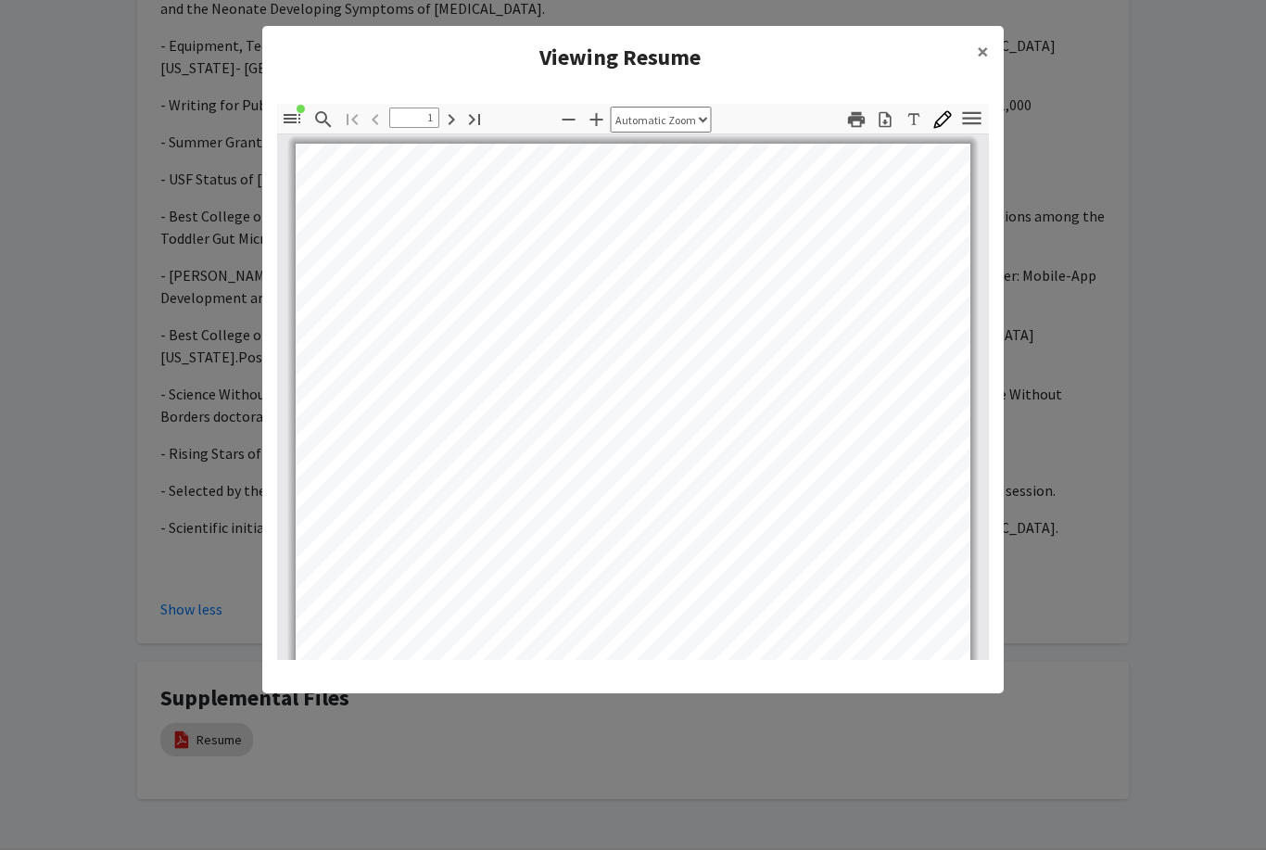
scroll to position [0, 0]
click at [253, 382] on modal-container "Viewing Resume × Thumbnails Document Outline Attachments Layers Current Outline…" at bounding box center [633, 425] width 1266 height 850
